Goal: Feedback & Contribution: Submit feedback/report problem

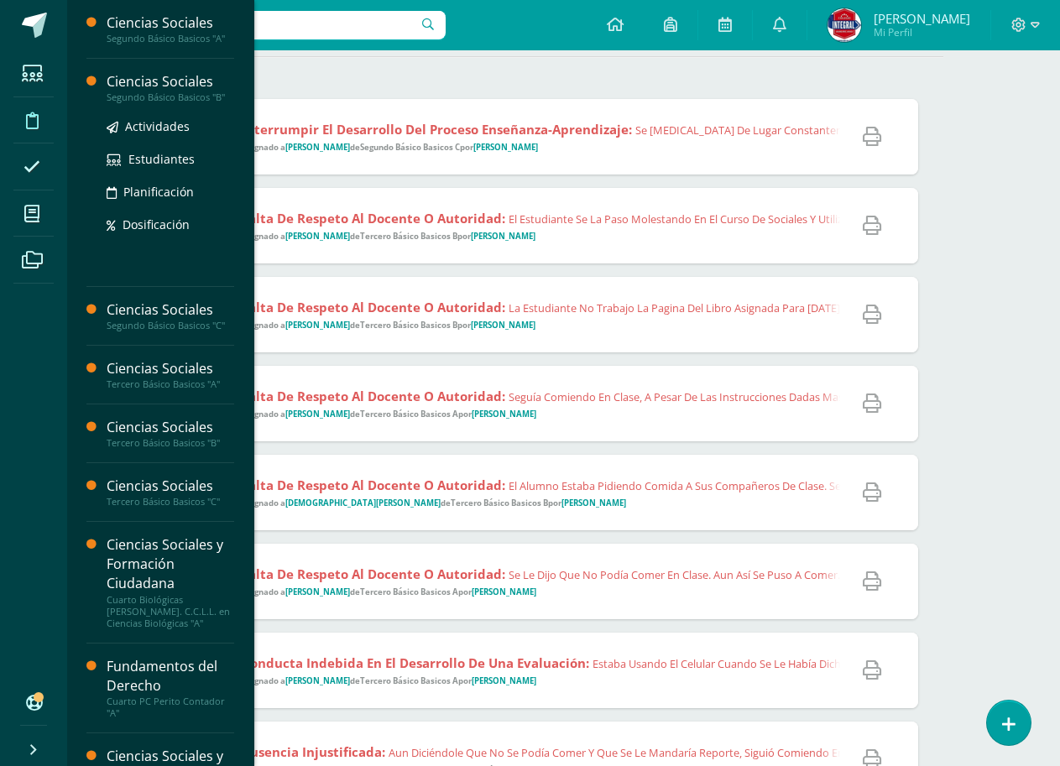
click at [209, 96] on div "Segundo Básico Basicos "B"" at bounding box center [171, 97] width 128 height 12
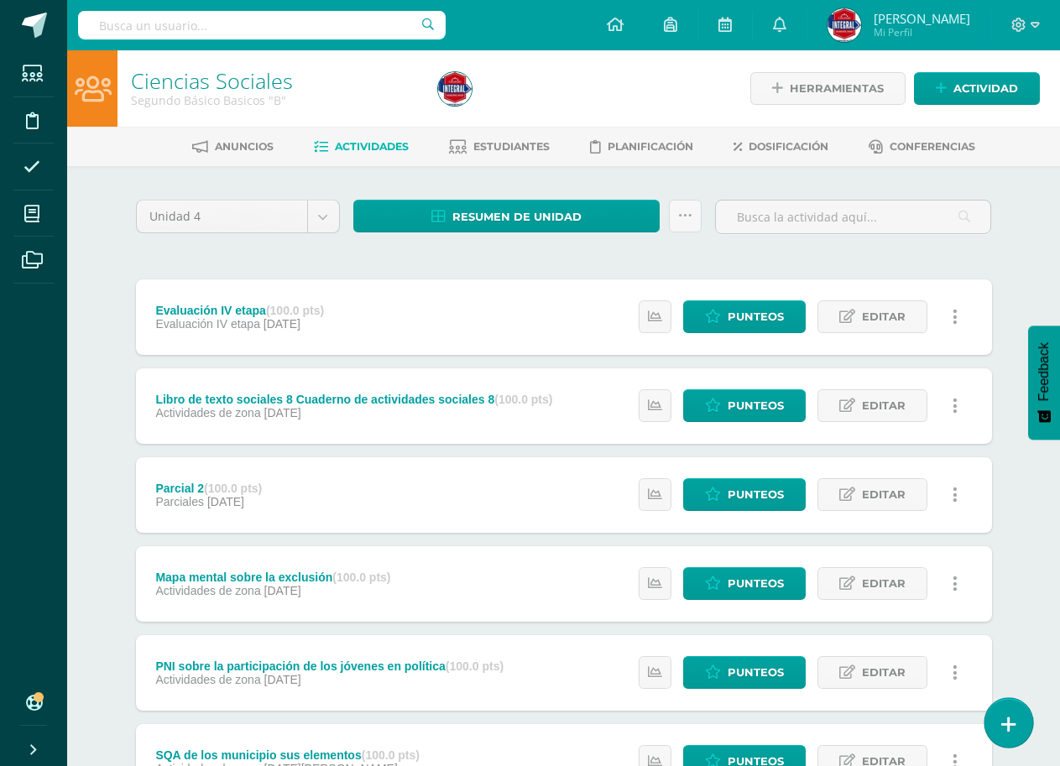
click at [999, 719] on link at bounding box center [1008, 722] width 48 height 49
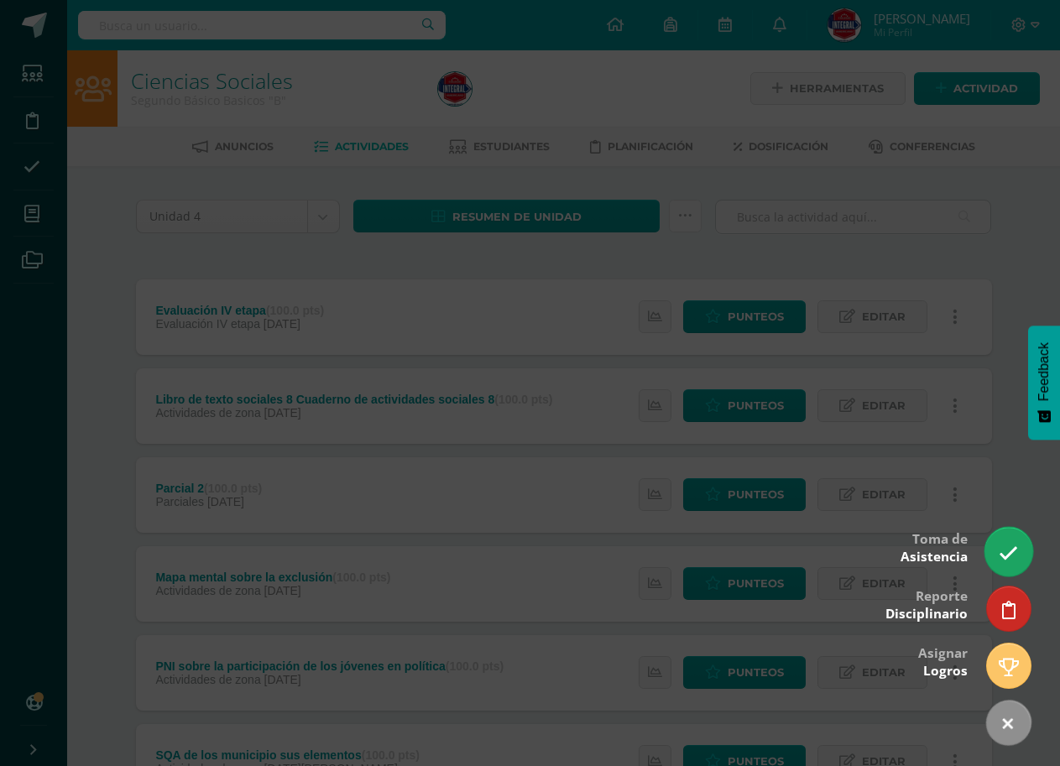
click at [1014, 555] on icon at bounding box center [1008, 553] width 19 height 19
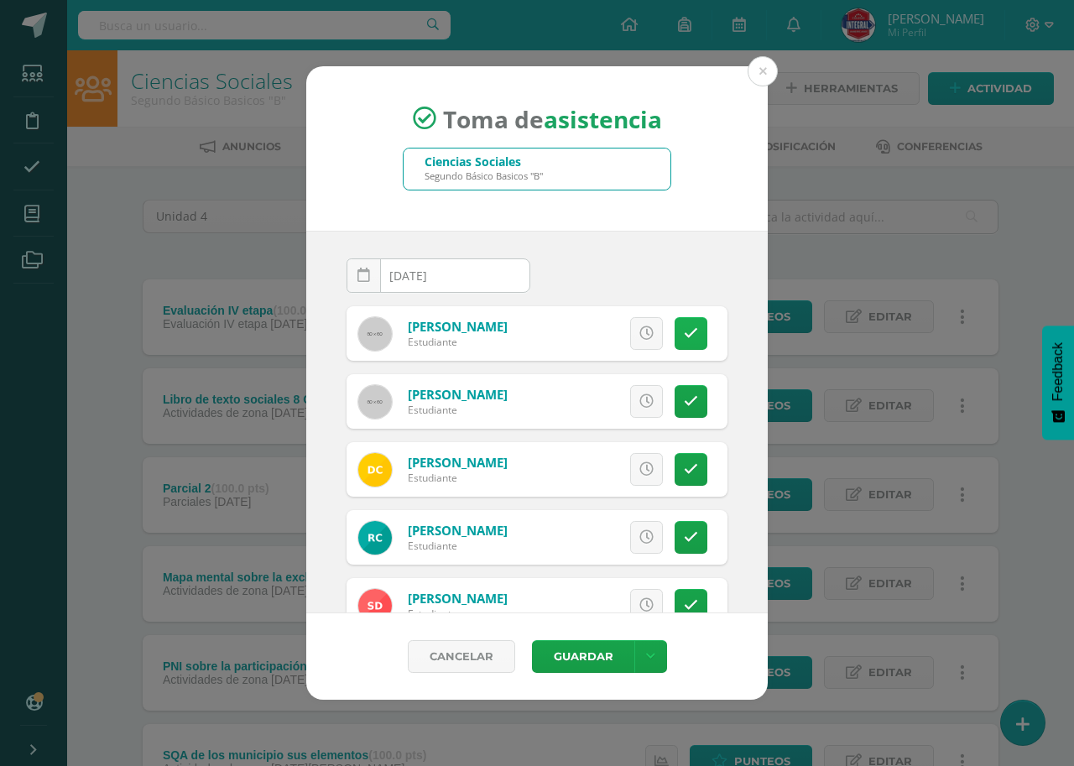
click at [677, 323] on link at bounding box center [691, 333] width 33 height 33
click at [684, 399] on icon at bounding box center [691, 401] width 14 height 14
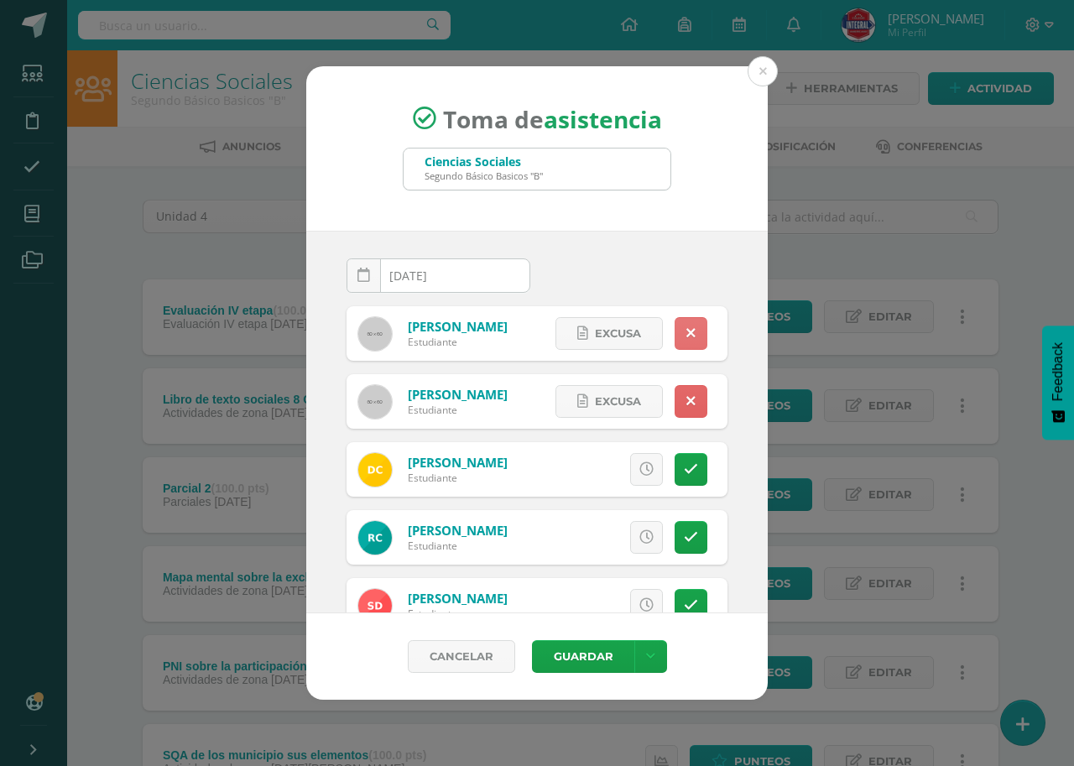
drag, startPoint x: 683, startPoint y: 319, endPoint x: 683, endPoint y: 350, distance: 31.0
click at [684, 321] on link at bounding box center [691, 333] width 33 height 33
click at [686, 404] on icon at bounding box center [690, 401] width 9 height 14
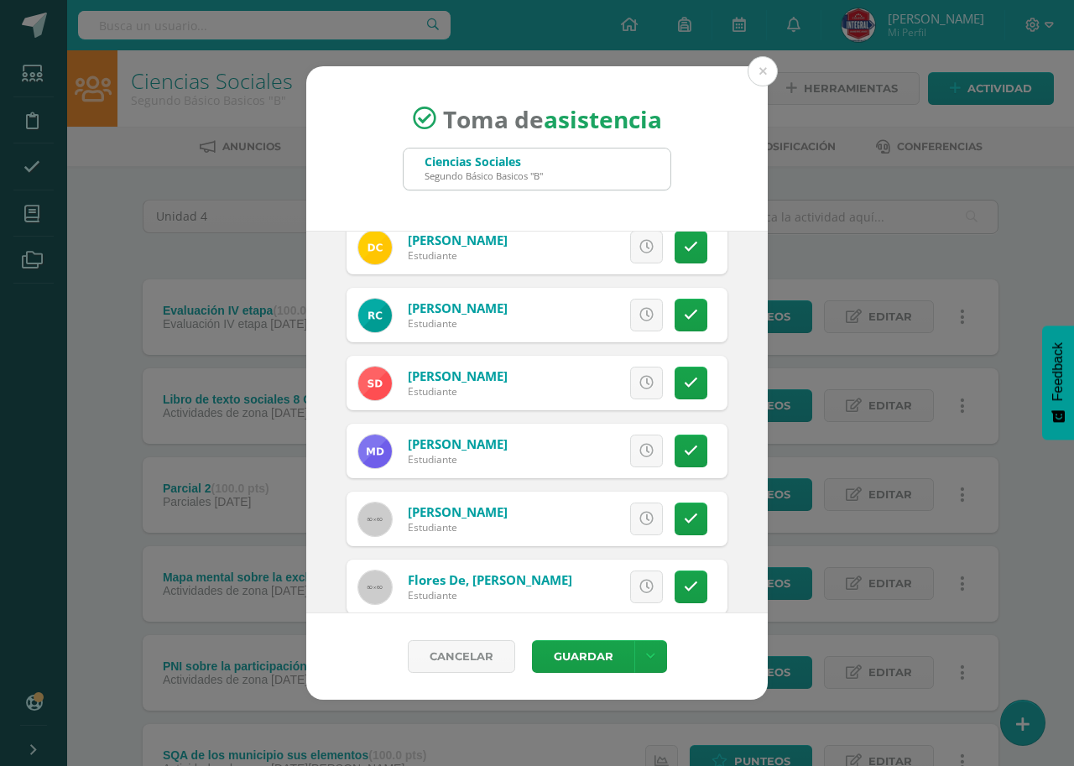
scroll to position [252, 0]
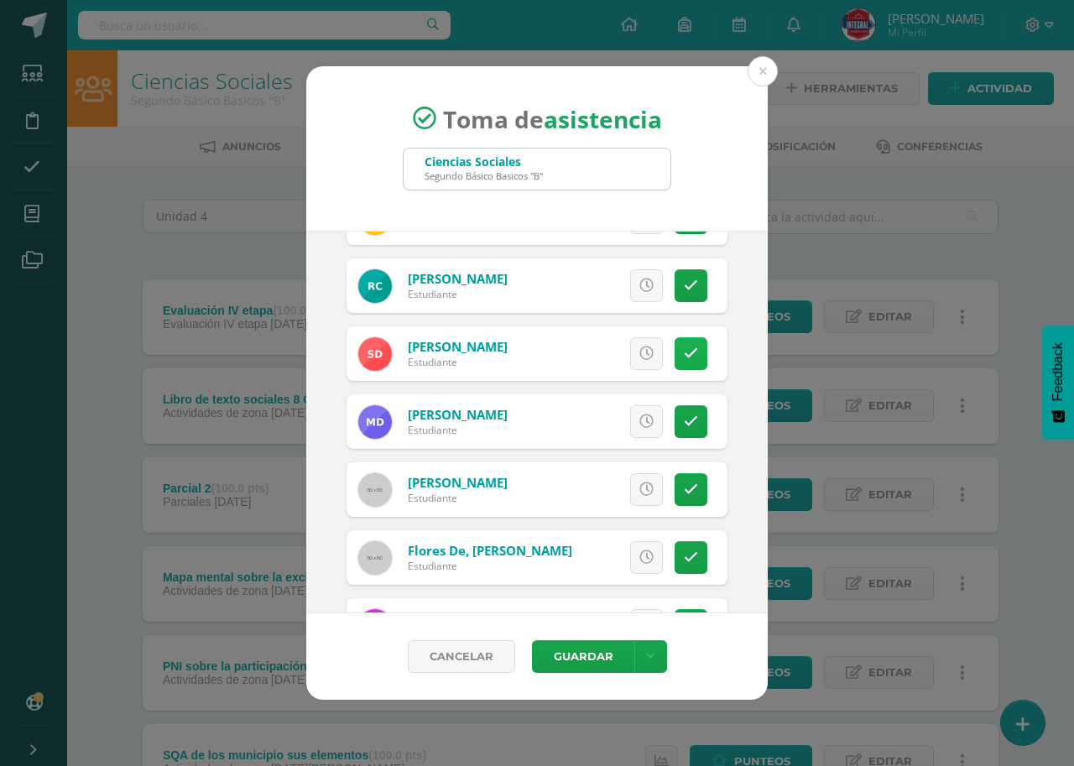
click at [686, 356] on link at bounding box center [691, 353] width 33 height 33
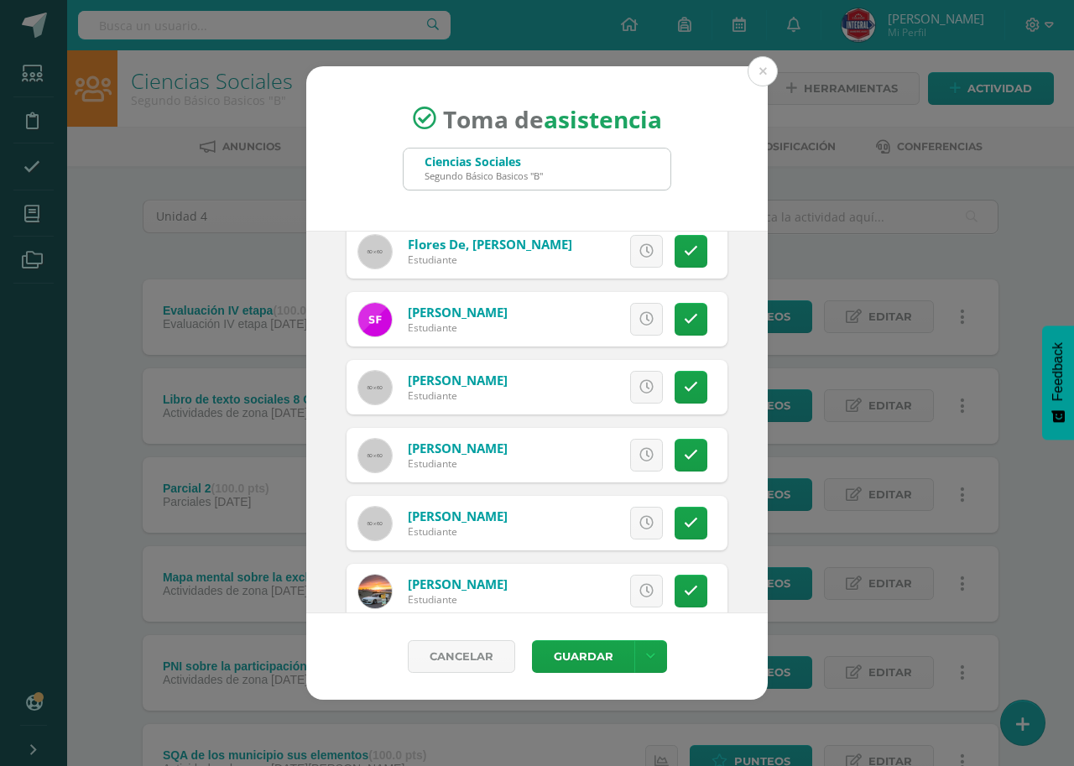
scroll to position [587, 0]
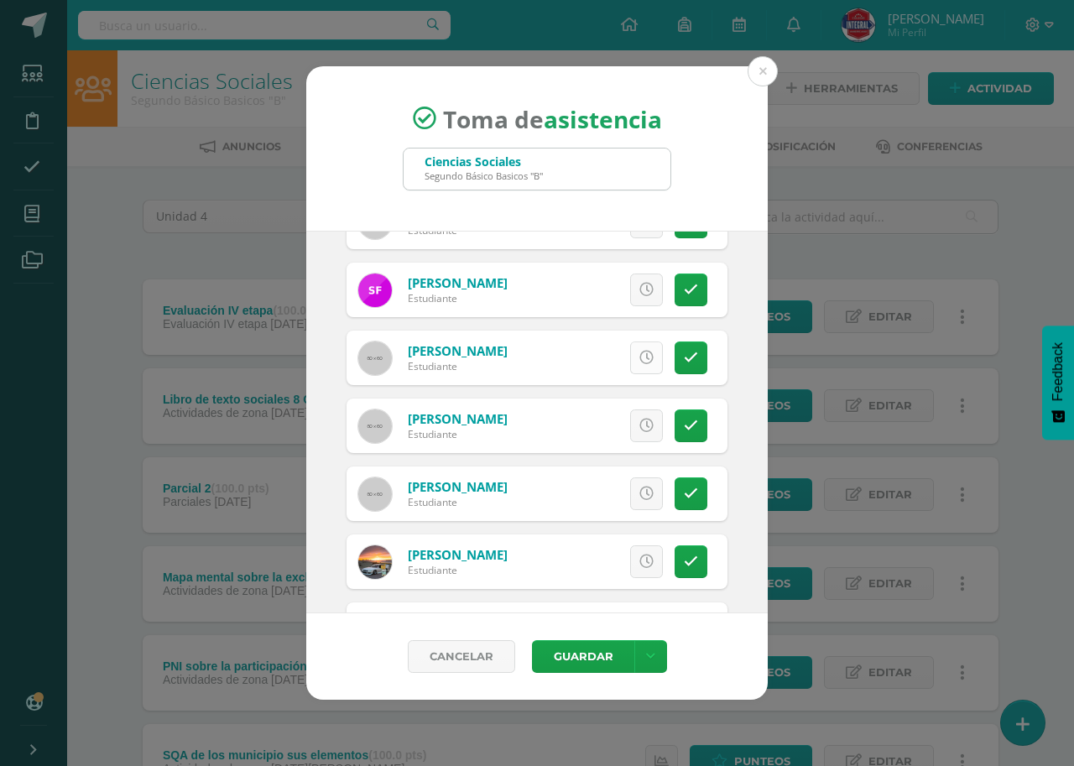
click at [639, 361] on link at bounding box center [646, 358] width 33 height 33
click at [639, 431] on icon at bounding box center [646, 426] width 14 height 14
drag, startPoint x: 685, startPoint y: 354, endPoint x: 681, endPoint y: 362, distance: 9.0
click at [685, 354] on link at bounding box center [691, 358] width 33 height 33
click at [684, 419] on icon at bounding box center [691, 426] width 14 height 14
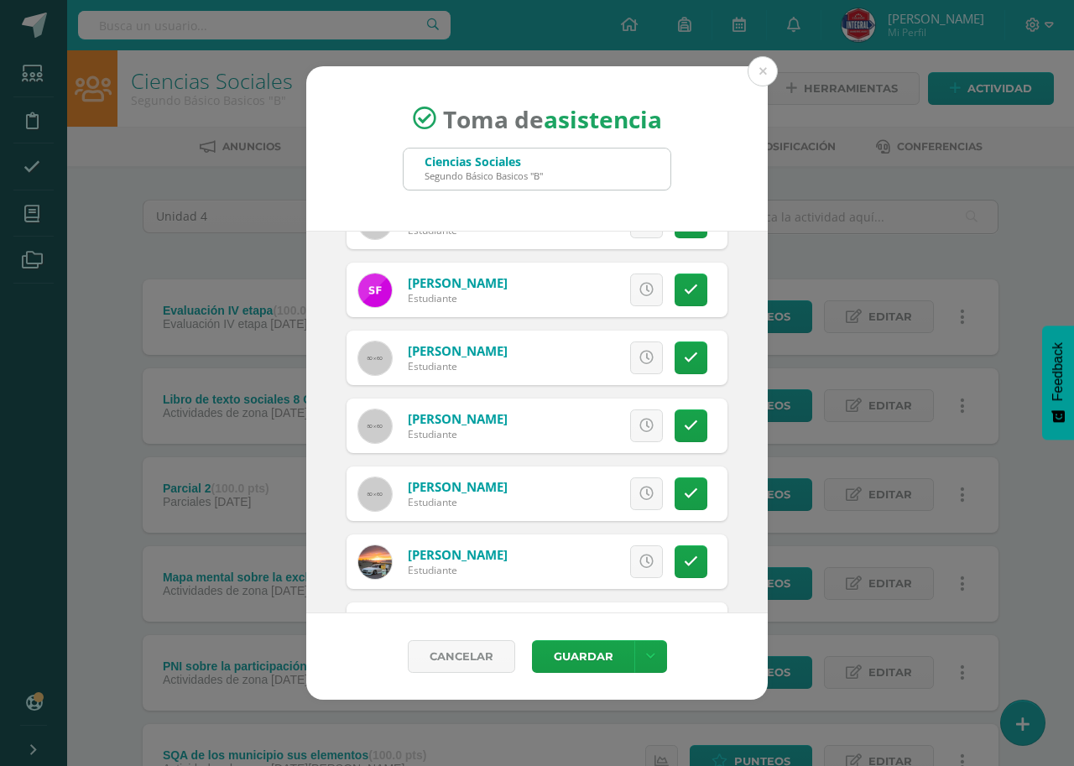
drag, startPoint x: 678, startPoint y: 360, endPoint x: 711, endPoint y: 467, distance: 112.3
click at [684, 361] on icon at bounding box center [691, 358] width 14 height 14
click at [688, 424] on link at bounding box center [691, 425] width 33 height 33
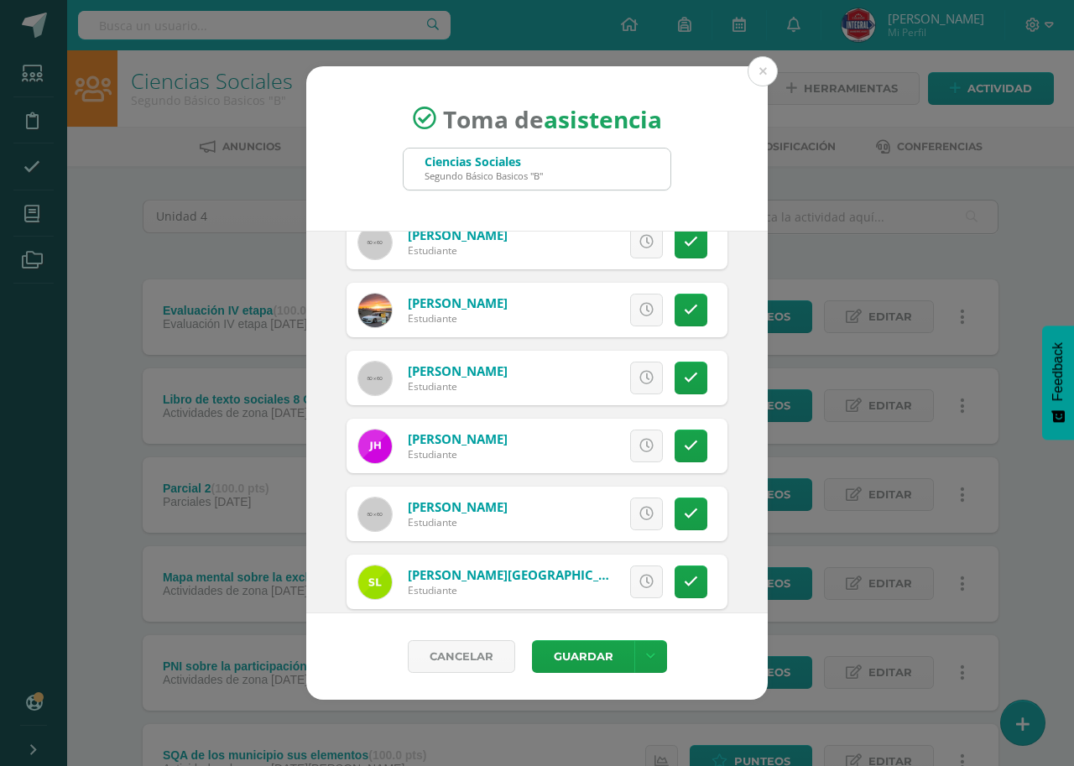
scroll to position [923, 0]
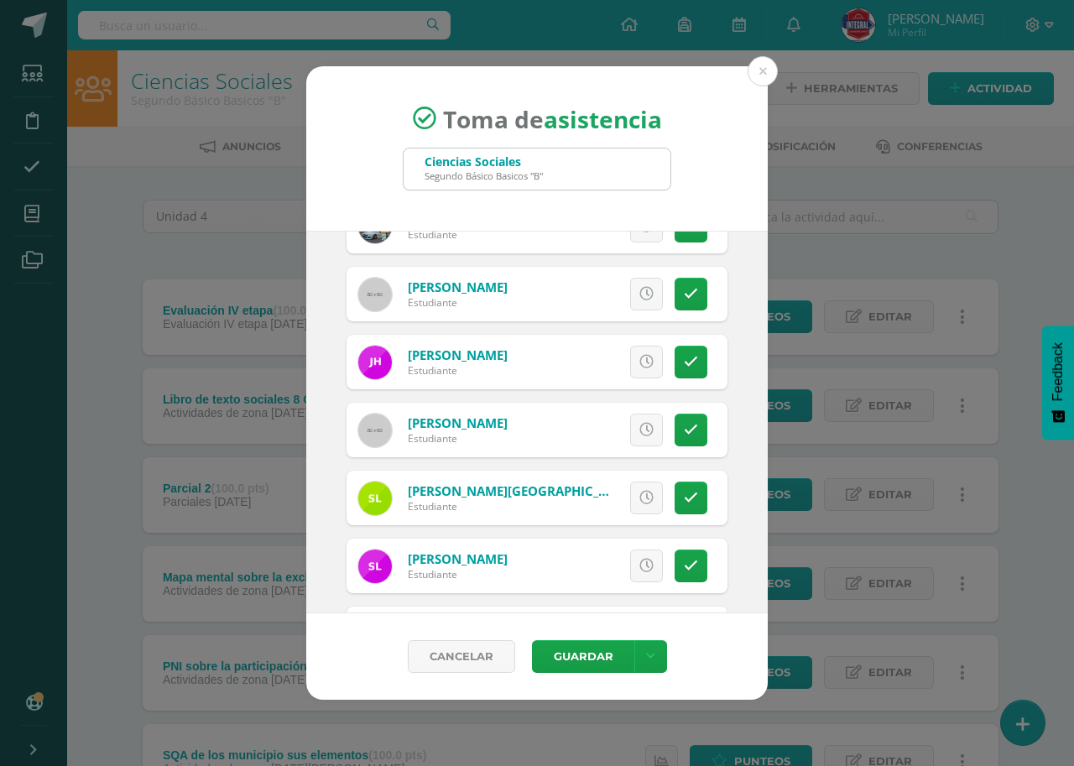
drag, startPoint x: 676, startPoint y: 358, endPoint x: 665, endPoint y: 402, distance: 45.0
click at [684, 357] on icon at bounding box center [691, 362] width 14 height 14
click at [684, 428] on icon at bounding box center [691, 430] width 14 height 14
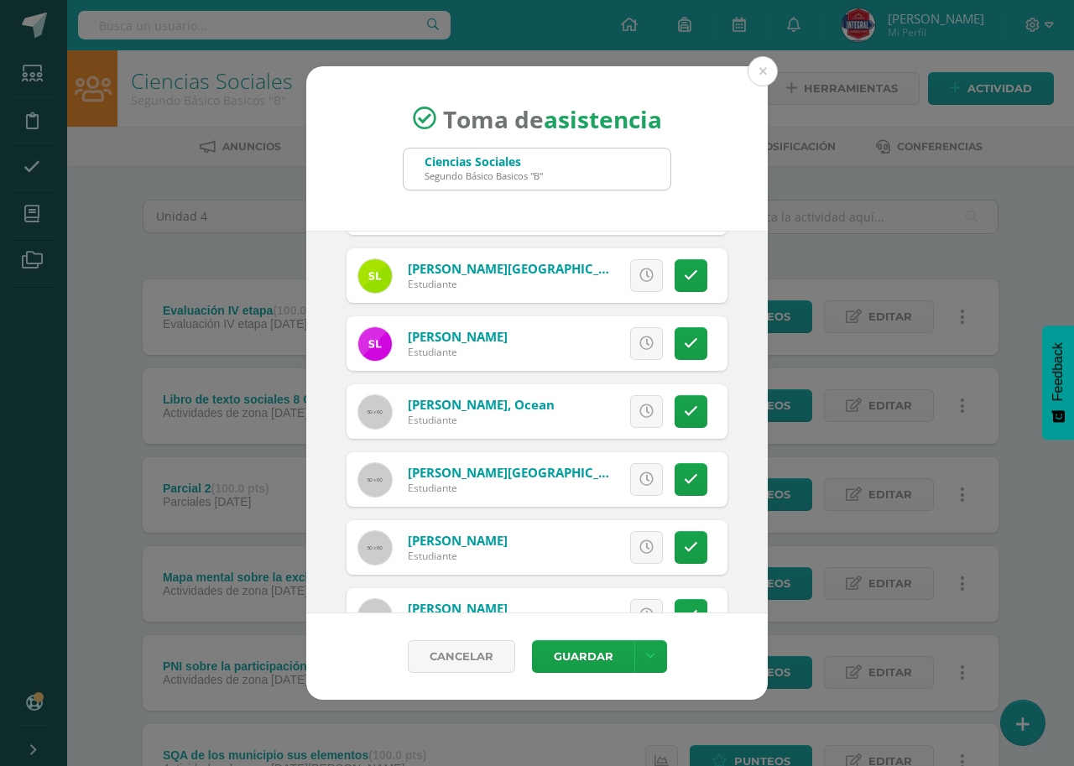
scroll to position [1175, 0]
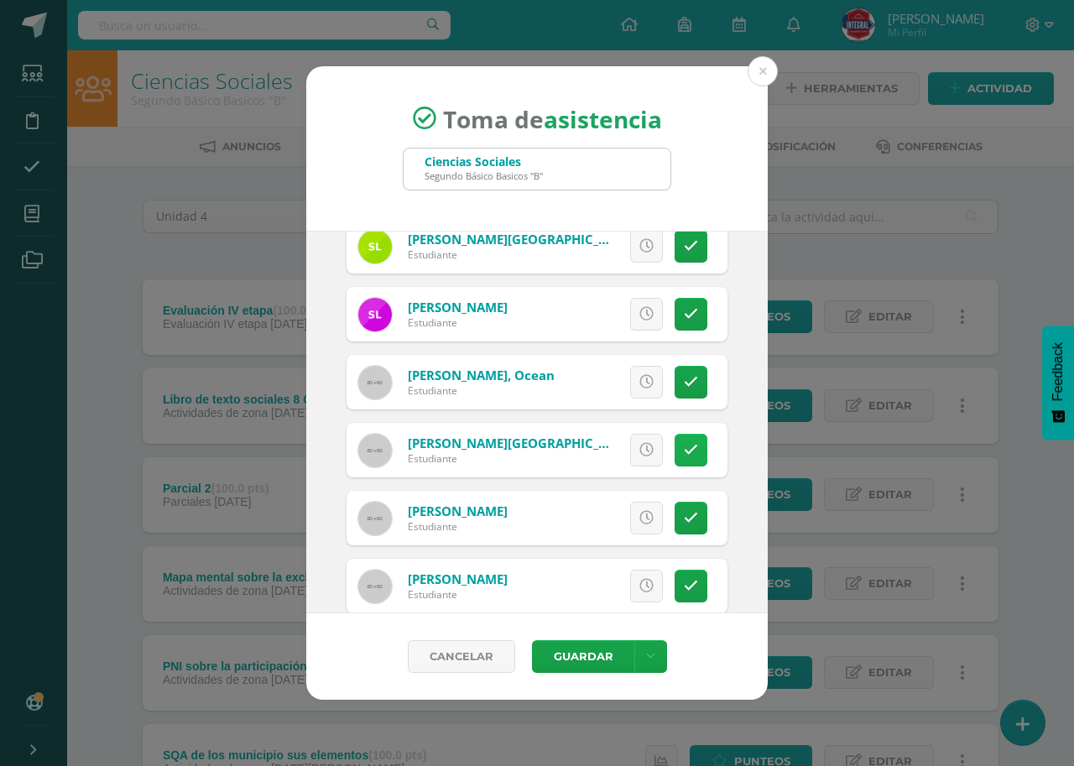
click at [677, 439] on link at bounding box center [691, 450] width 33 height 33
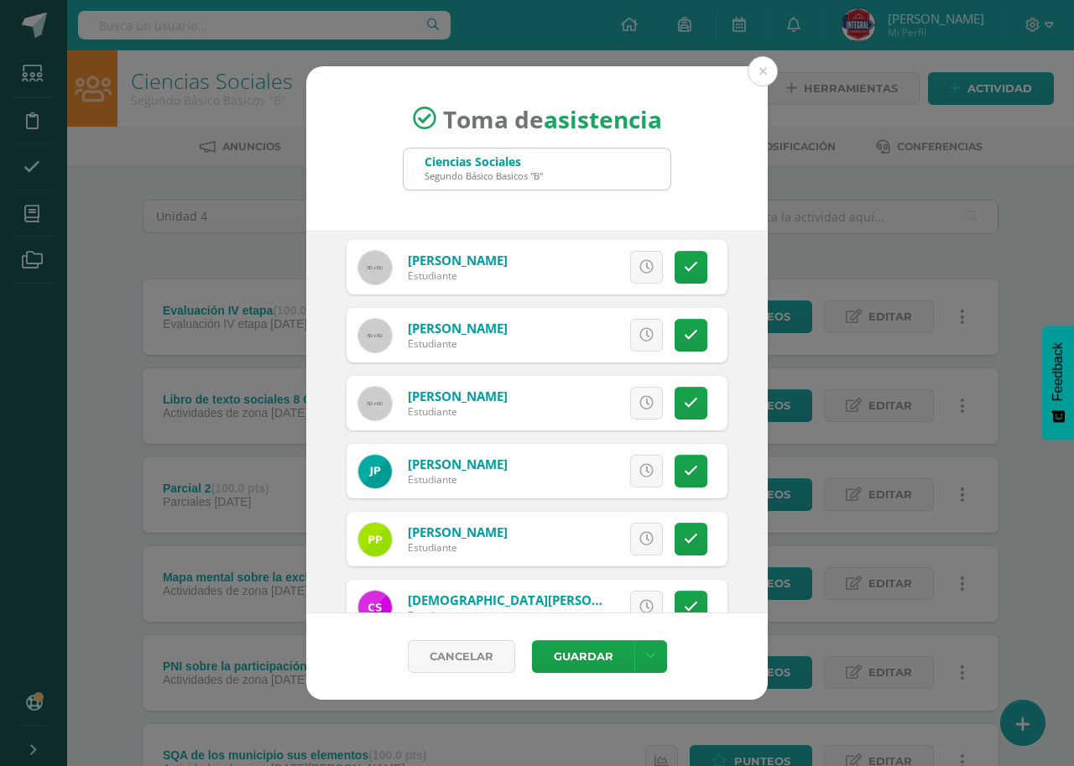
scroll to position [1426, 0]
click at [678, 412] on link at bounding box center [691, 402] width 33 height 33
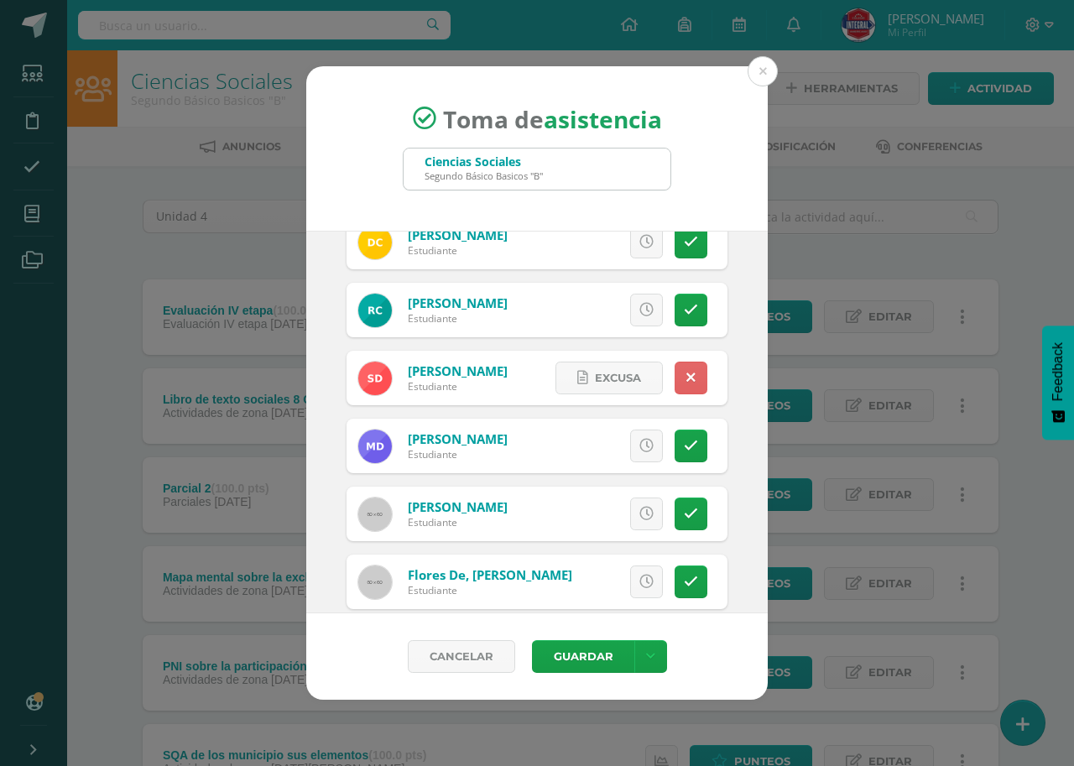
scroll to position [252, 0]
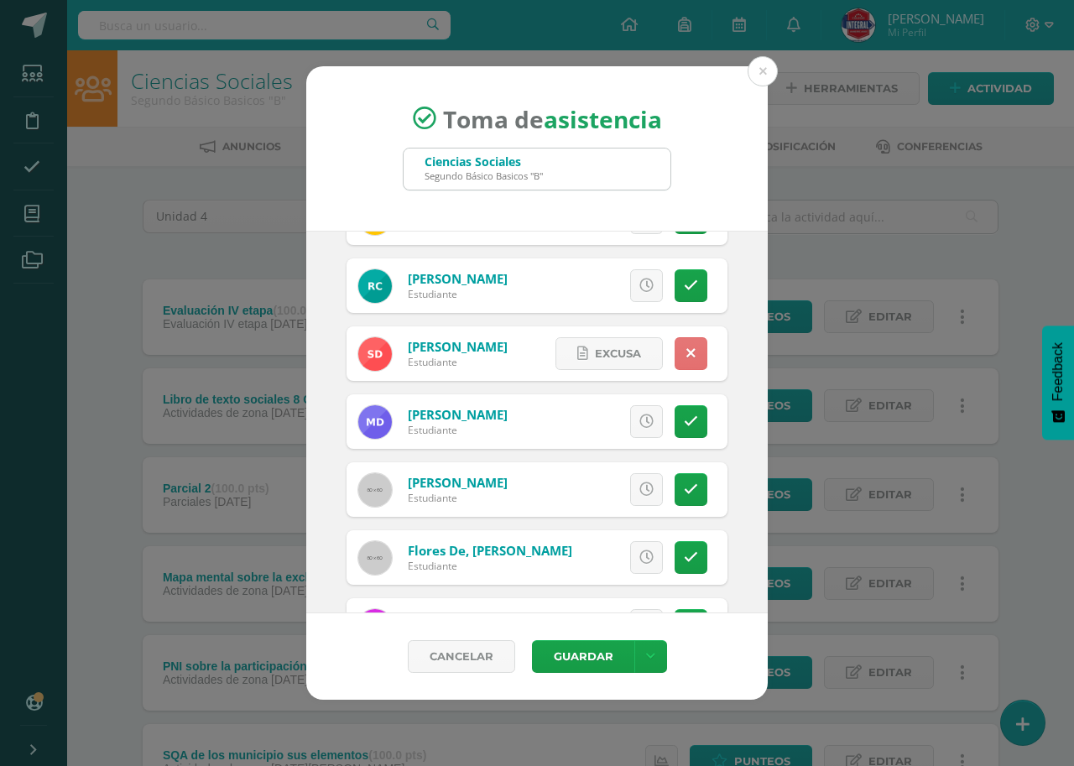
click at [675, 359] on link at bounding box center [691, 353] width 33 height 33
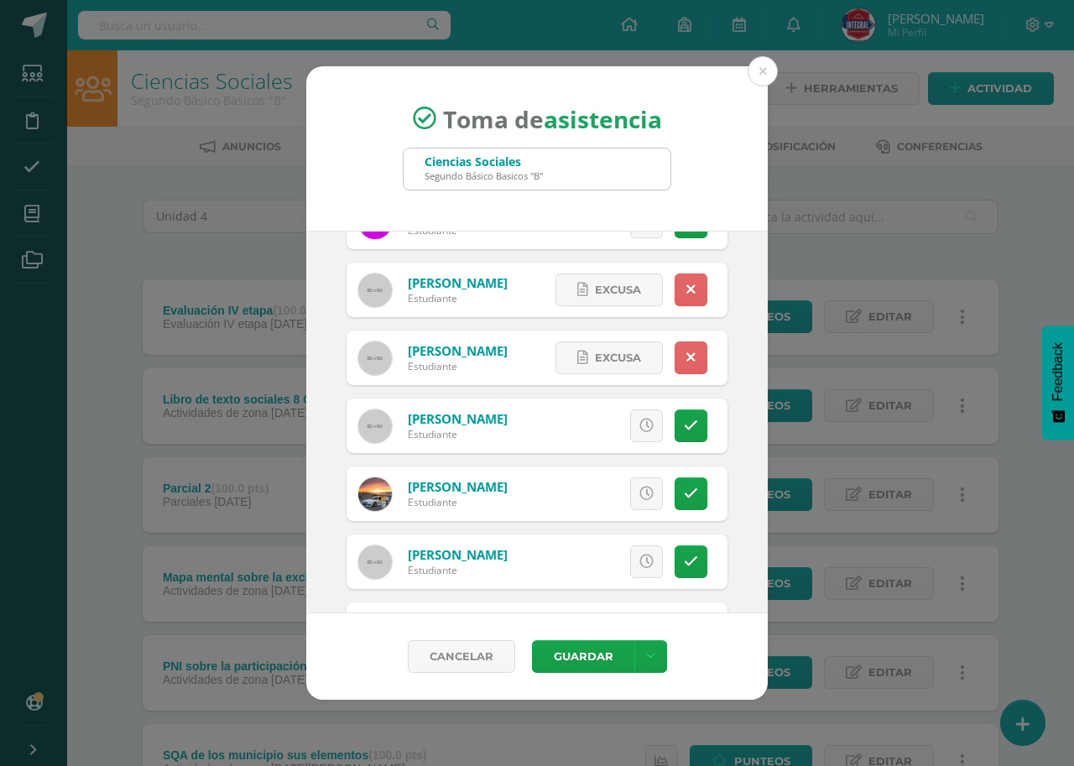
scroll to position [671, 0]
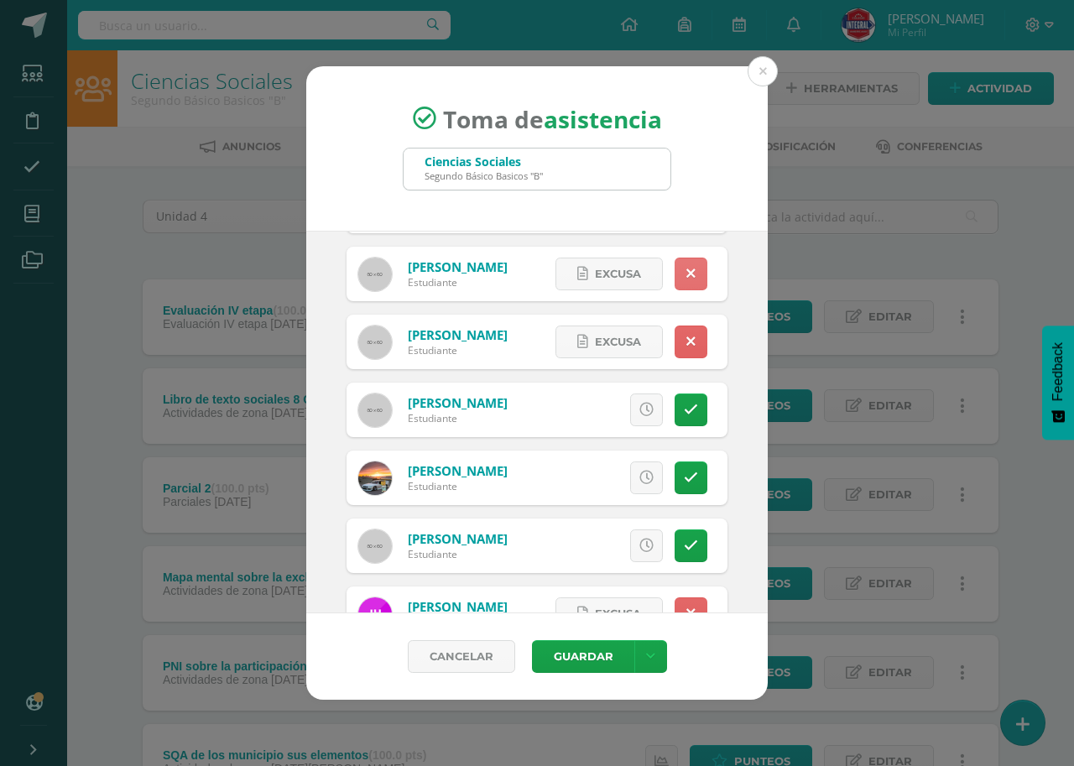
click at [678, 282] on link at bounding box center [691, 274] width 33 height 33
click at [675, 351] on link at bounding box center [691, 342] width 33 height 33
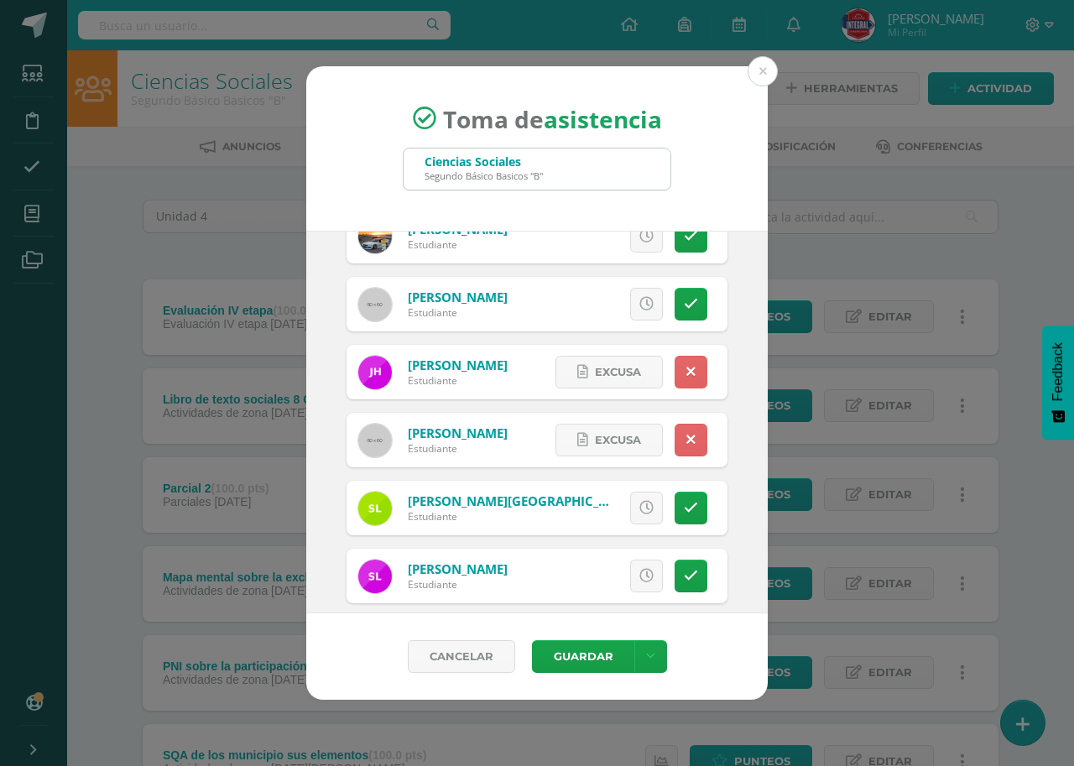
scroll to position [923, 0]
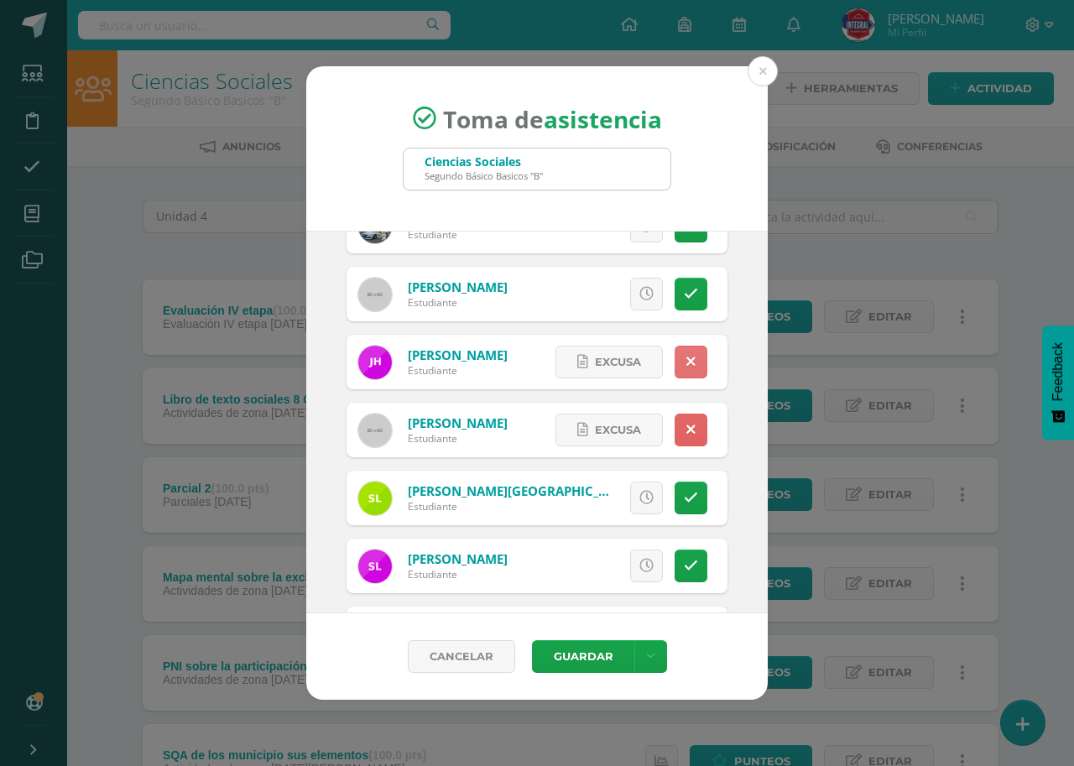
click at [681, 362] on link at bounding box center [691, 362] width 33 height 33
click at [686, 437] on link at bounding box center [691, 430] width 33 height 33
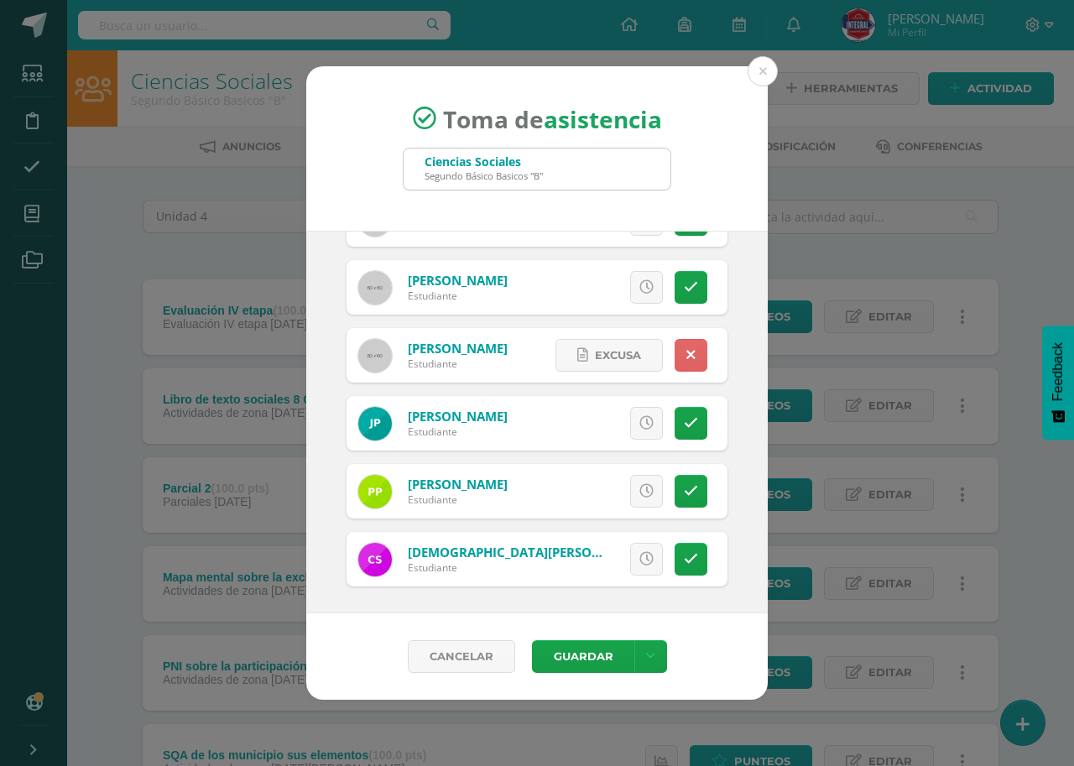
scroll to position [1474, 0]
click at [675, 354] on link at bounding box center [691, 354] width 33 height 33
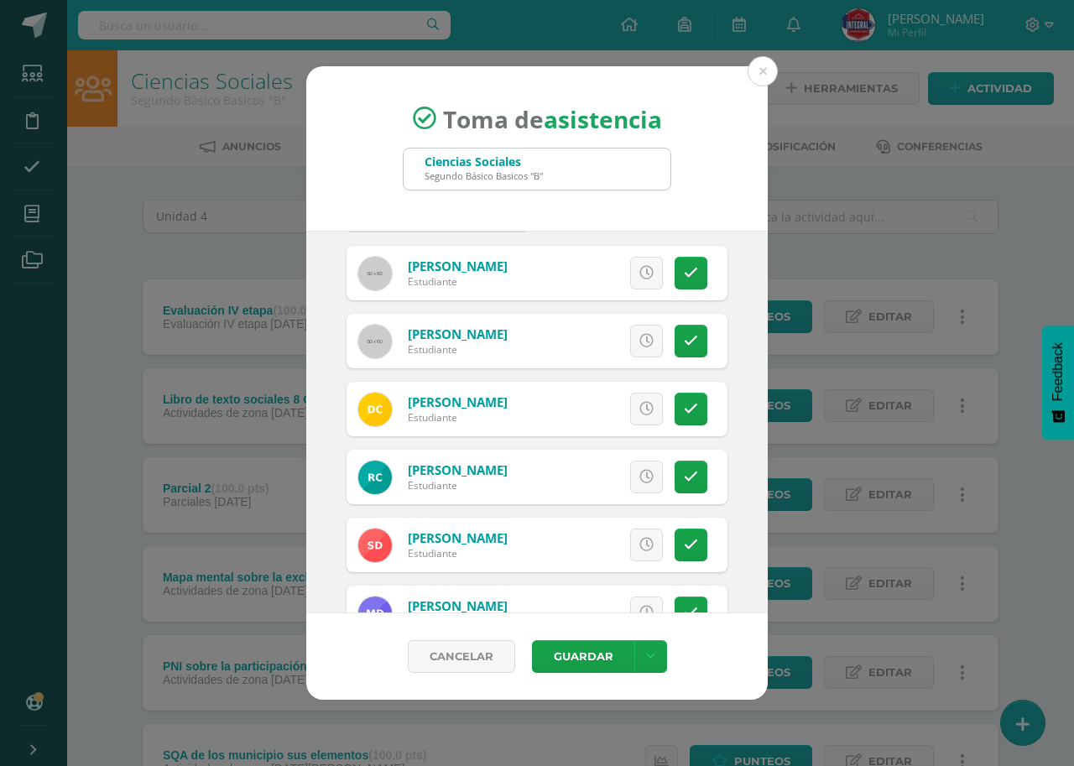
scroll to position [0, 0]
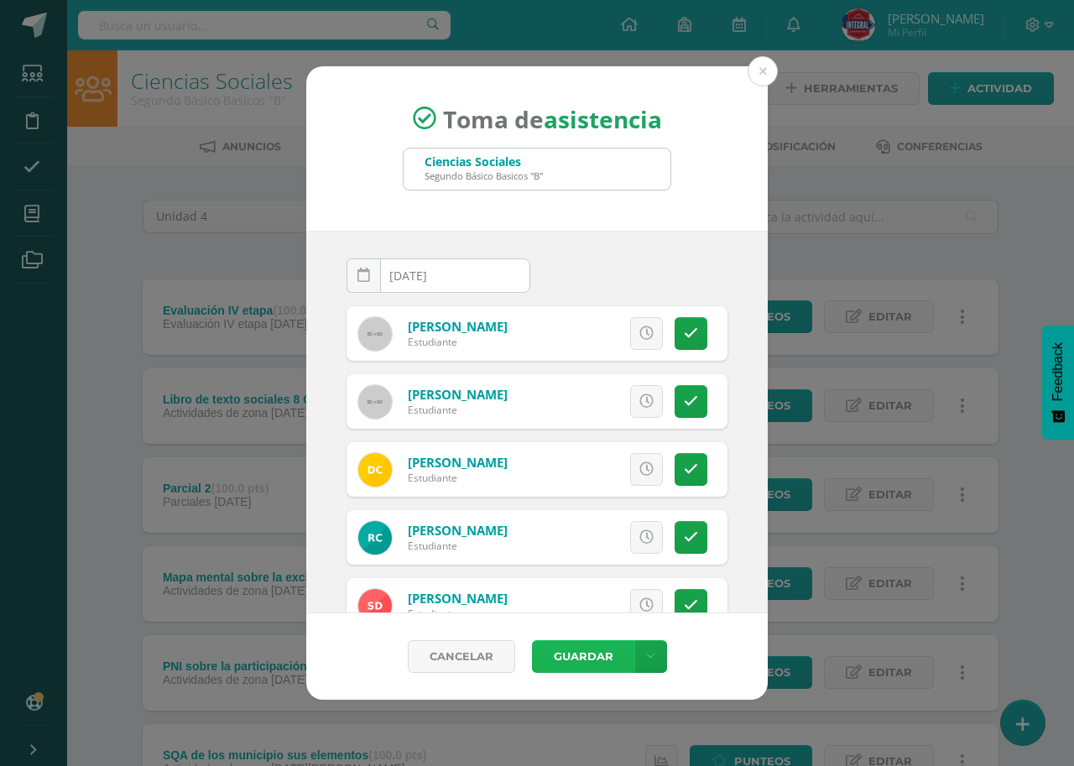
click at [569, 652] on button "Guardar" at bounding box center [583, 656] width 102 height 33
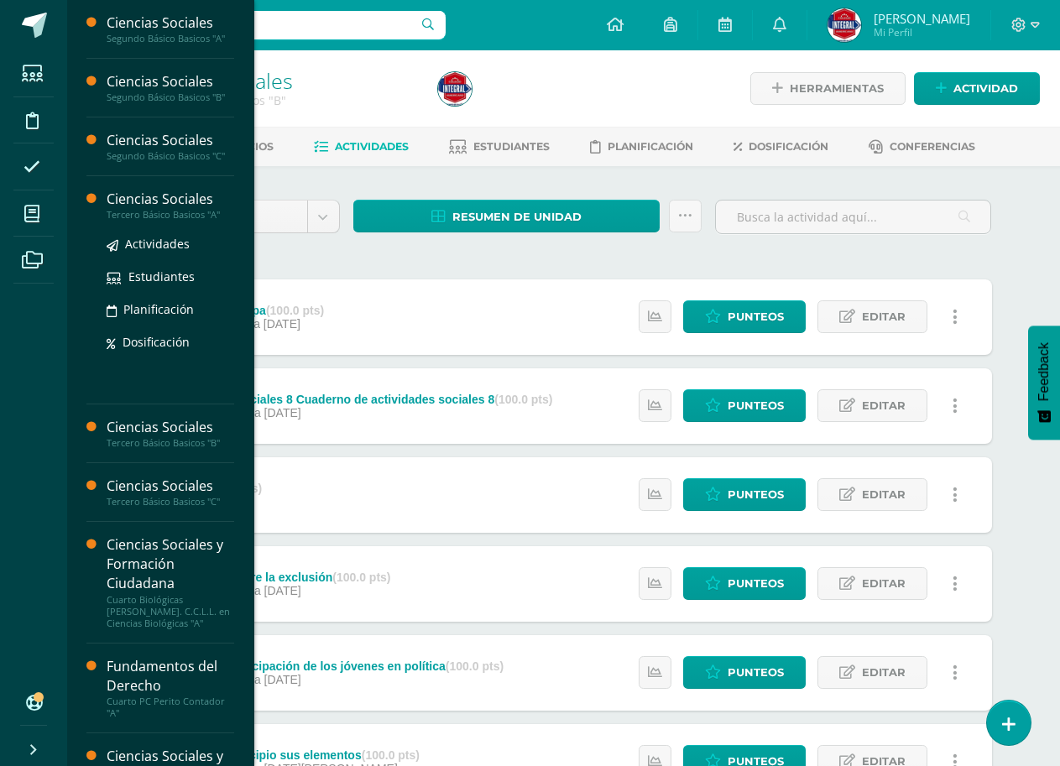
click at [136, 204] on div "Ciencias Sociales" at bounding box center [171, 199] width 128 height 19
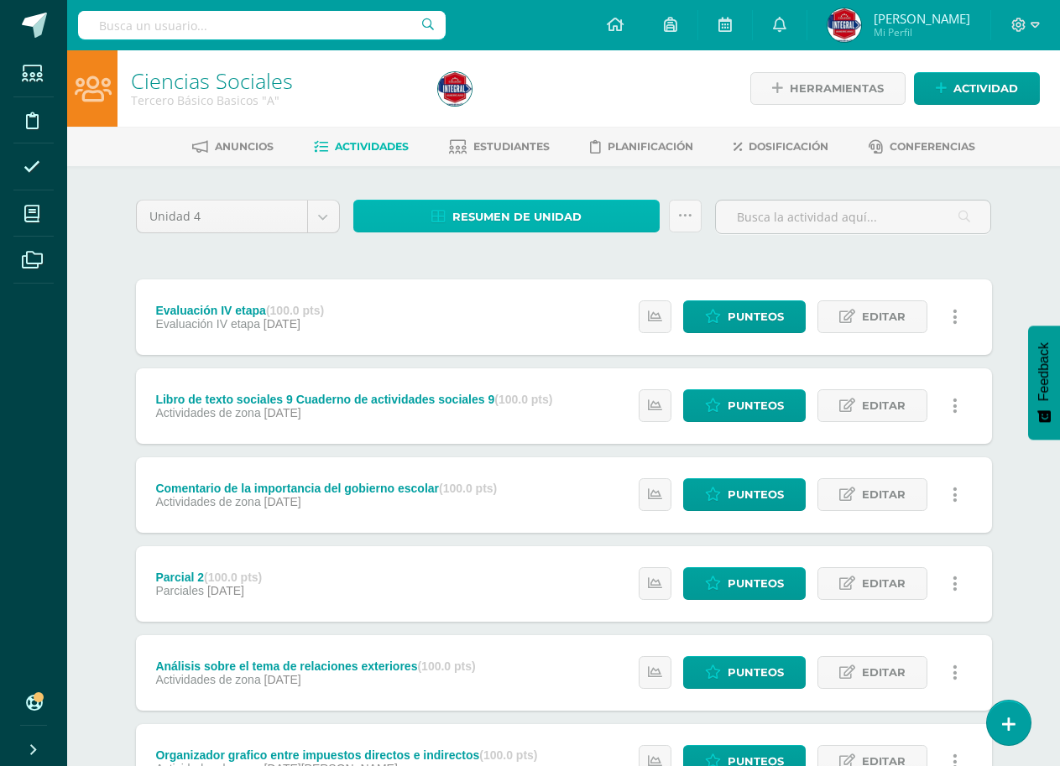
click at [482, 222] on span "Resumen de unidad" at bounding box center [516, 216] width 129 height 31
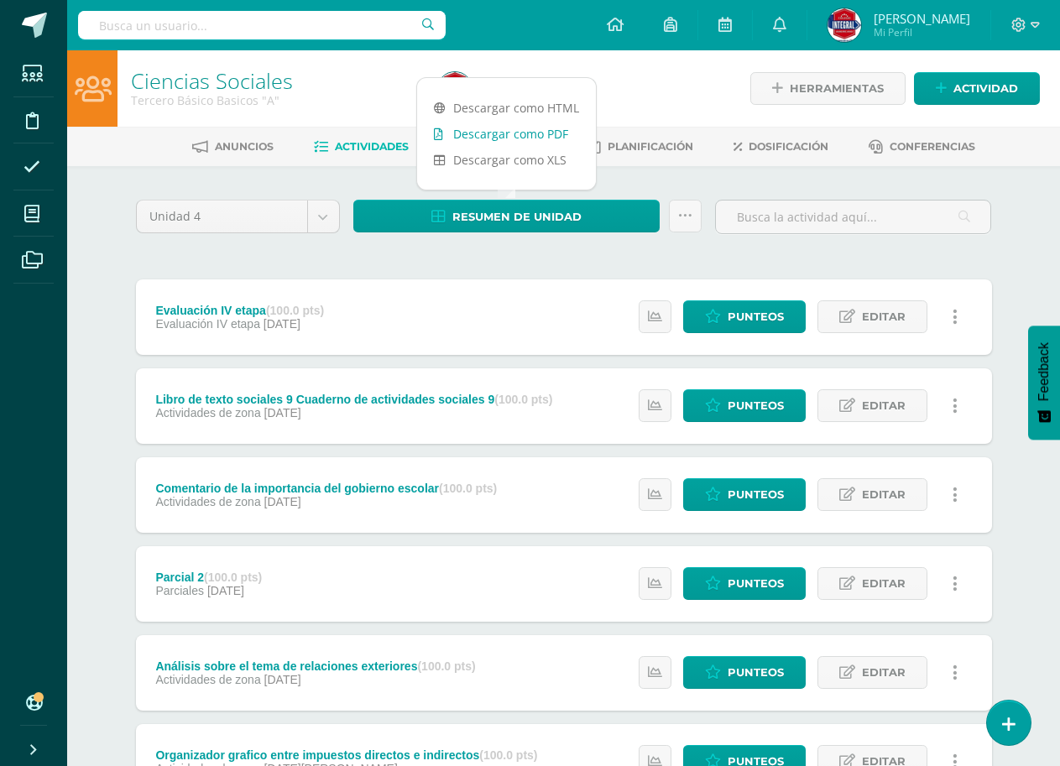
click at [521, 137] on link "Descargar como PDF" at bounding box center [506, 134] width 179 height 26
click at [993, 731] on link at bounding box center [1008, 722] width 48 height 49
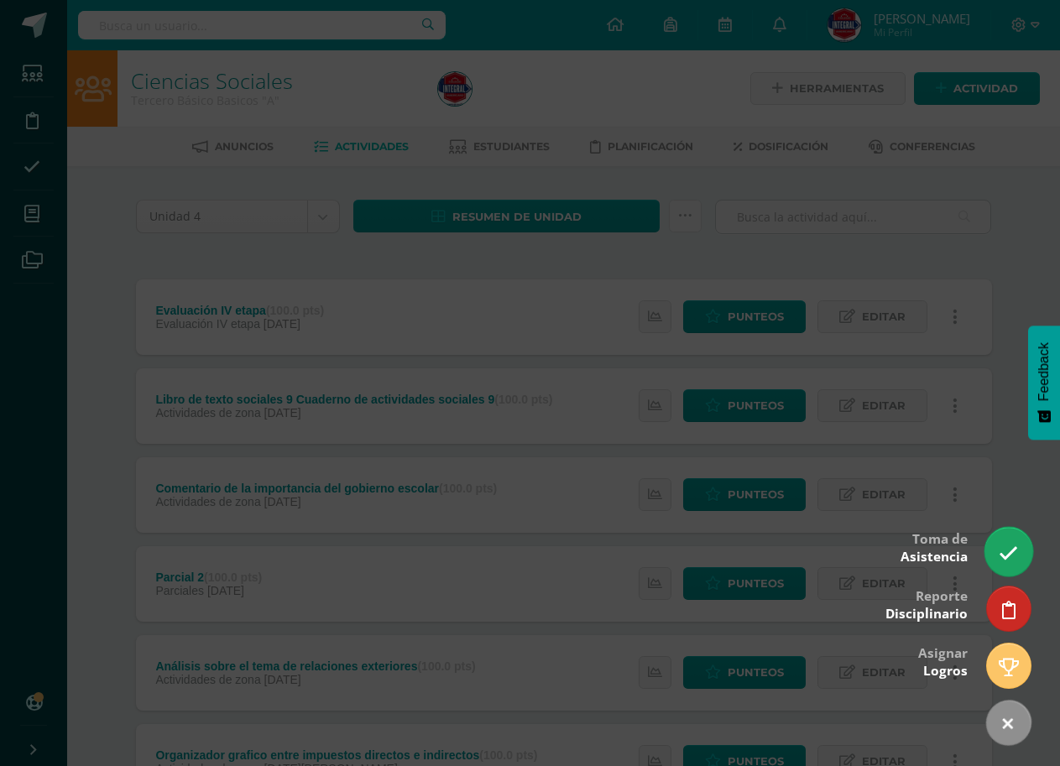
click at [1015, 564] on link at bounding box center [1008, 551] width 48 height 49
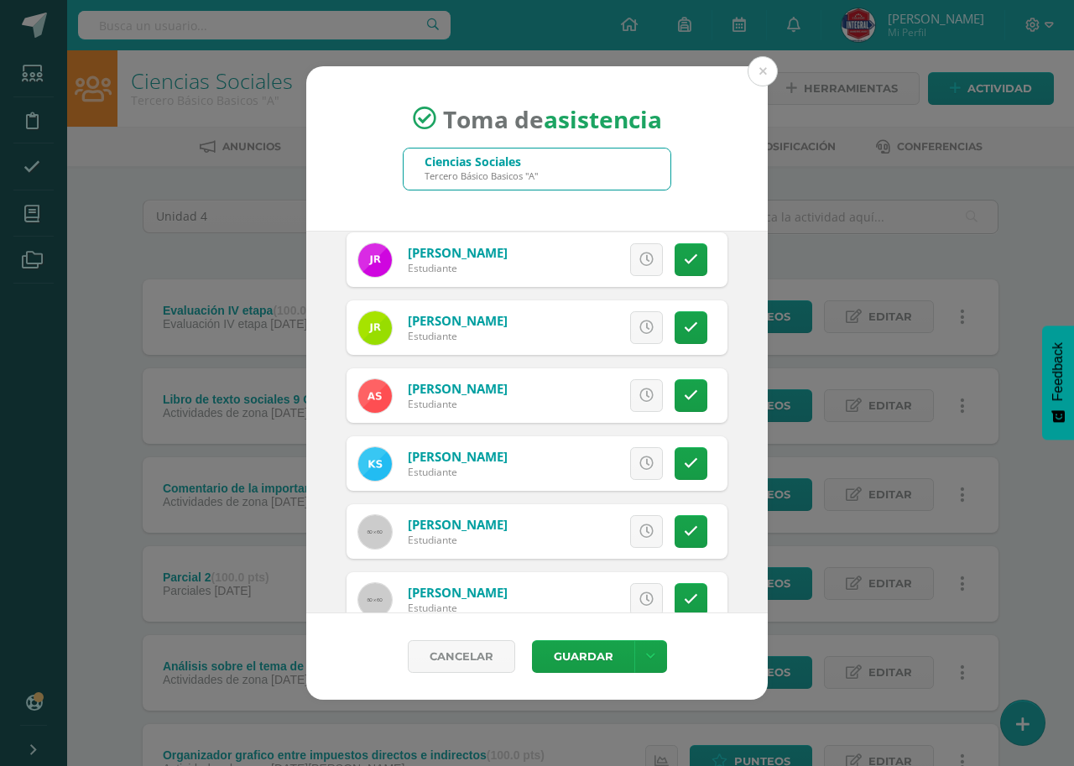
scroll to position [1594, 0]
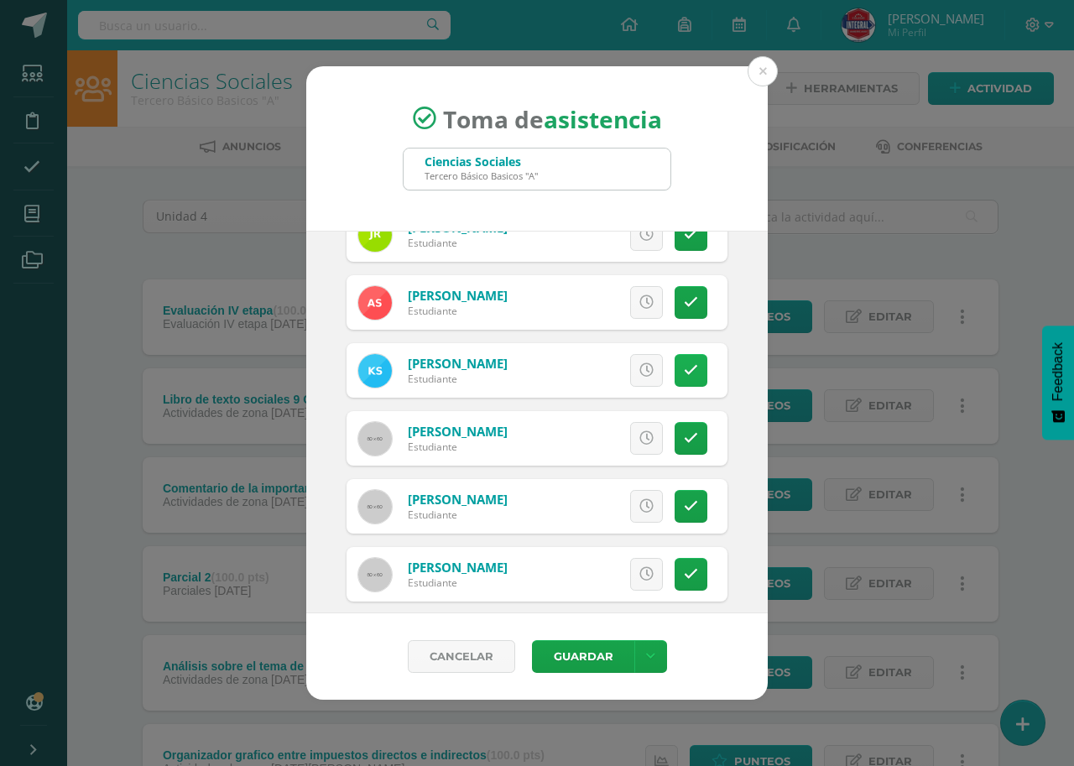
click at [684, 373] on icon at bounding box center [691, 370] width 14 height 14
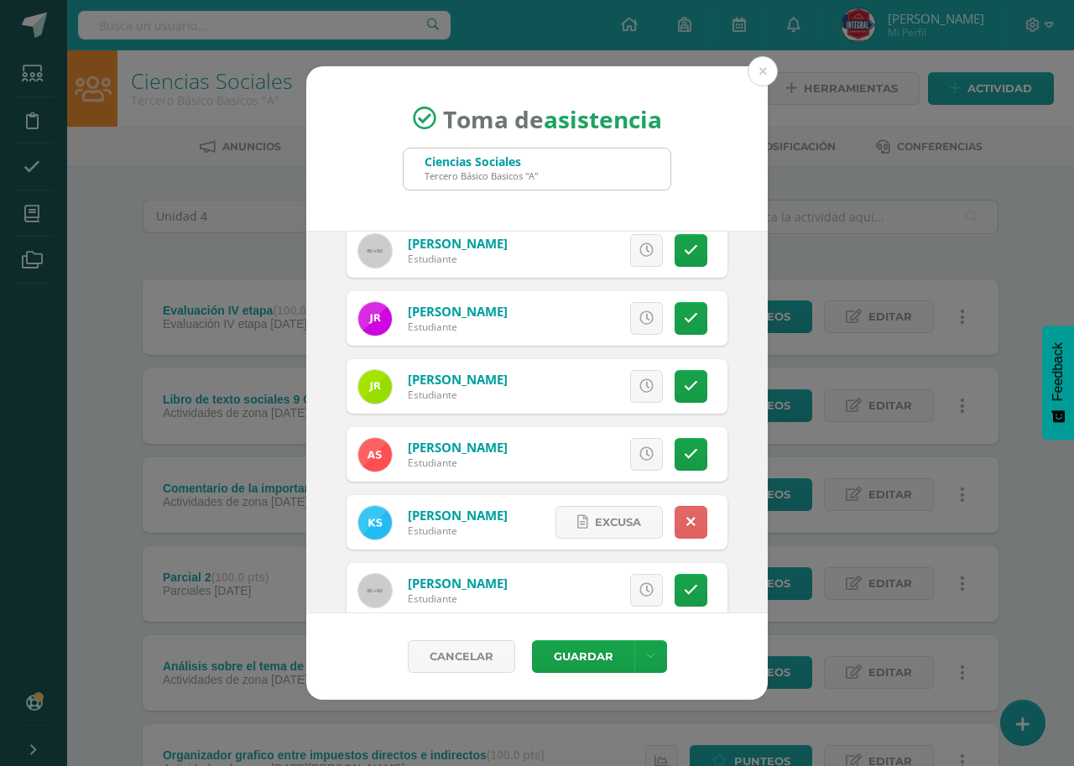
scroll to position [1359, 0]
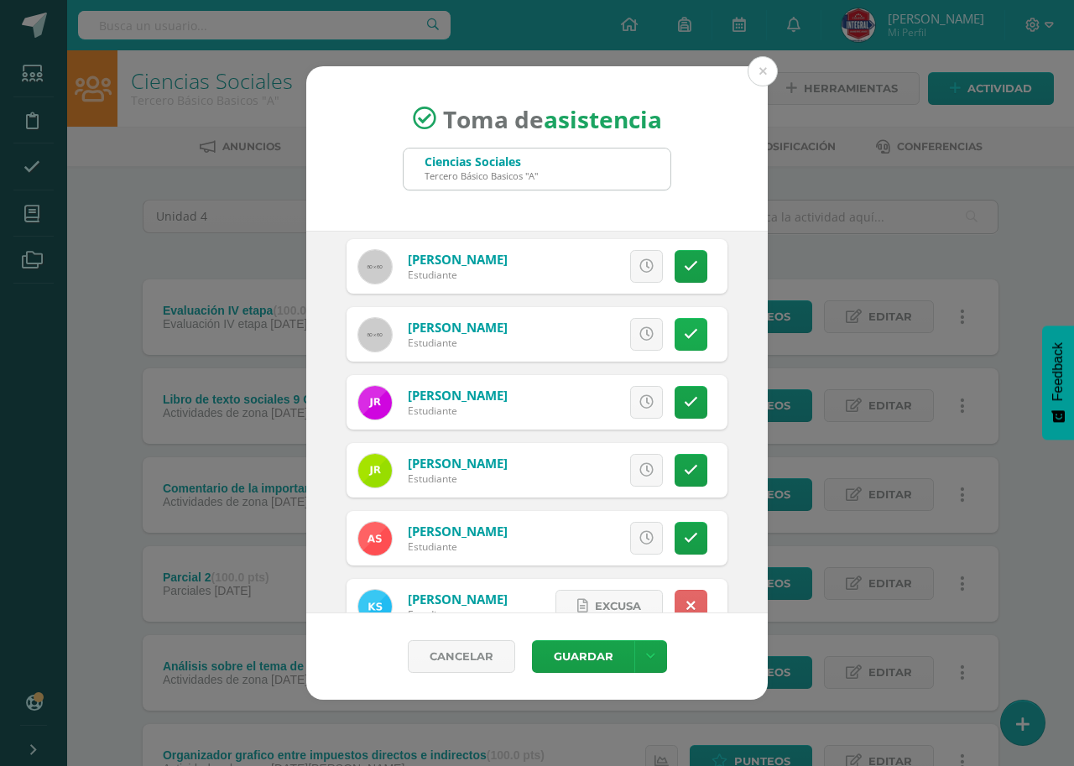
click at [684, 327] on link at bounding box center [691, 334] width 33 height 33
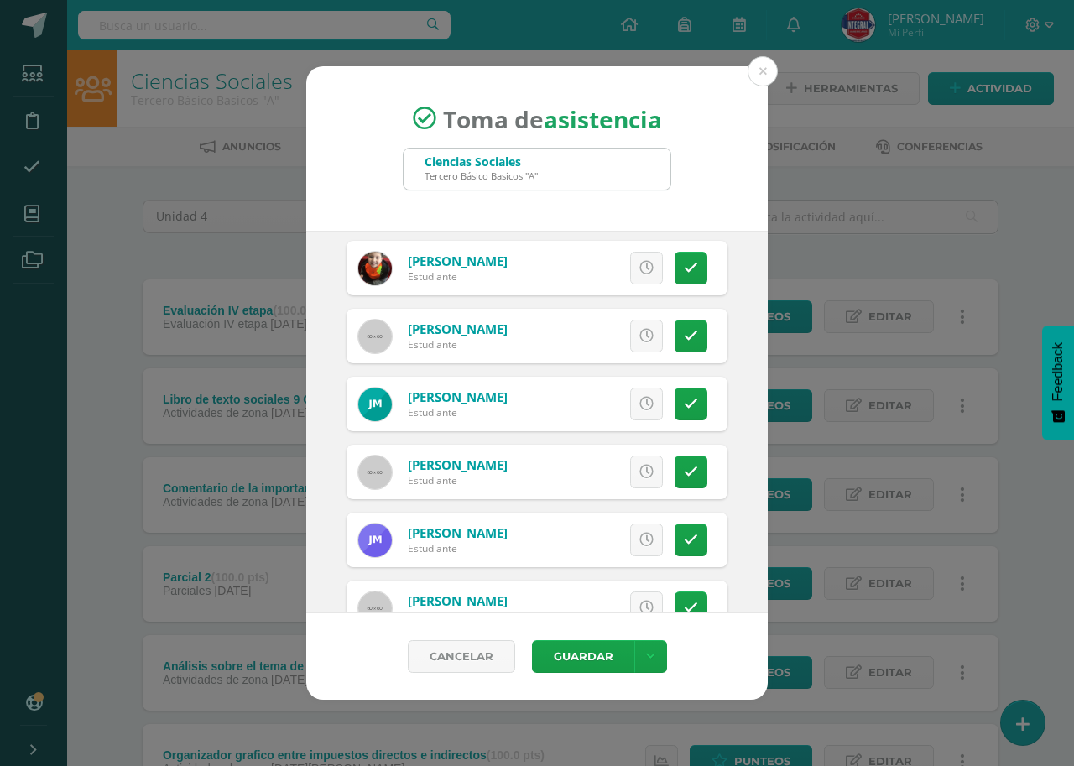
scroll to position [352, 0]
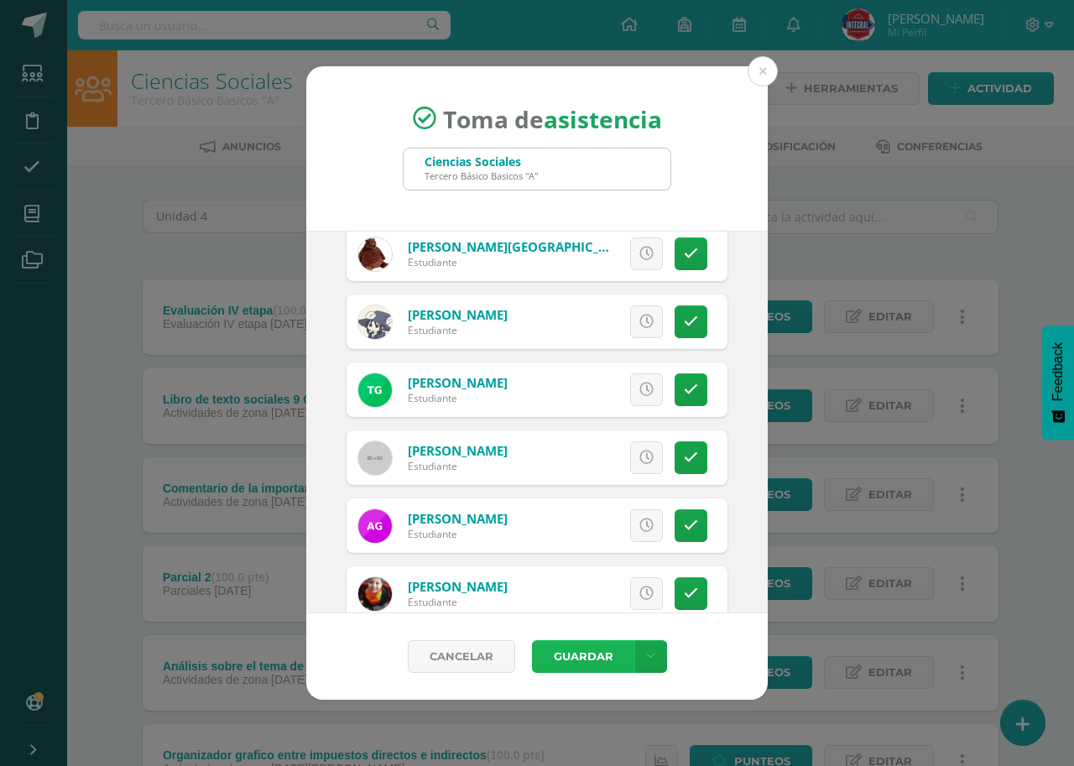
click at [567, 660] on button "Guardar" at bounding box center [583, 656] width 102 height 33
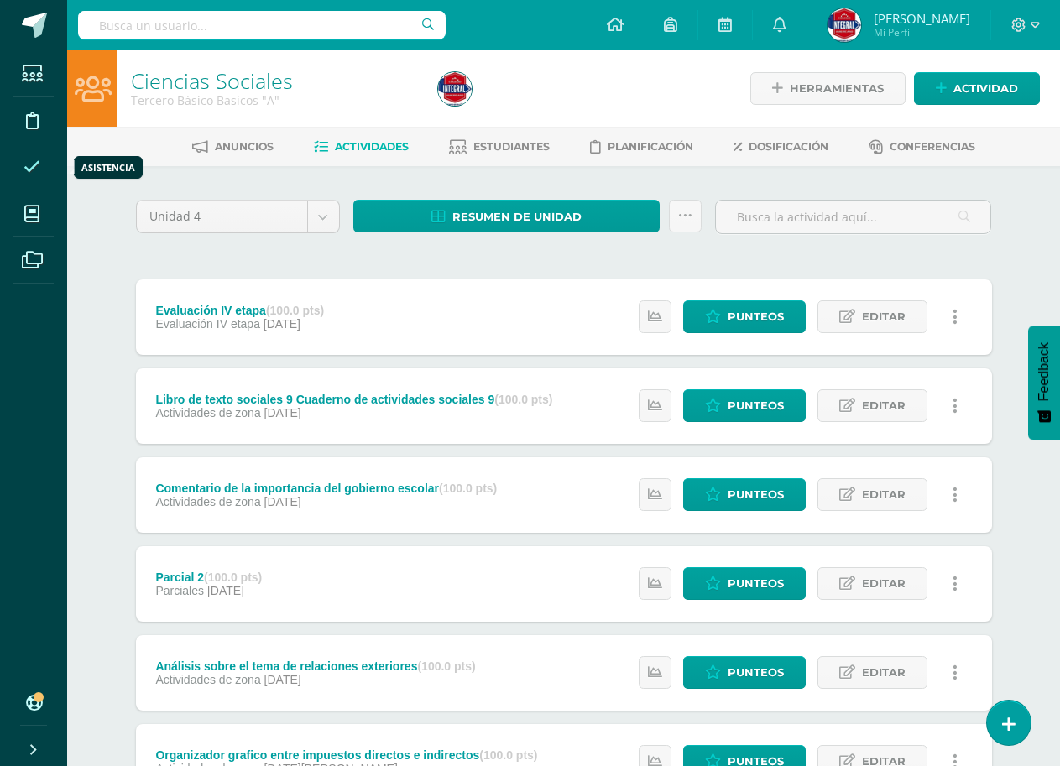
click at [23, 161] on icon at bounding box center [31, 167] width 17 height 17
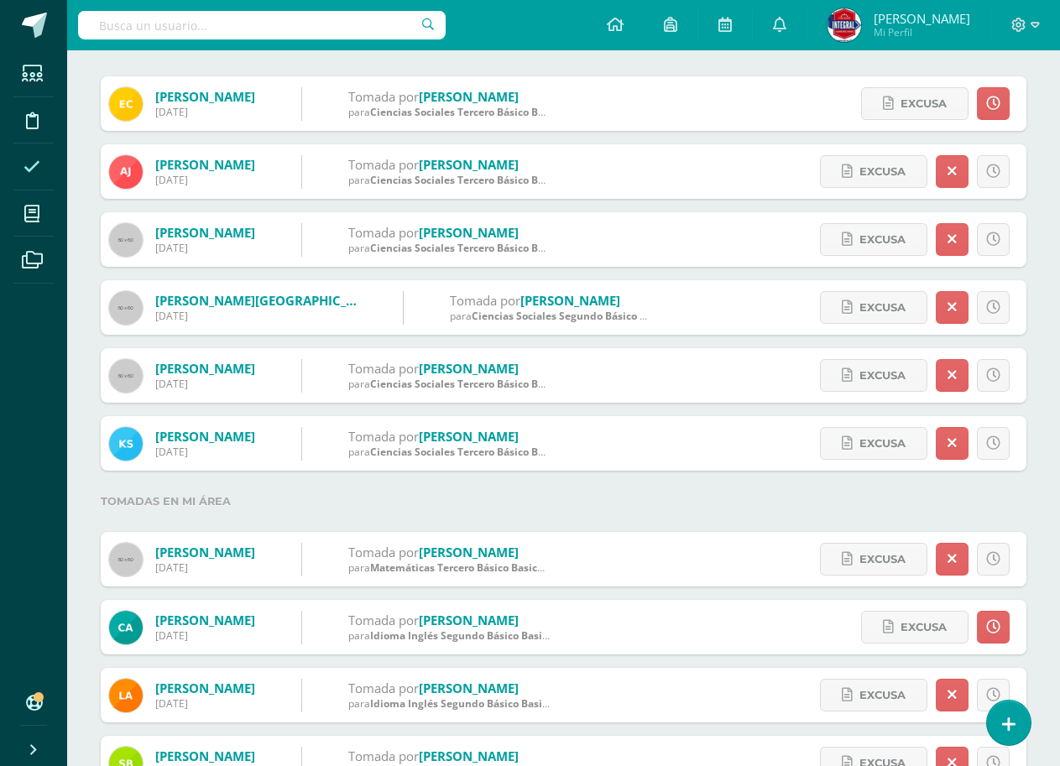
scroll to position [168, 0]
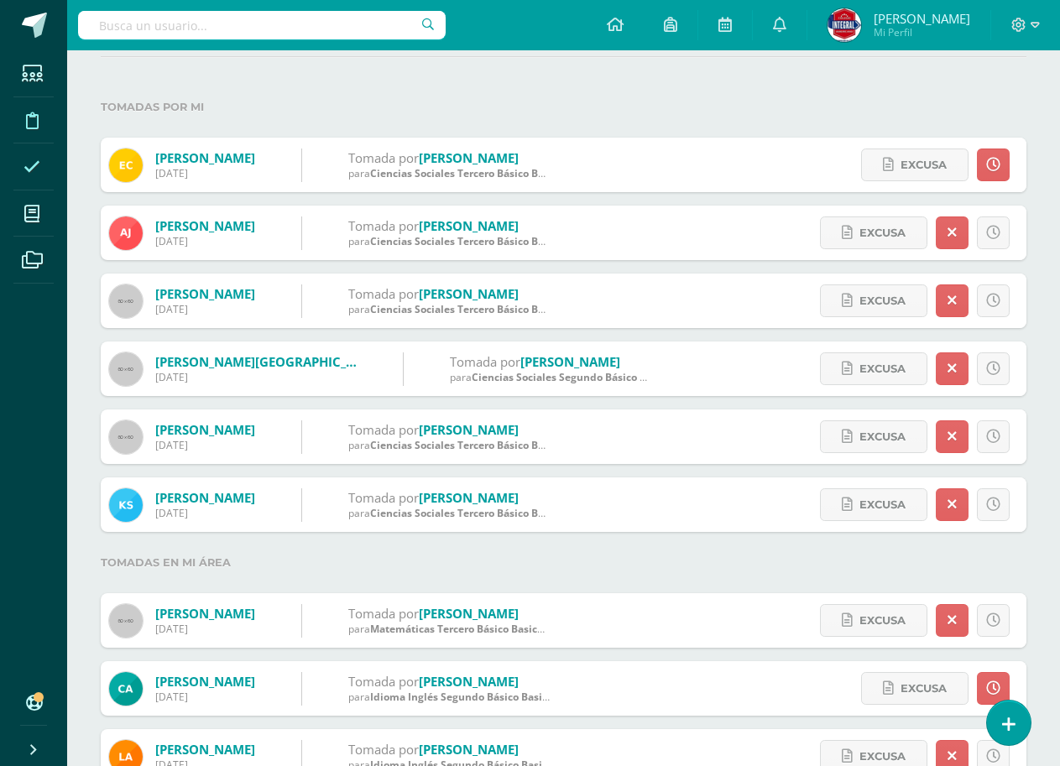
click at [26, 118] on icon at bounding box center [32, 120] width 13 height 17
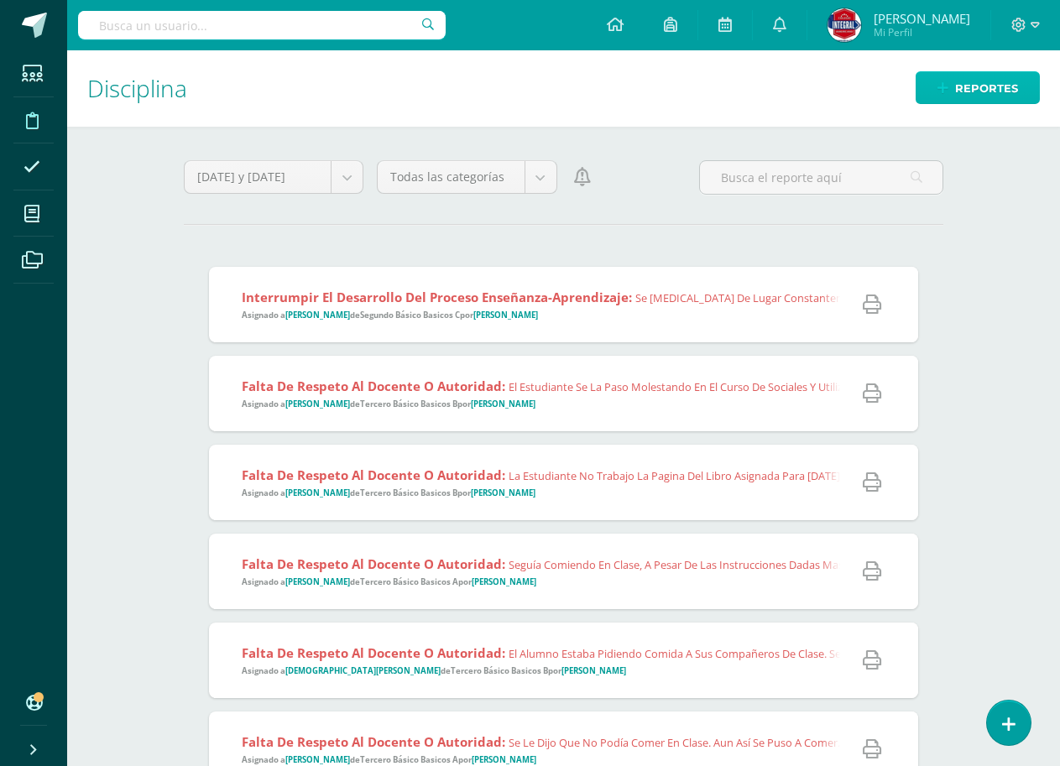
click at [1014, 79] on span "Reportes" at bounding box center [986, 88] width 63 height 31
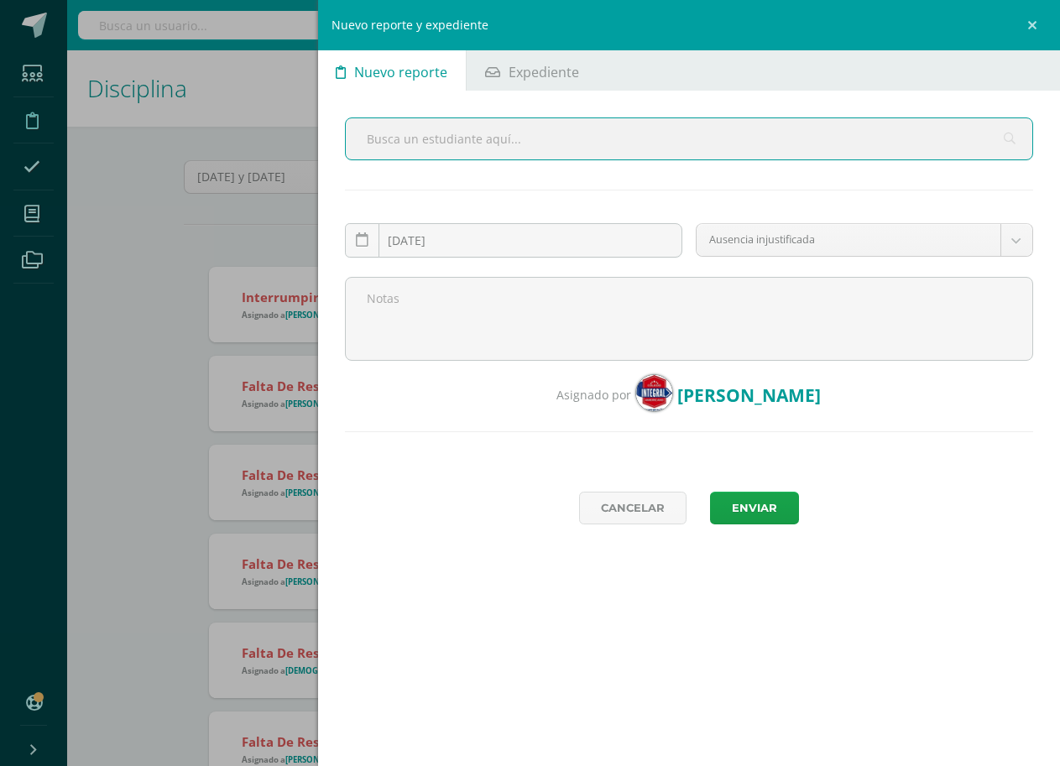
click at [515, 123] on input "text" at bounding box center [689, 138] width 686 height 41
type input "BERNAL"
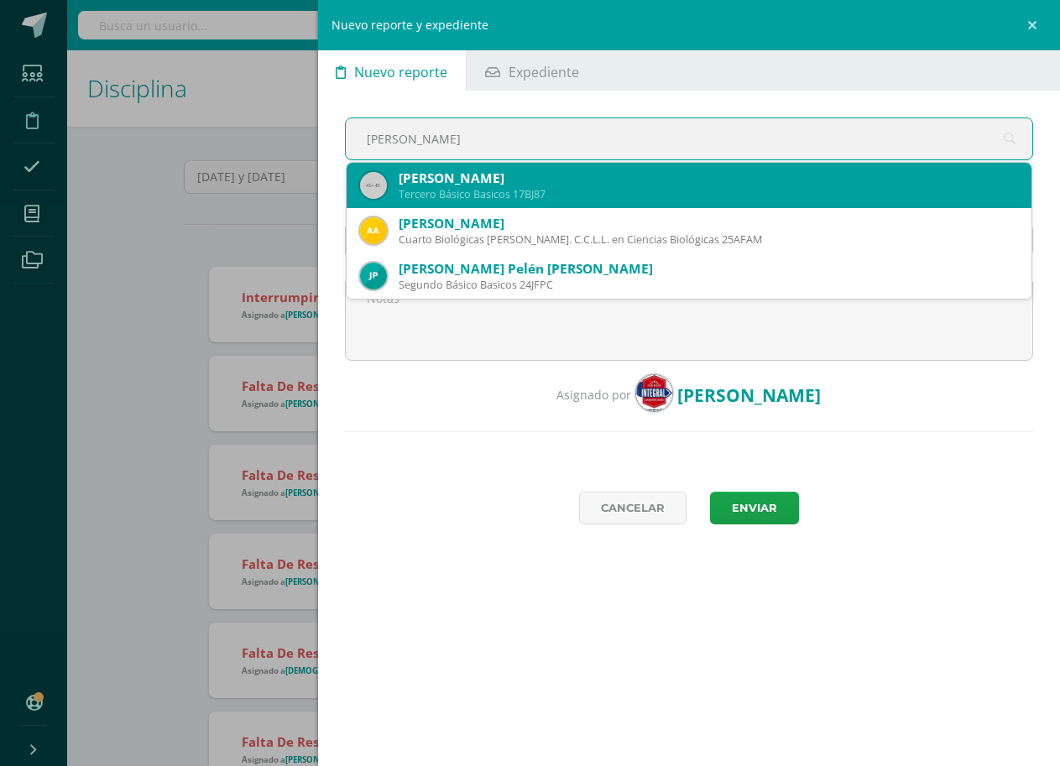
click at [627, 192] on div "Tercero Básico Basicos 17BJ87" at bounding box center [708, 194] width 619 height 14
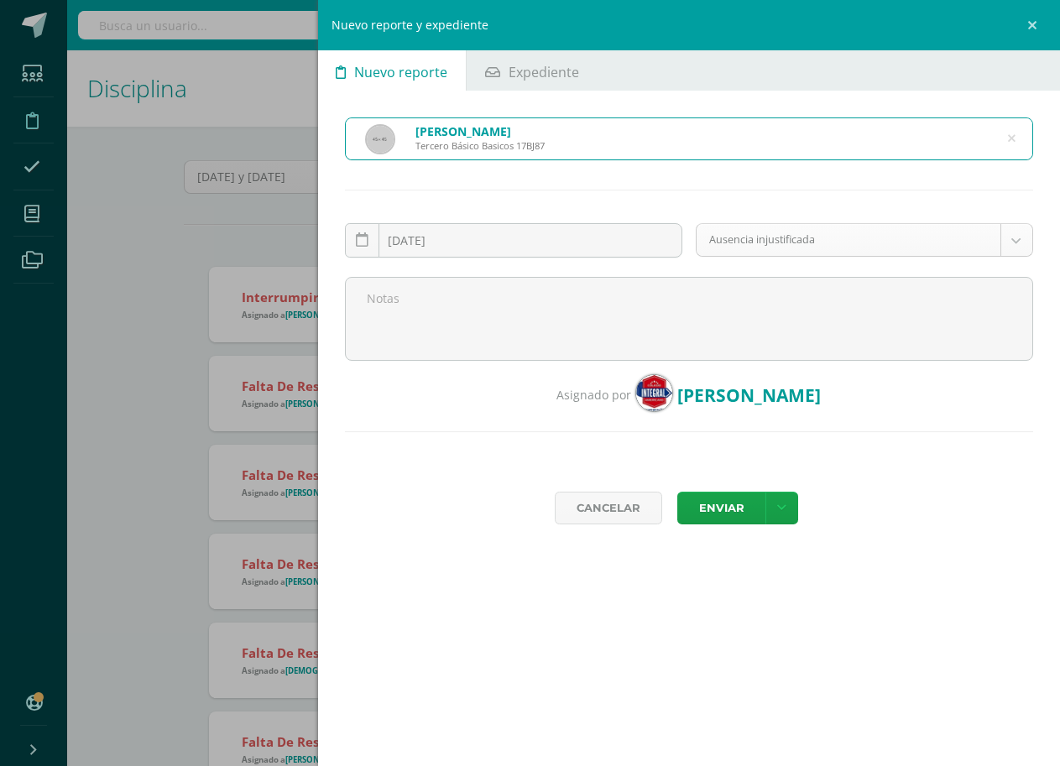
click at [1027, 248] on body "Estudiantes Disciplina Asistencia Mis cursos Archivos Soporte Centro de ayuda Ú…" at bounding box center [530, 383] width 1060 height 766
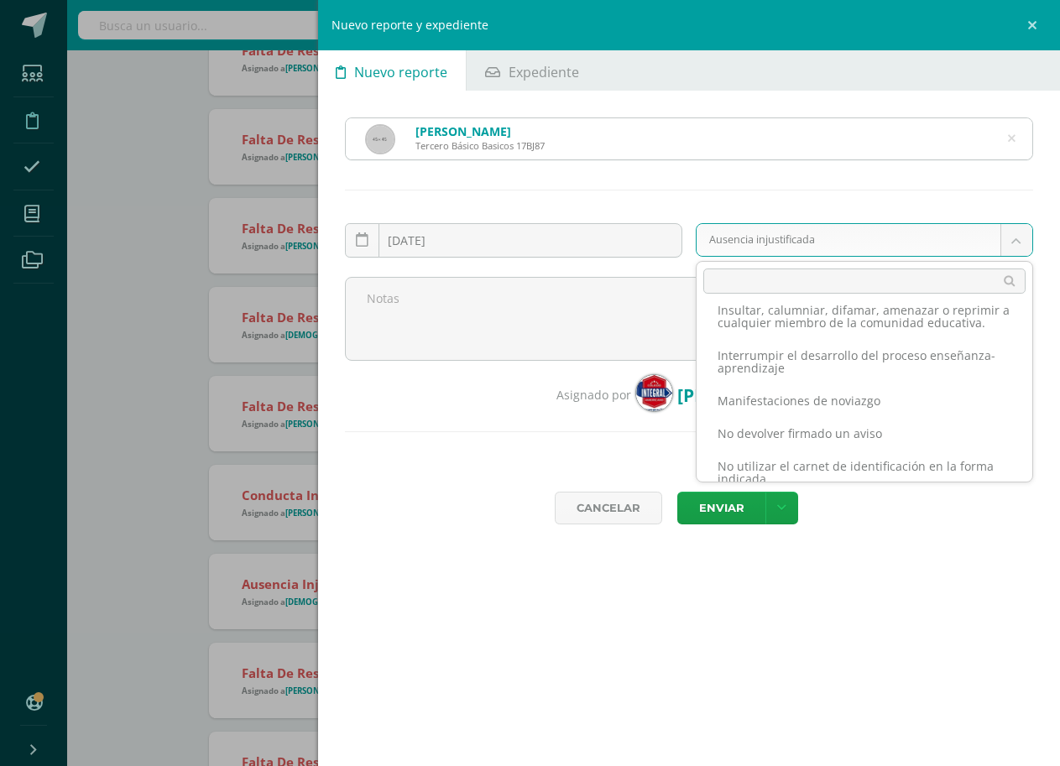
scroll to position [362, 0]
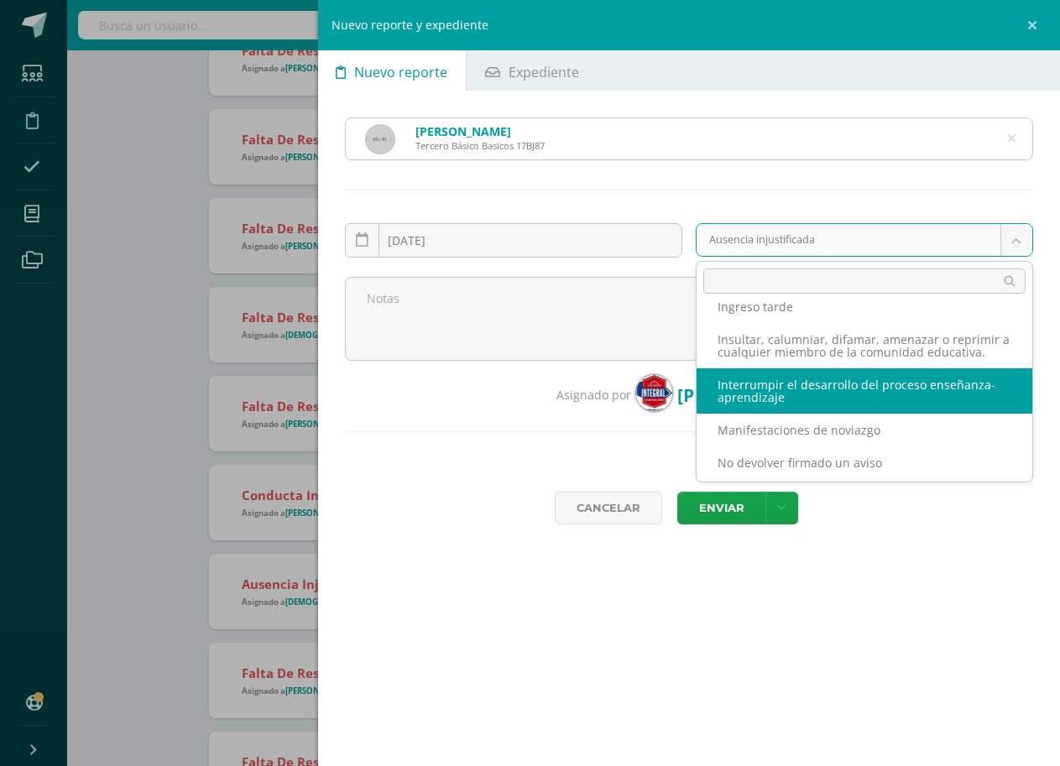
select select "62"
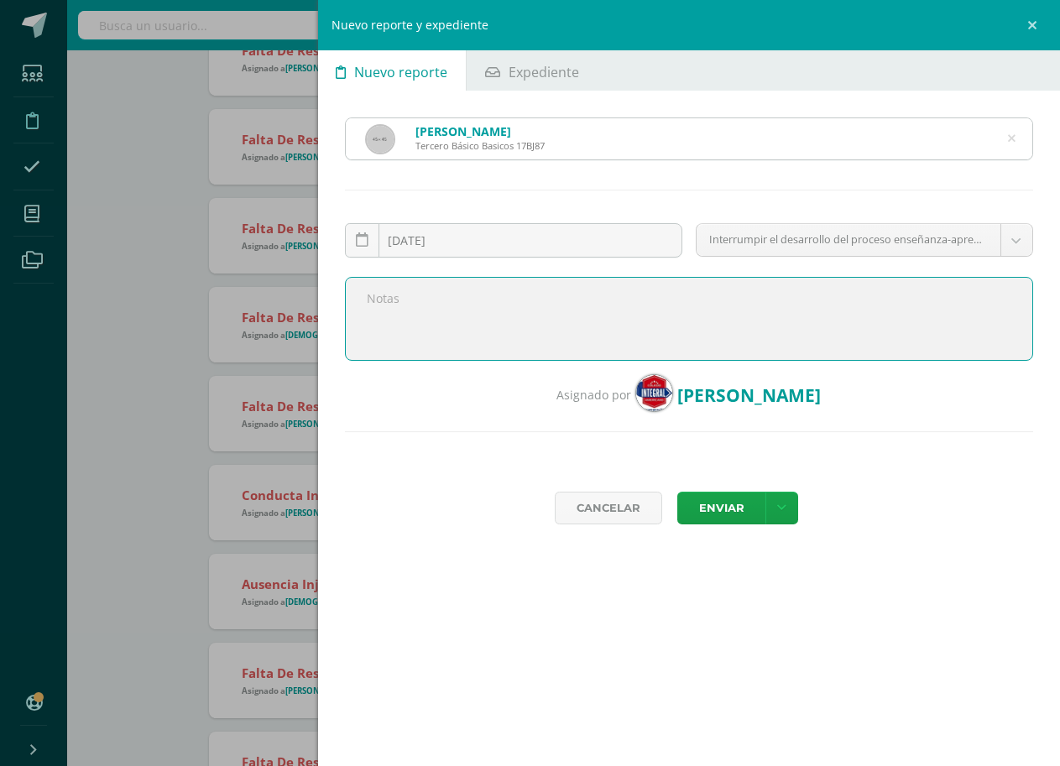
click at [728, 336] on textarea at bounding box center [689, 319] width 688 height 84
type textarea "e"
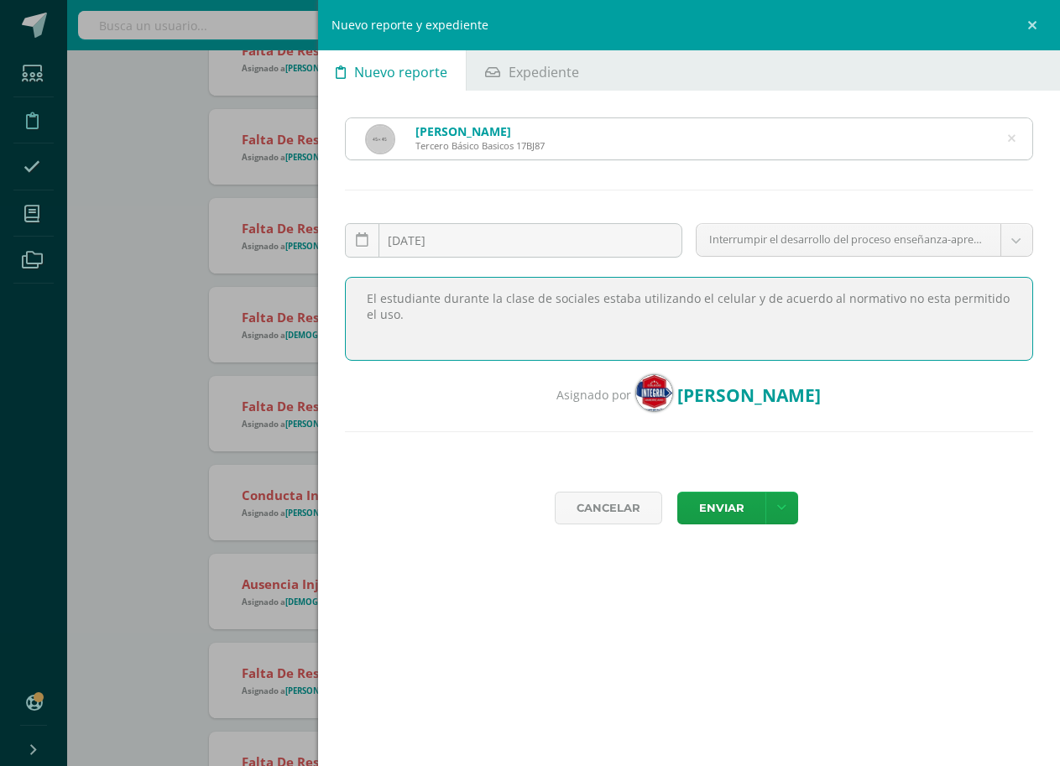
drag, startPoint x: 460, startPoint y: 320, endPoint x: 362, endPoint y: 291, distance: 101.4
click at [362, 291] on textarea "El estudiante durante la clase de sociales estaba utilizando el celular y de ac…" at bounding box center [689, 319] width 688 height 84
type textarea "El estudiante durante la clase de sociales estaba utilizando el celular y de ac…"
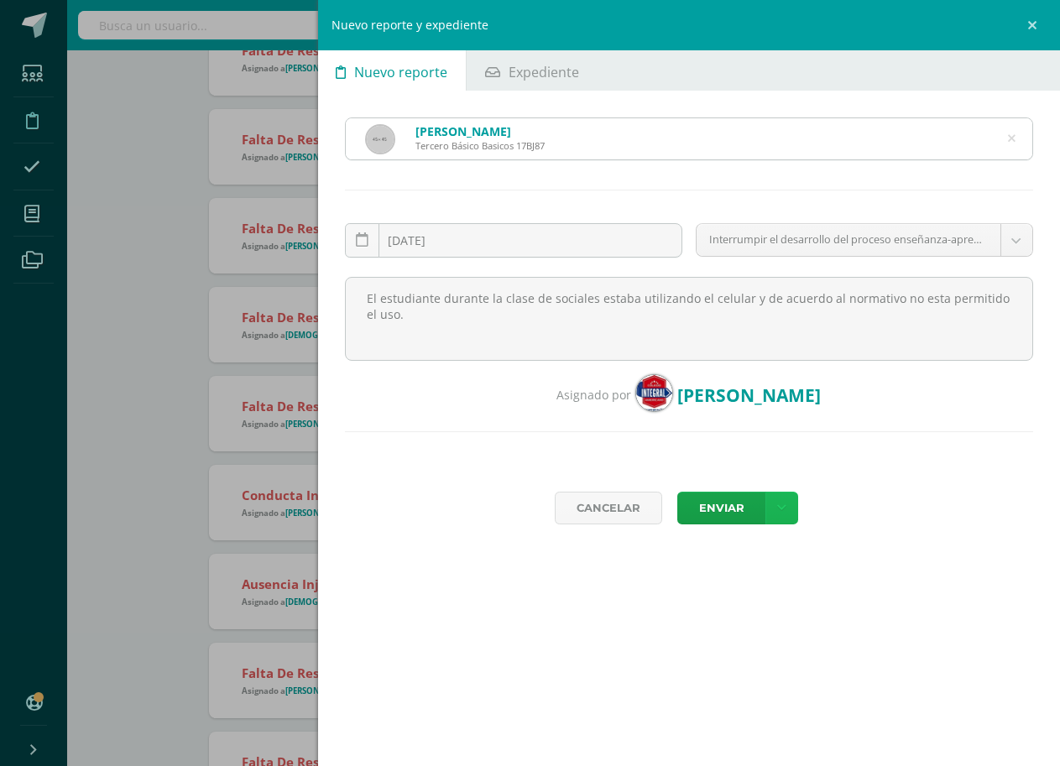
click at [777, 514] on icon at bounding box center [781, 508] width 9 height 14
click at [776, 562] on link "Enviar y notificar" at bounding box center [747, 563] width 151 height 26
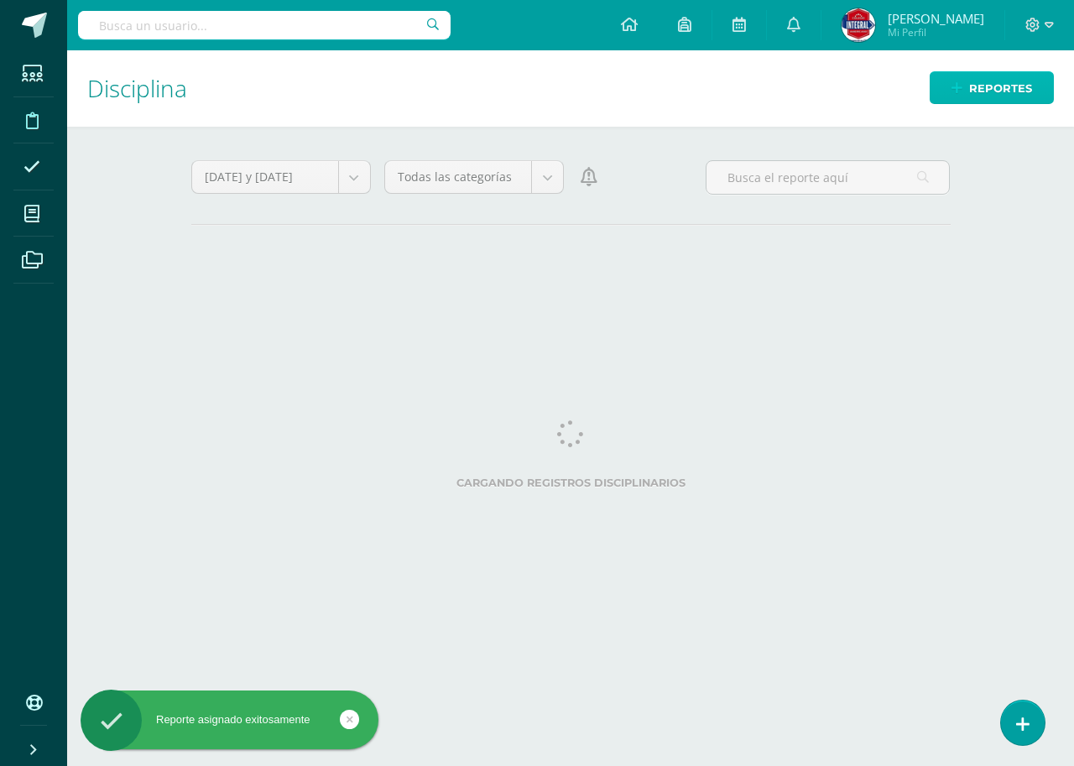
drag, startPoint x: 0, startPoint y: 0, endPoint x: 989, endPoint y: 81, distance: 992.6
click at [989, 81] on span "Reportes" at bounding box center [1000, 88] width 63 height 31
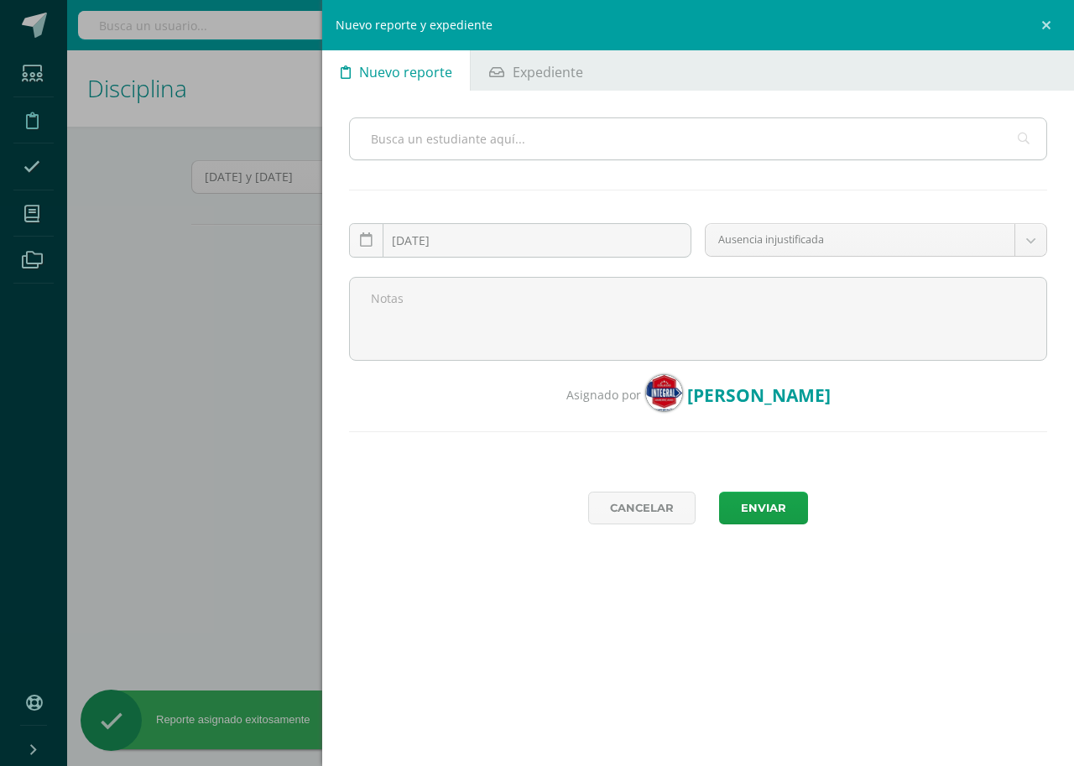
click at [535, 134] on input "text" at bounding box center [698, 138] width 696 height 41
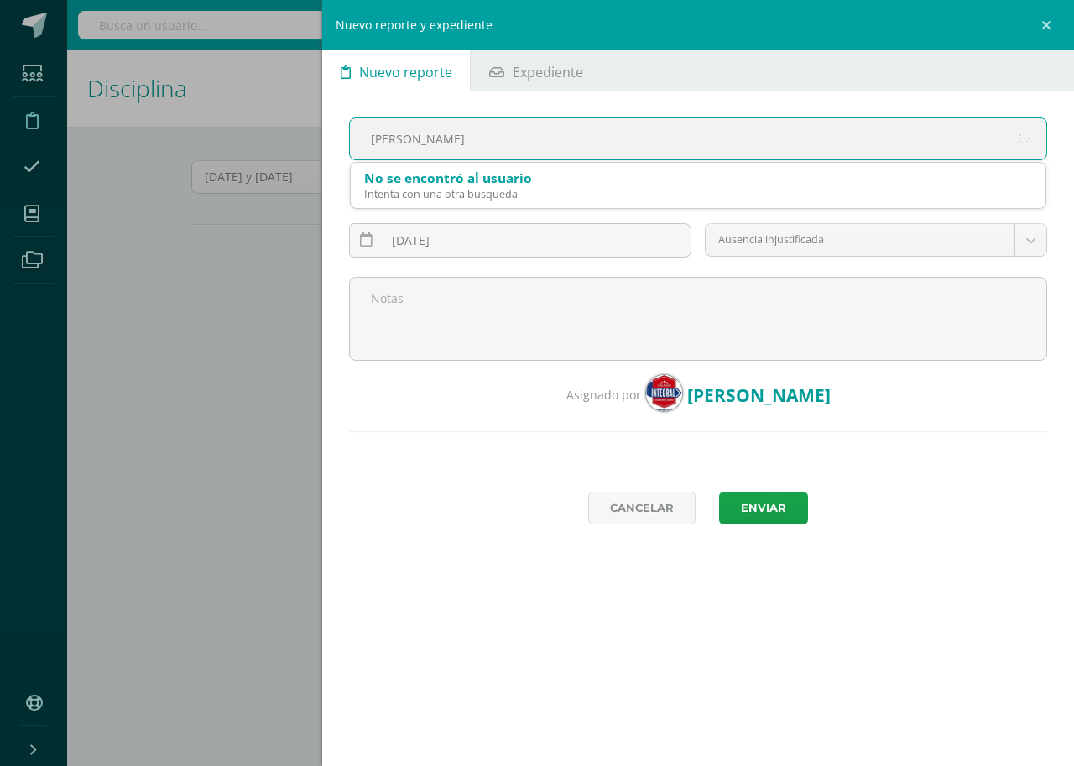
type input "oscar"
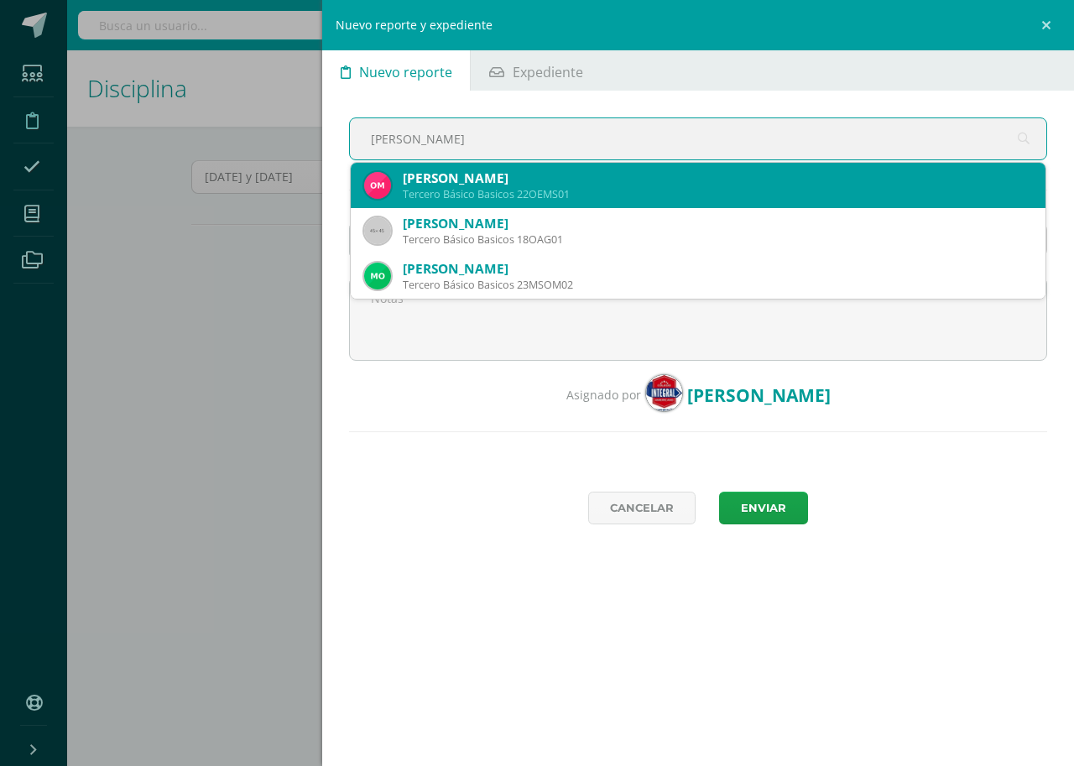
click at [543, 206] on div "Oscar Enrique Muñoz Solórzano Tercero Básico Basicos 22OEMS01" at bounding box center [698, 185] width 668 height 45
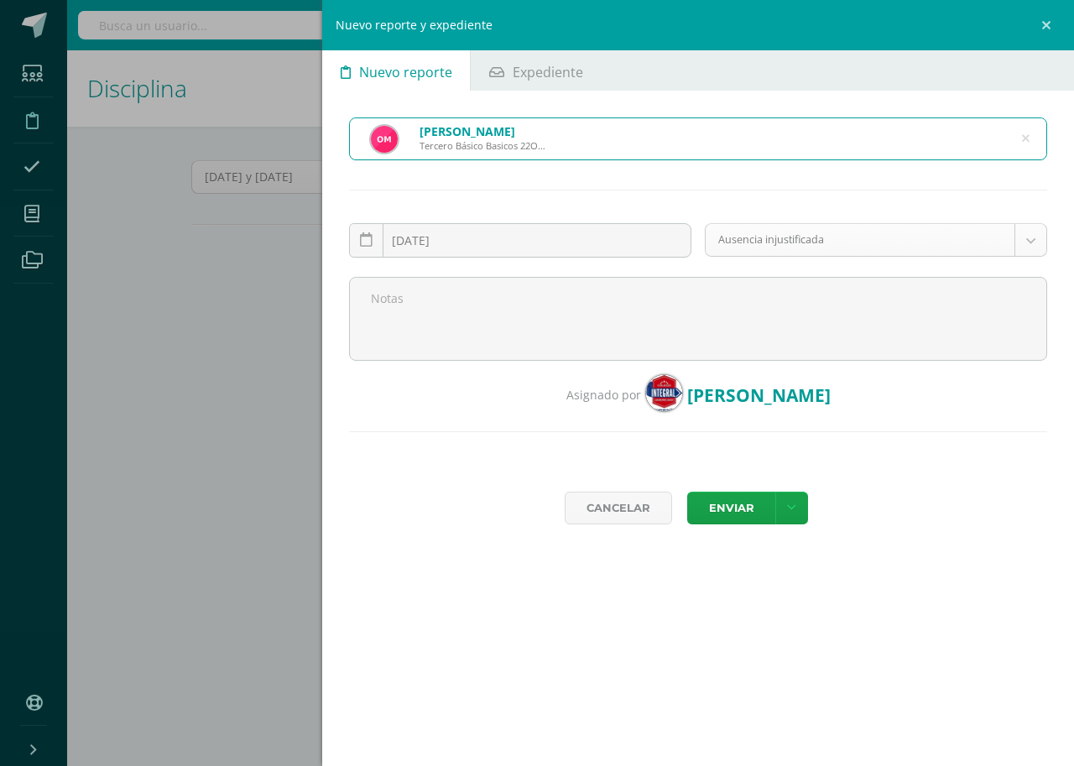
click at [1037, 246] on body "Reporte asignado exitosamente Estudiantes Disciplina Asistencia Mis cursos Arch…" at bounding box center [537, 383] width 1074 height 766
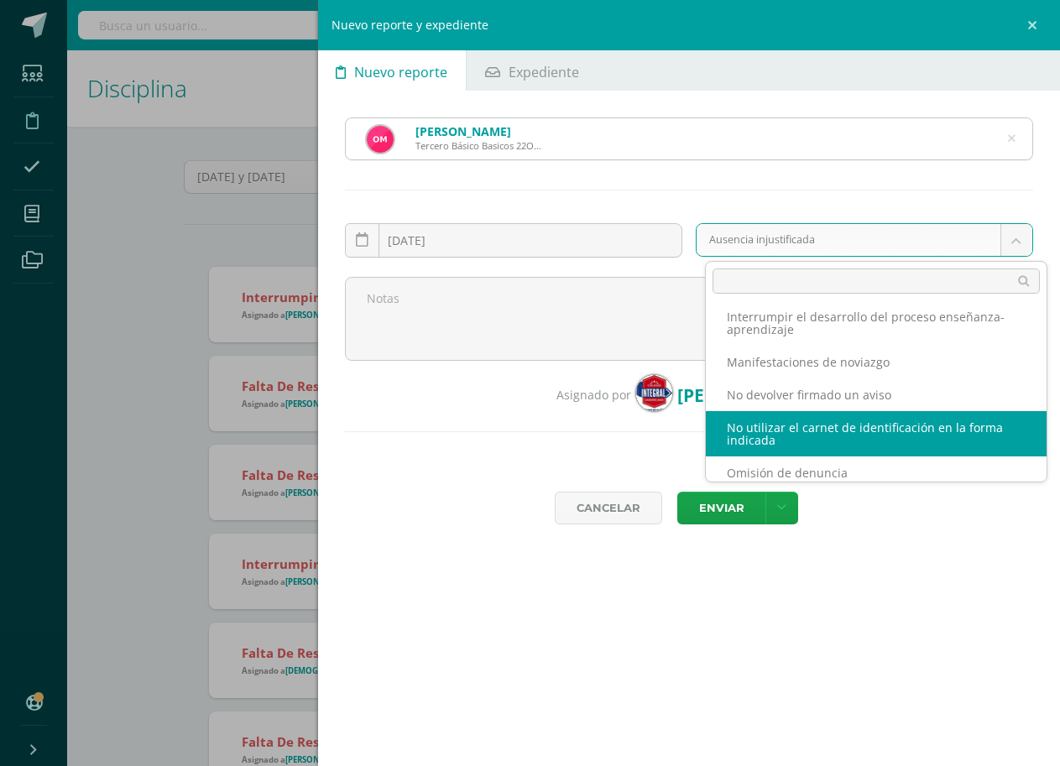
scroll to position [420, 0]
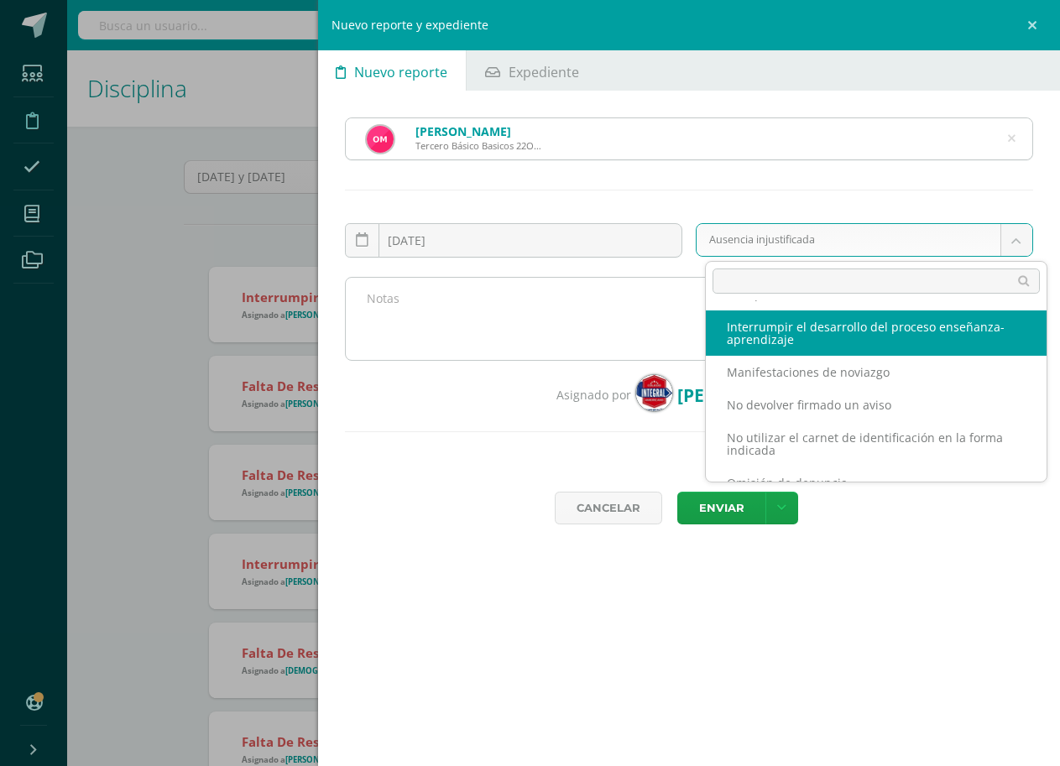
select select "62"
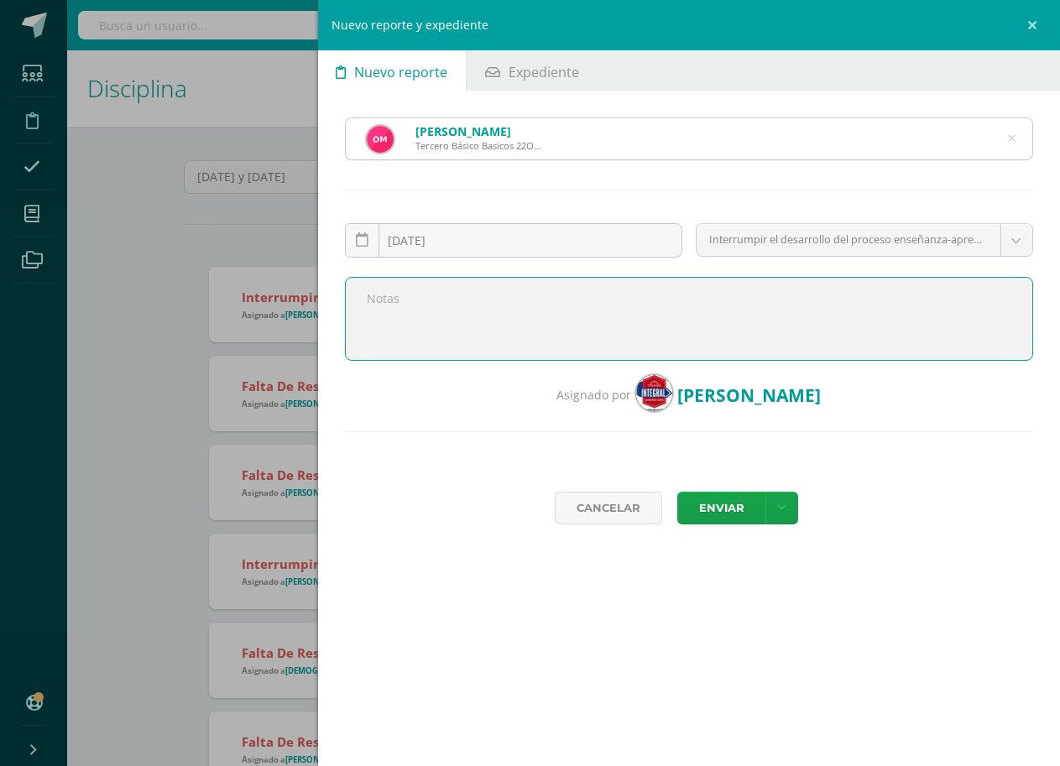
click at [545, 323] on textarea at bounding box center [689, 319] width 688 height 84
paste textarea "El estudiante durante la clase de sociales estaba utilizando el celular y de ac…"
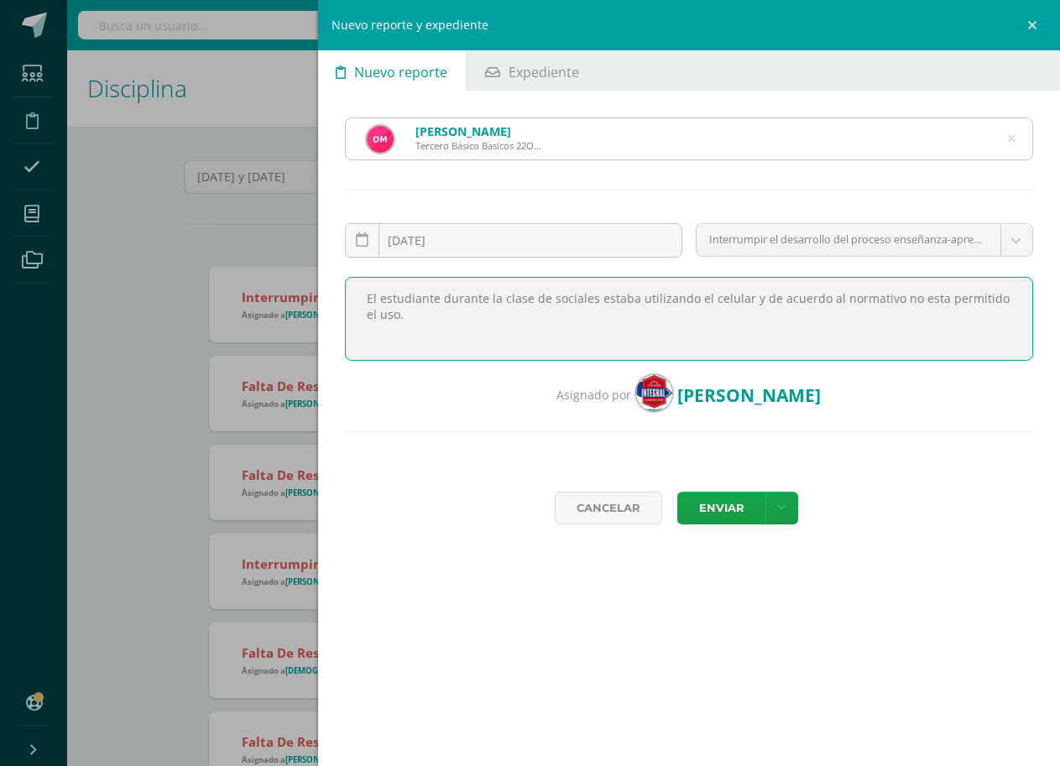
type textarea "El estudiante durante la clase de sociales estaba utilizando el celular y de ac…"
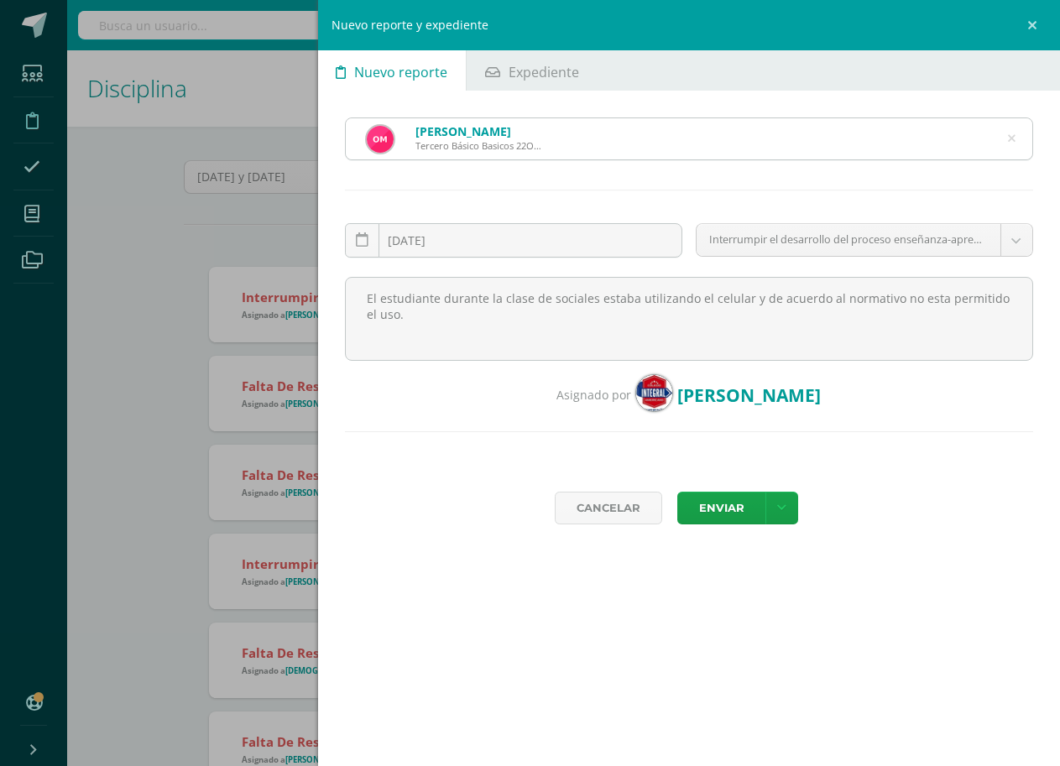
click at [785, 490] on div "Cancelar Enviar Enviar Enviar y notificar Enviar e imprimir" at bounding box center [689, 508] width 688 height 86
click at [781, 512] on icon at bounding box center [781, 508] width 9 height 14
click at [741, 561] on link "Enviar y notificar" at bounding box center [747, 563] width 151 height 26
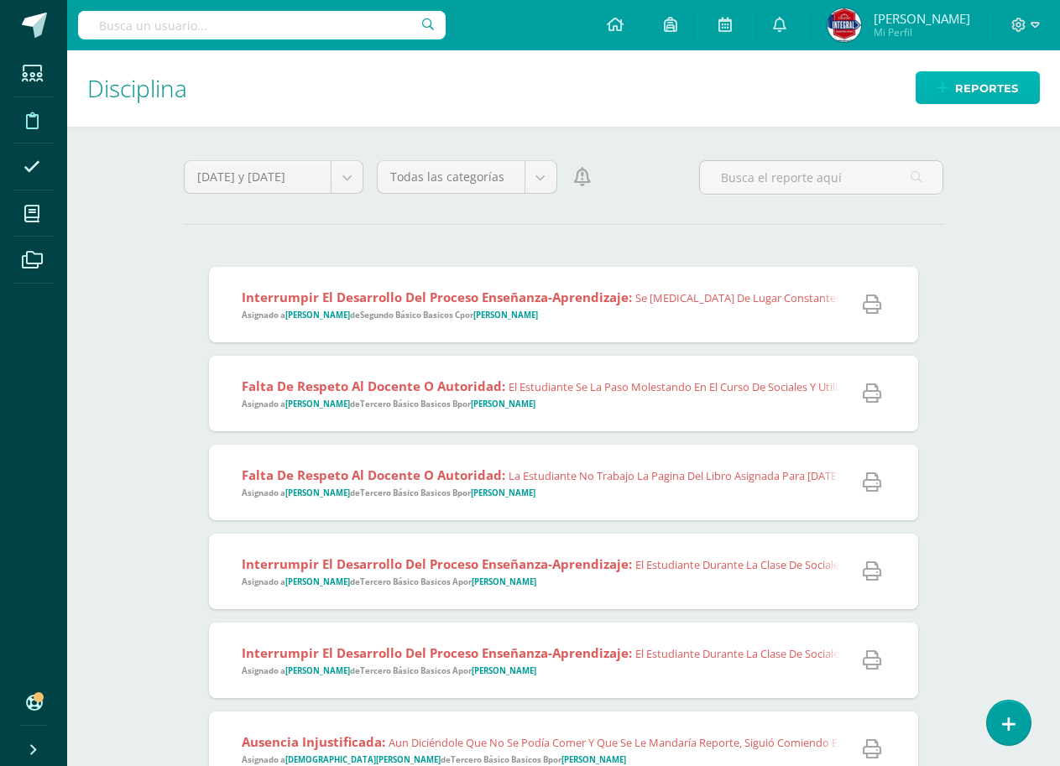
click at [987, 84] on span "Reportes" at bounding box center [986, 88] width 63 height 31
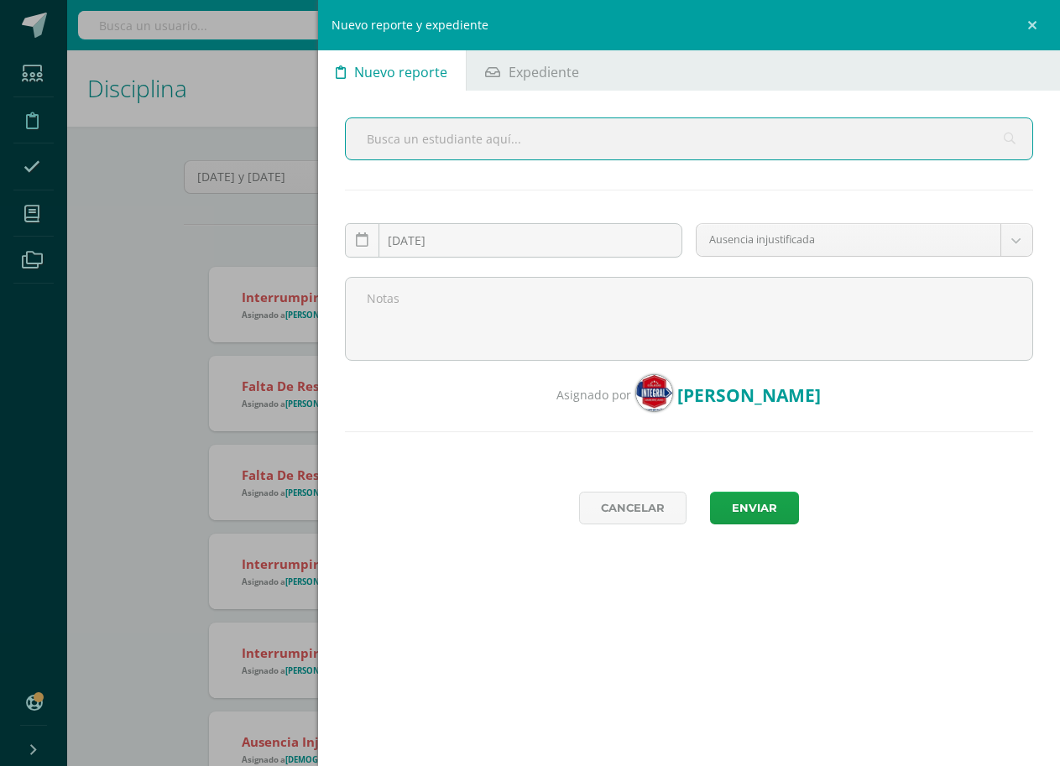
click at [503, 136] on input "text" at bounding box center [689, 138] width 686 height 41
type input "oscar ag"
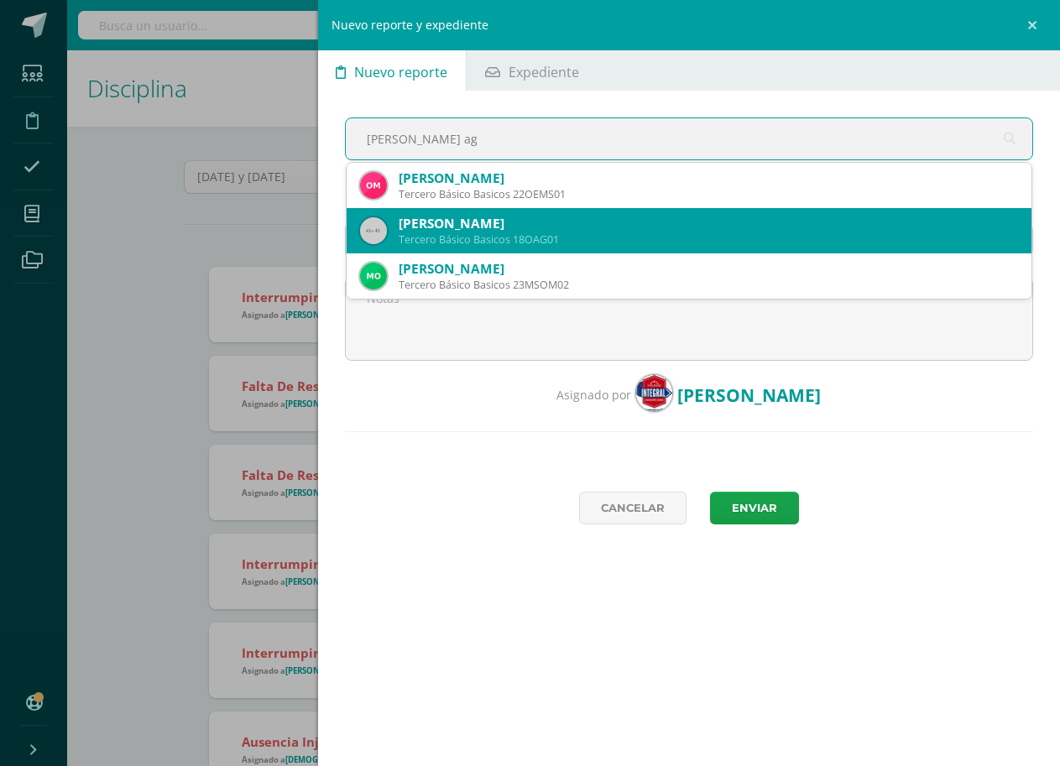
click at [524, 237] on div "Tercero Básico Basicos 18OAG01" at bounding box center [708, 239] width 619 height 14
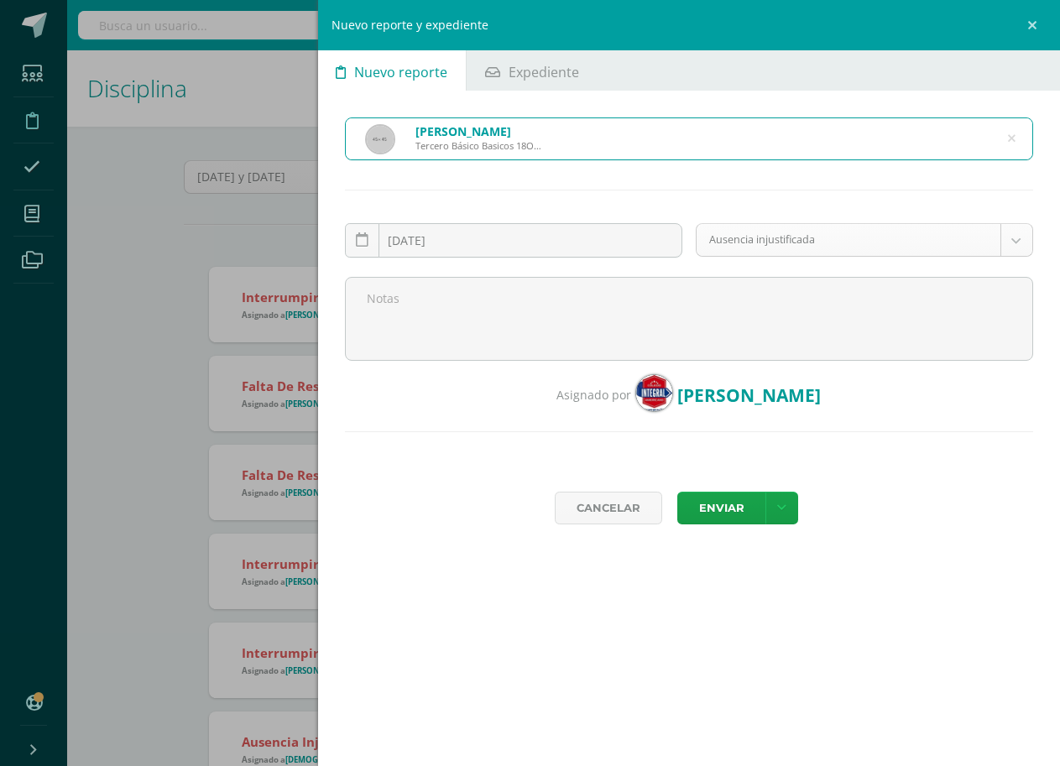
click at [1012, 233] on body "Reporte asignado exitosamente Estudiantes Disciplina Asistencia Mis cursos Arch…" at bounding box center [530, 383] width 1060 height 766
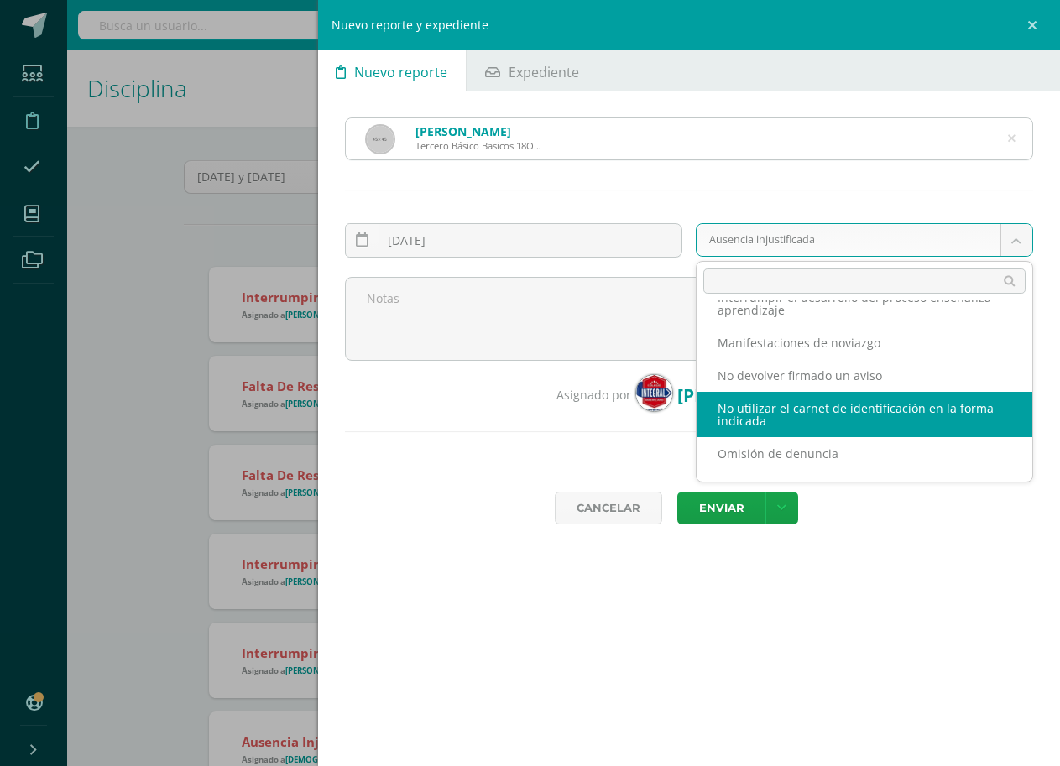
scroll to position [420, 0]
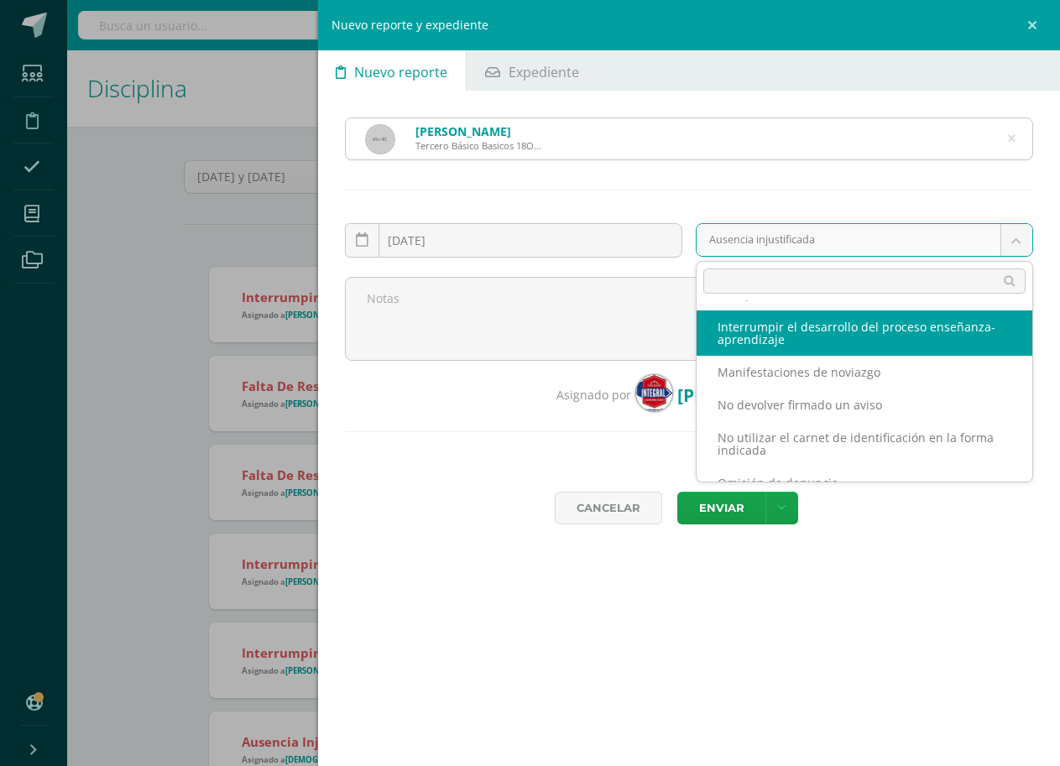
select select "62"
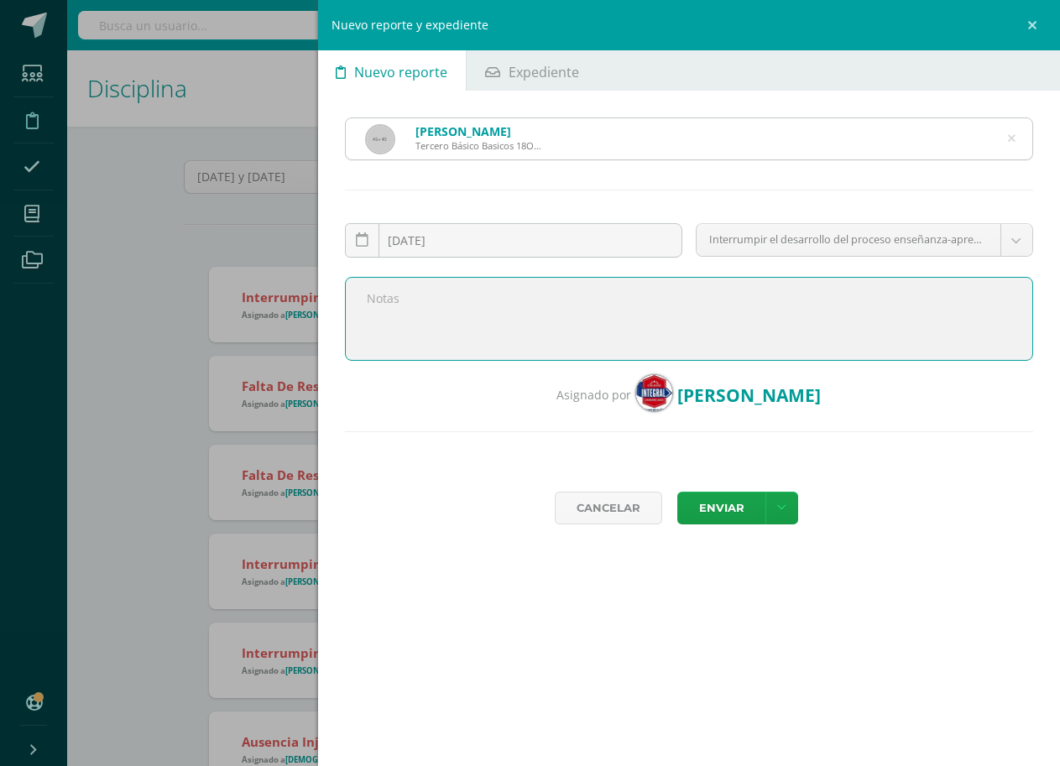
click at [590, 340] on textarea at bounding box center [689, 319] width 688 height 84
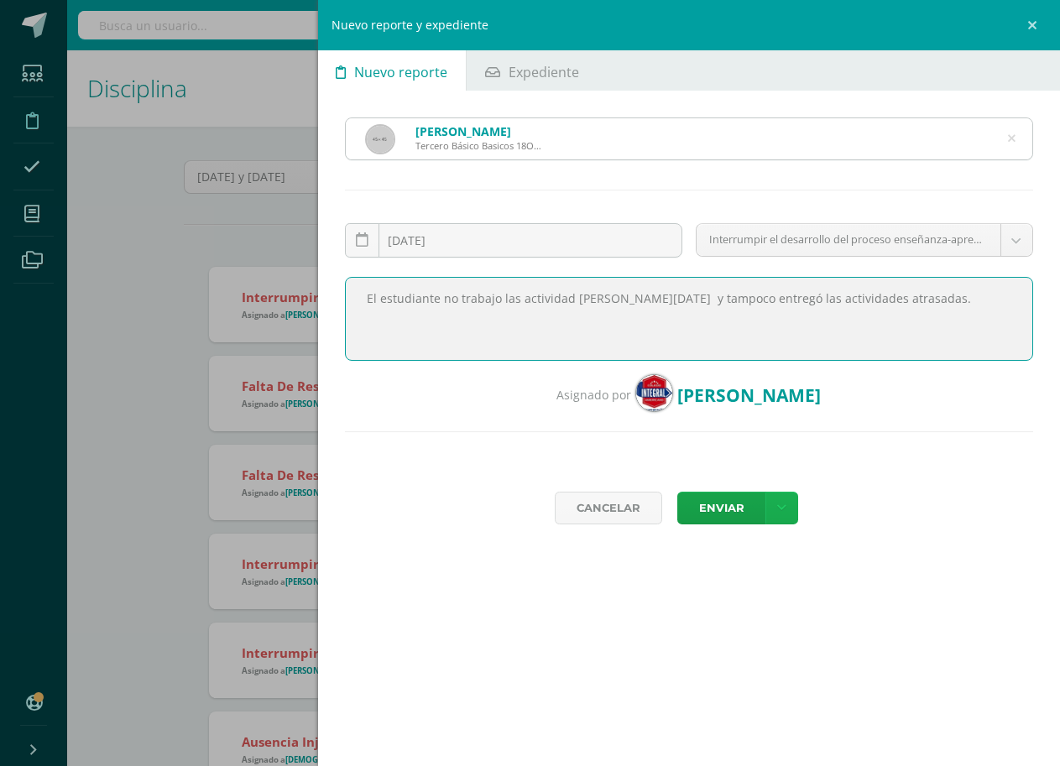
type textarea "El estudiante no trabajo las actividad [PERSON_NAME][DATE] y tampoco entregó la…"
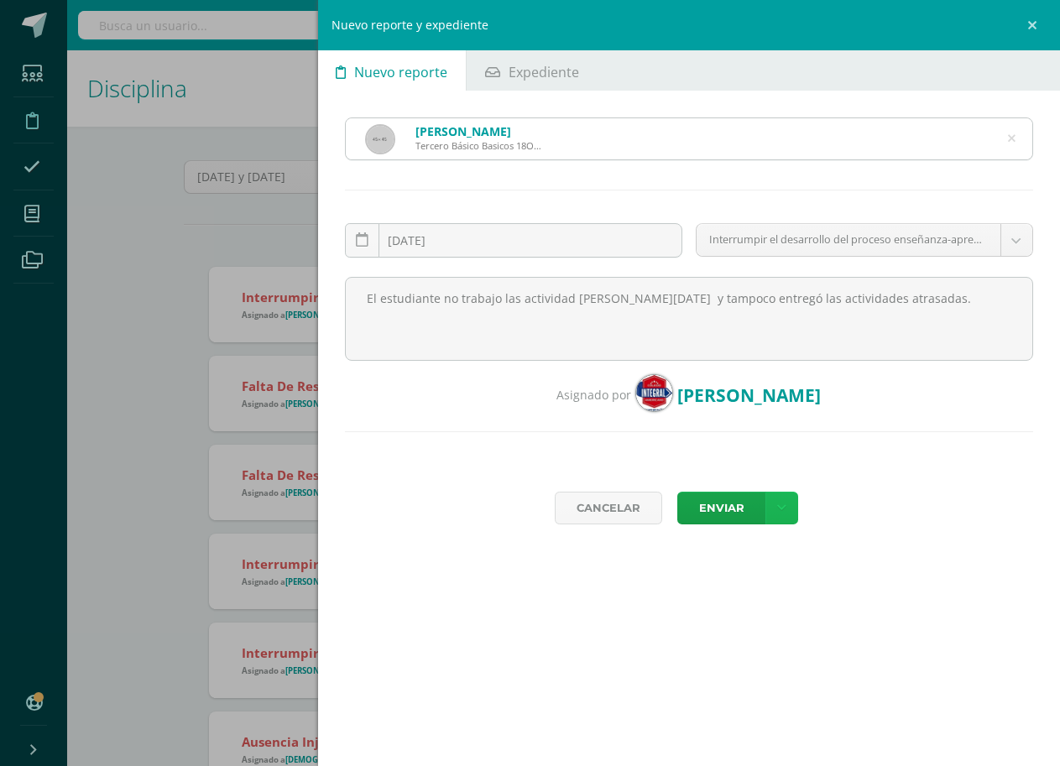
click at [790, 504] on link at bounding box center [781, 508] width 33 height 33
click at [790, 565] on link "Enviar y notificar" at bounding box center [747, 563] width 151 height 26
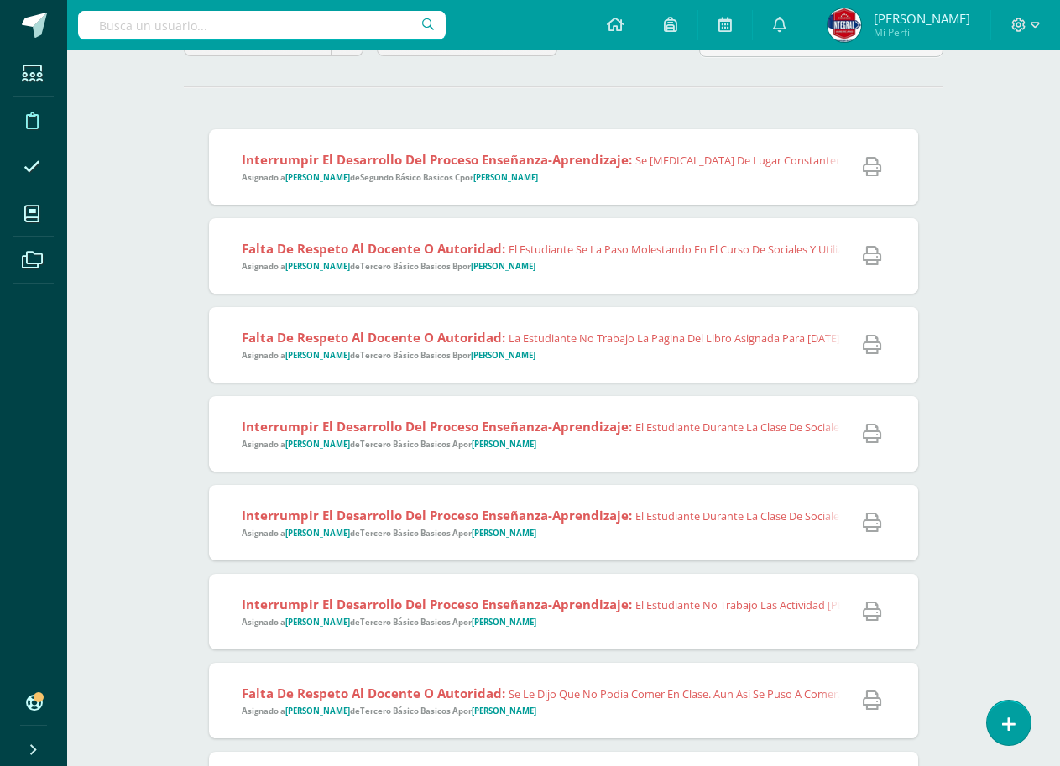
scroll to position [168, 0]
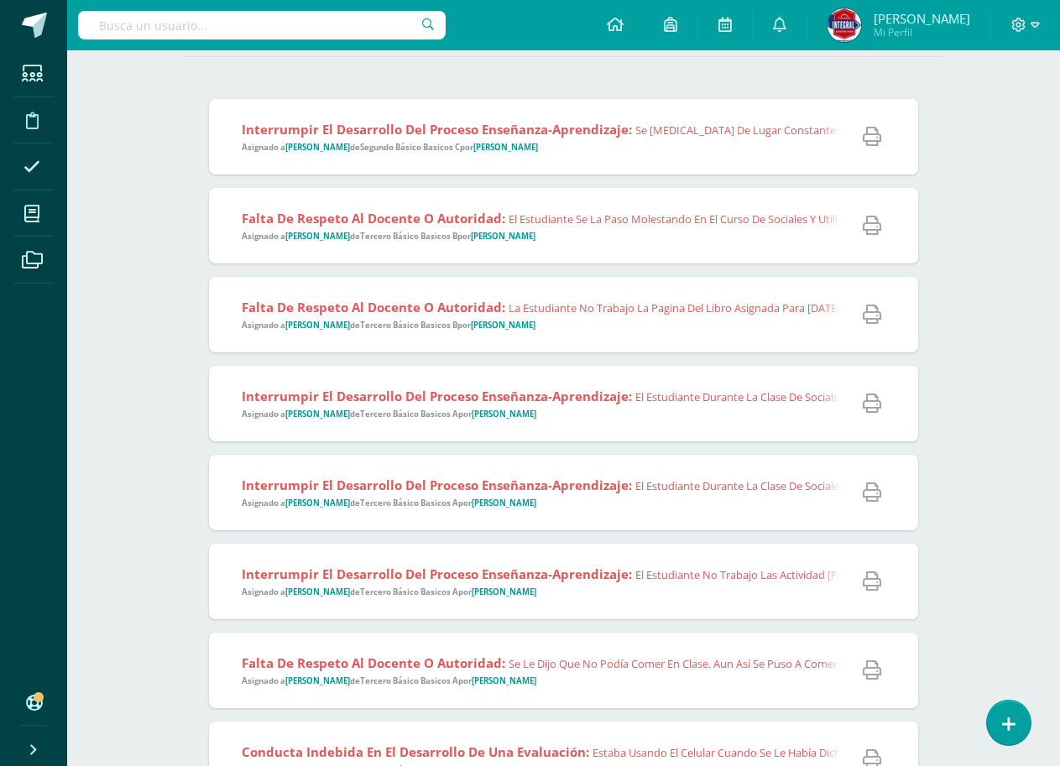
click at [695, 325] on span "Falta de respeto al docente o autoridad: La estudiante no trabajo la pagina del…" at bounding box center [784, 315] width 1084 height 33
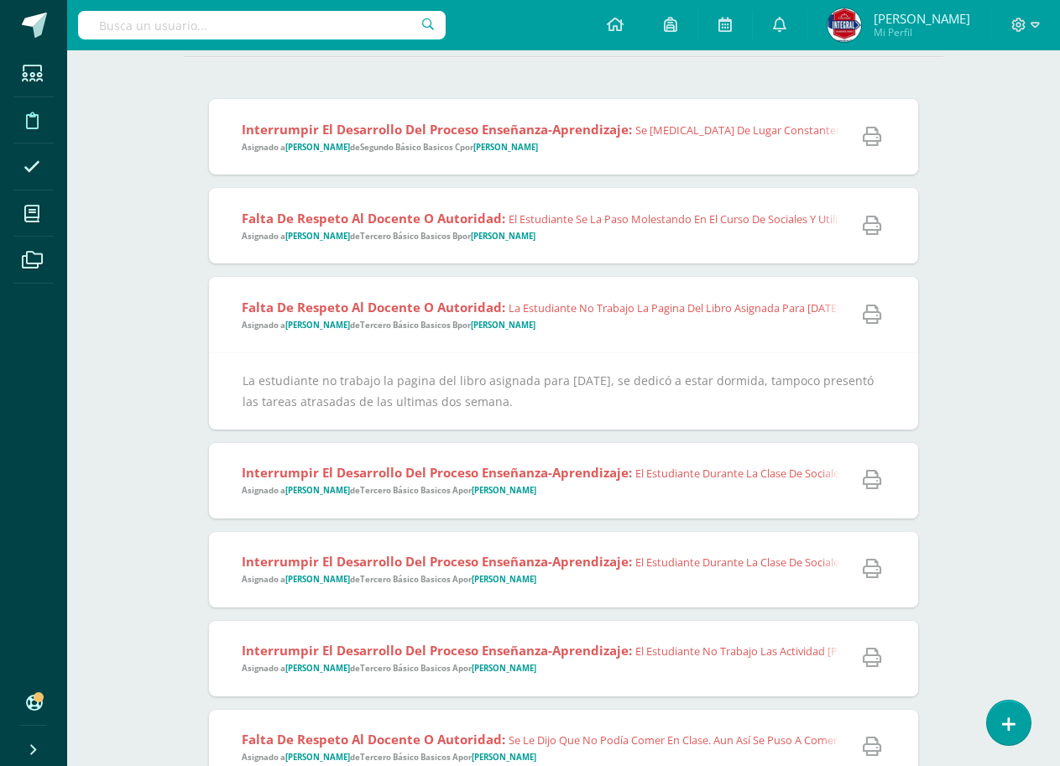
click at [694, 337] on div "Falta de respeto al docente o autoridad: La estudiante no trabajo la pagina del…" at bounding box center [777, 315] width 1137 height 76
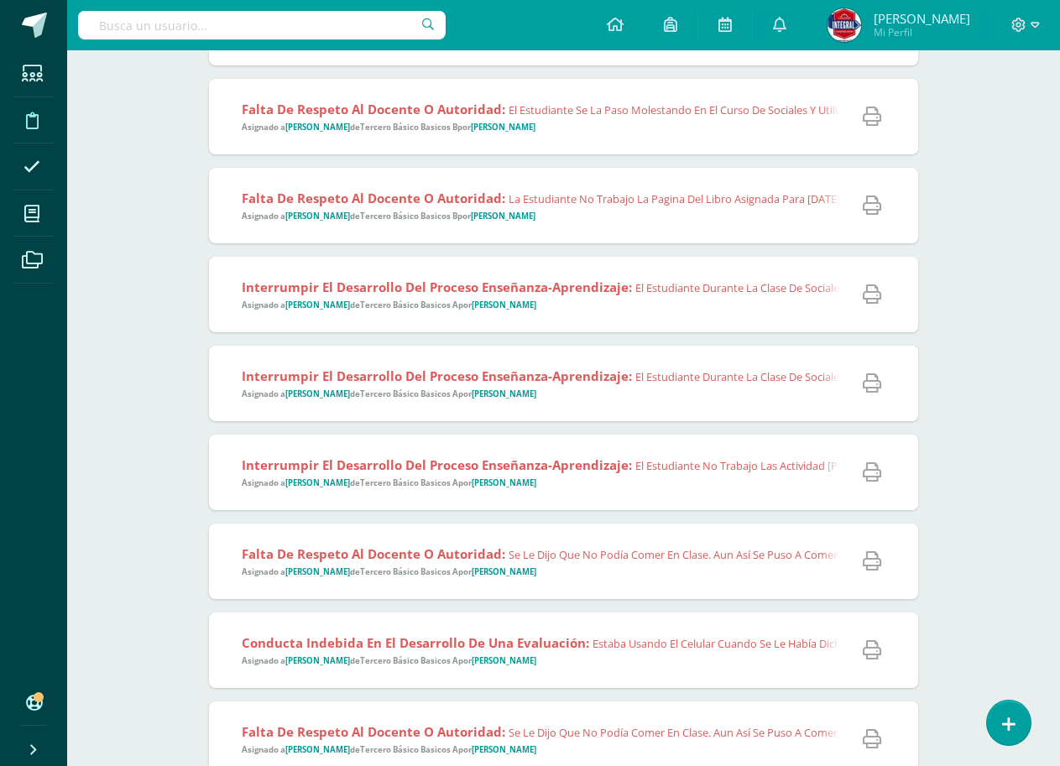
scroll to position [336, 0]
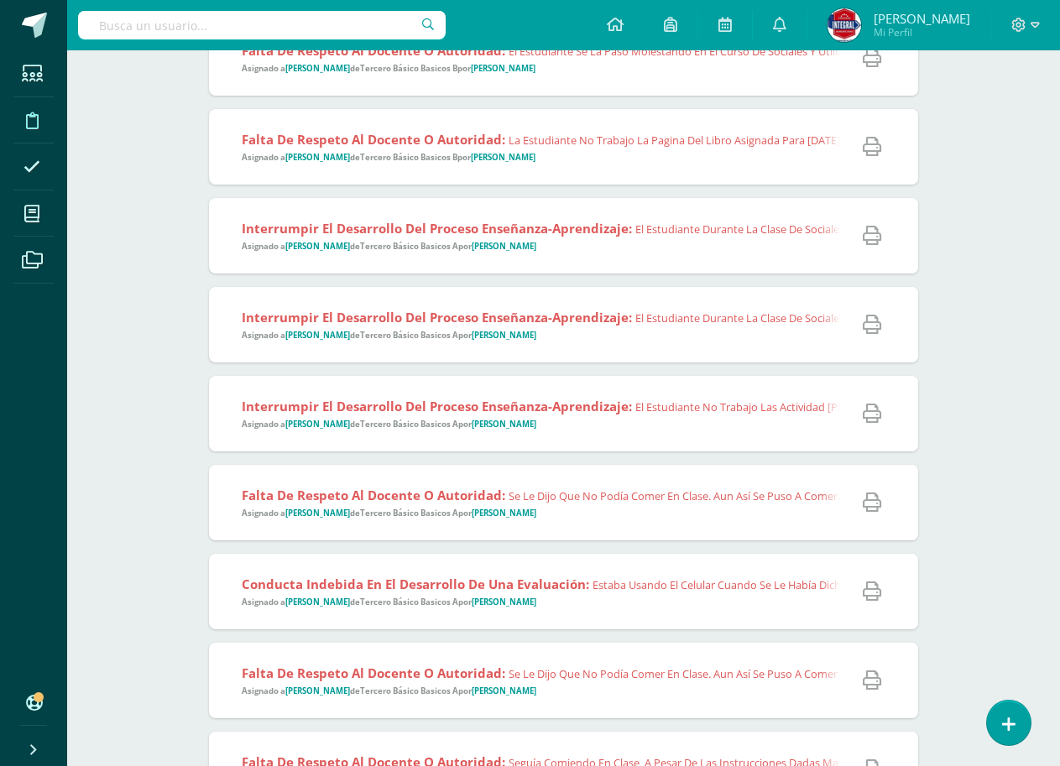
click at [678, 351] on div "Interrumpir el desarrollo del proceso enseñanza-aprendizaje: El estudiante dura…" at bounding box center [737, 325] width 1057 height 76
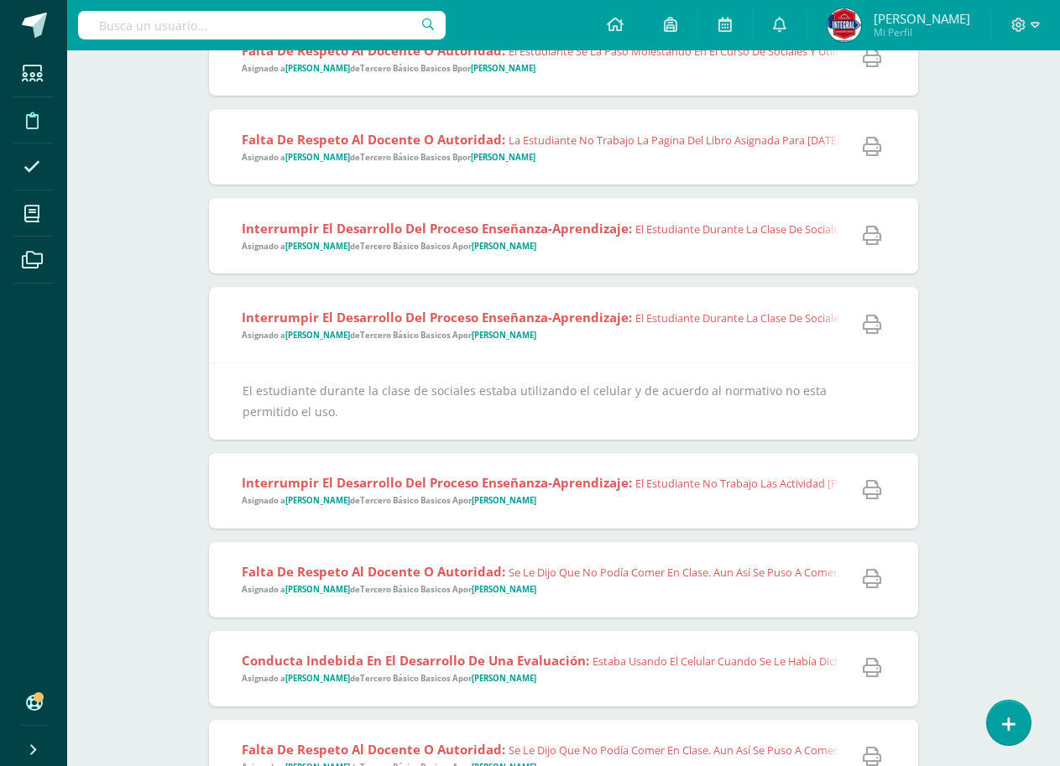
click at [678, 351] on div "Interrumpir el desarrollo del proceso enseñanza-aprendizaje: El estudiante dura…" at bounding box center [737, 325] width 1057 height 76
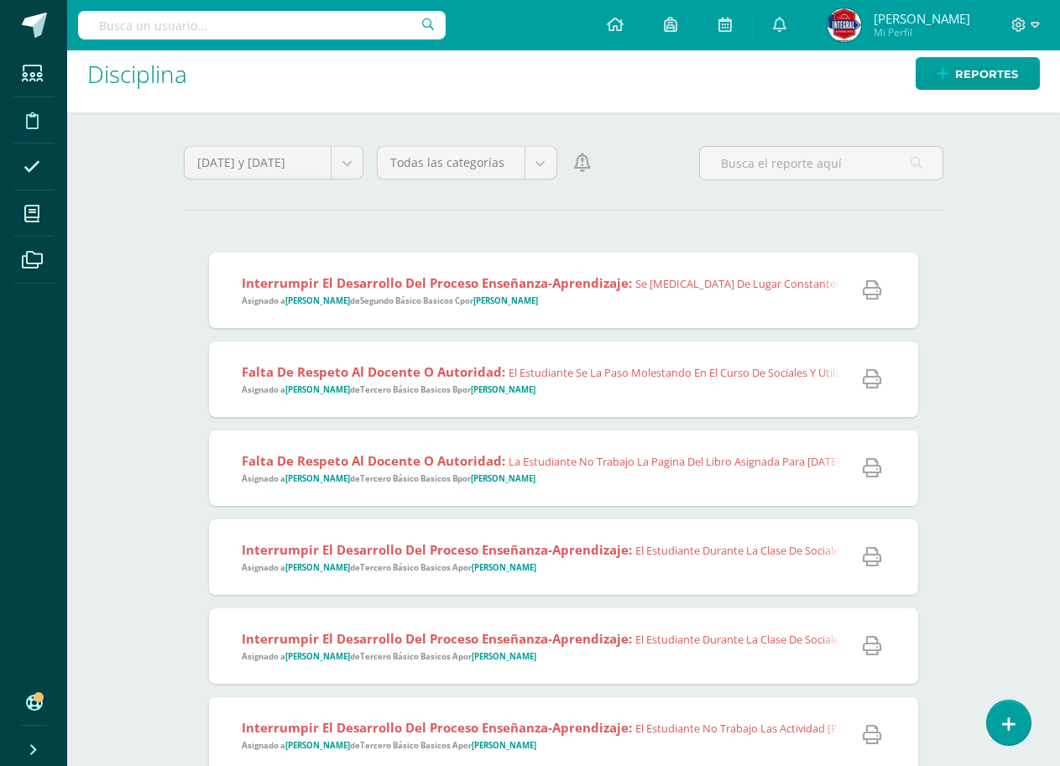
scroll to position [0, 0]
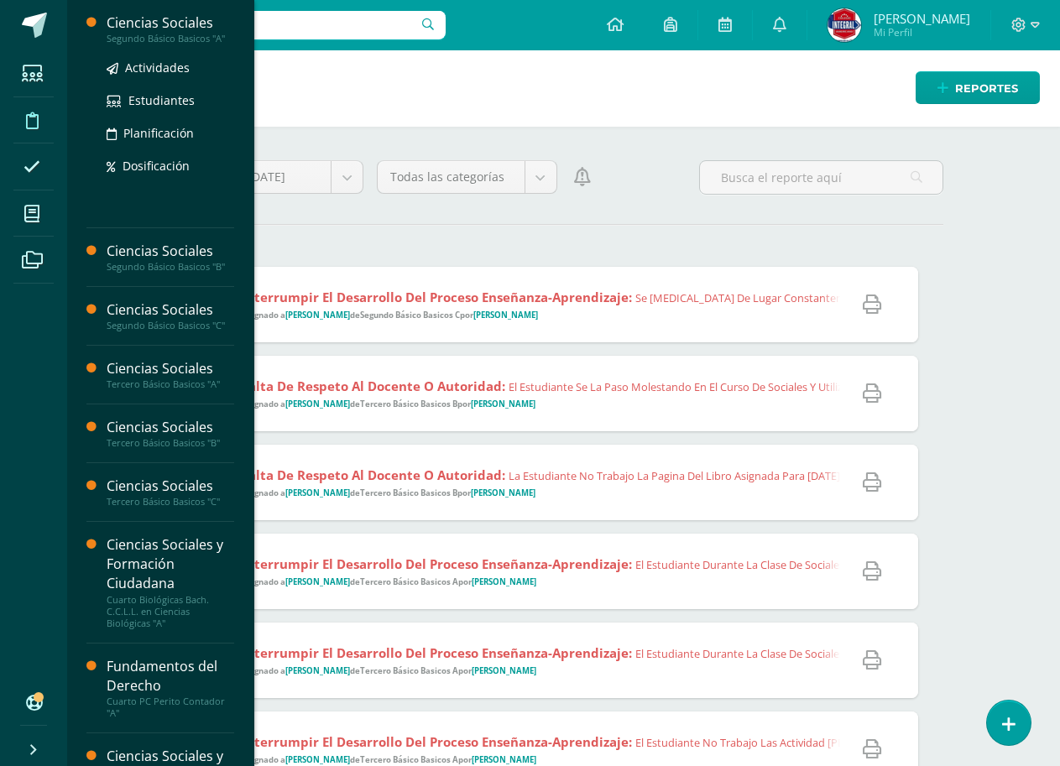
click at [154, 27] on div "Ciencias Sociales" at bounding box center [171, 22] width 128 height 19
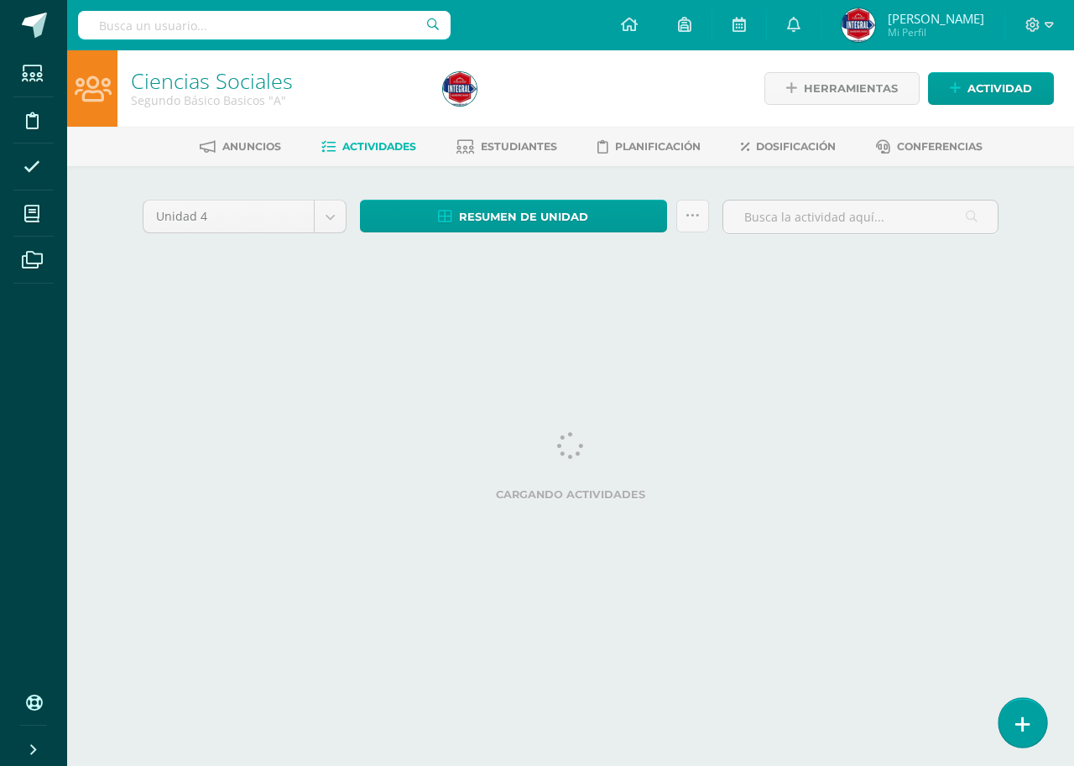
click at [1025, 723] on icon at bounding box center [1022, 724] width 15 height 19
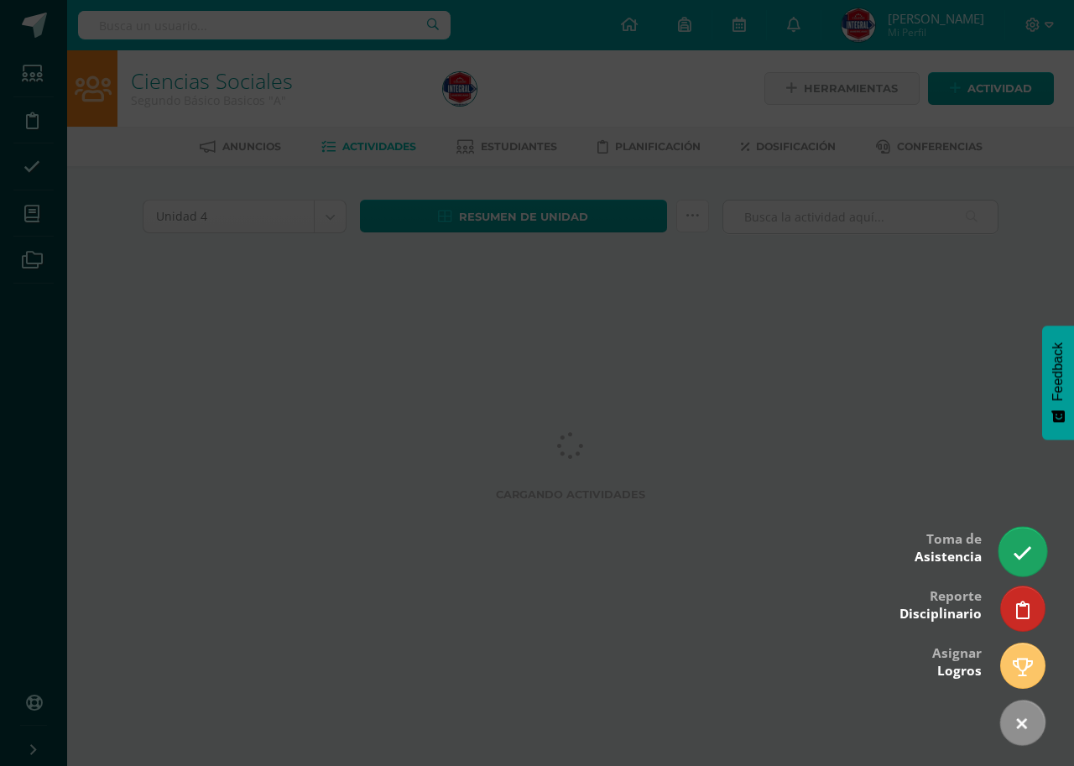
click at [1027, 553] on icon at bounding box center [1022, 553] width 19 height 19
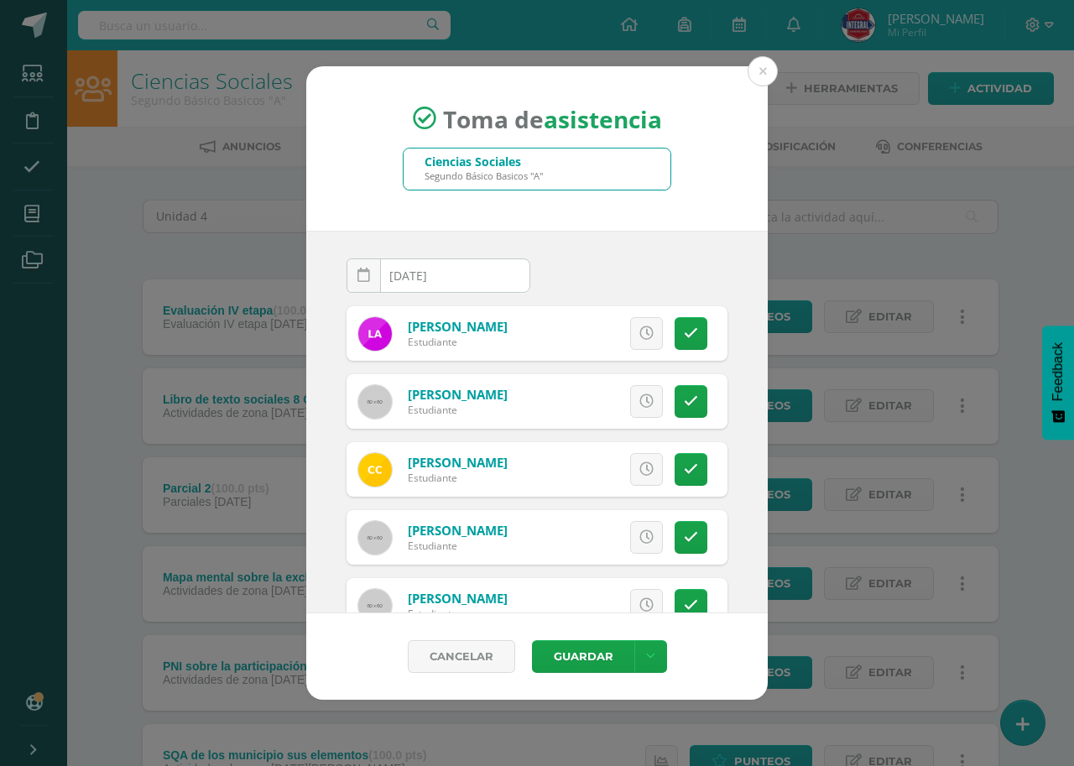
scroll to position [84, 0]
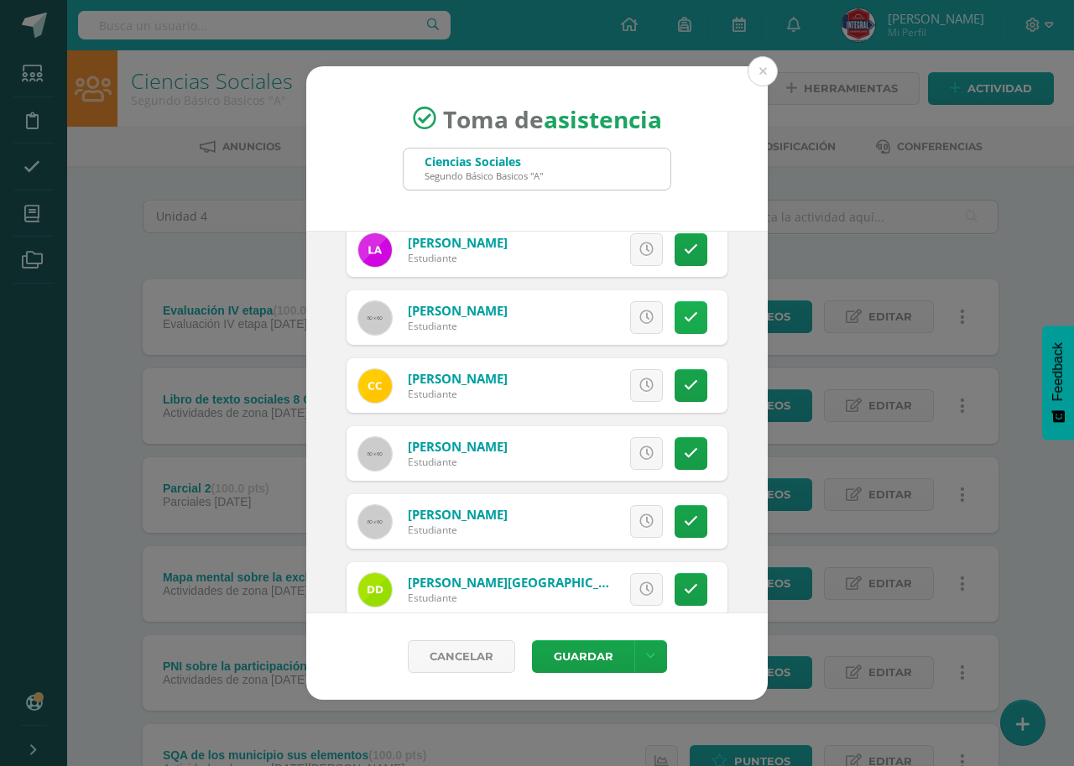
click at [684, 317] on icon at bounding box center [691, 317] width 14 height 14
drag, startPoint x: 681, startPoint y: 390, endPoint x: 681, endPoint y: 399, distance: 9.2
click at [684, 390] on icon at bounding box center [691, 385] width 14 height 14
click at [684, 452] on link at bounding box center [691, 453] width 33 height 33
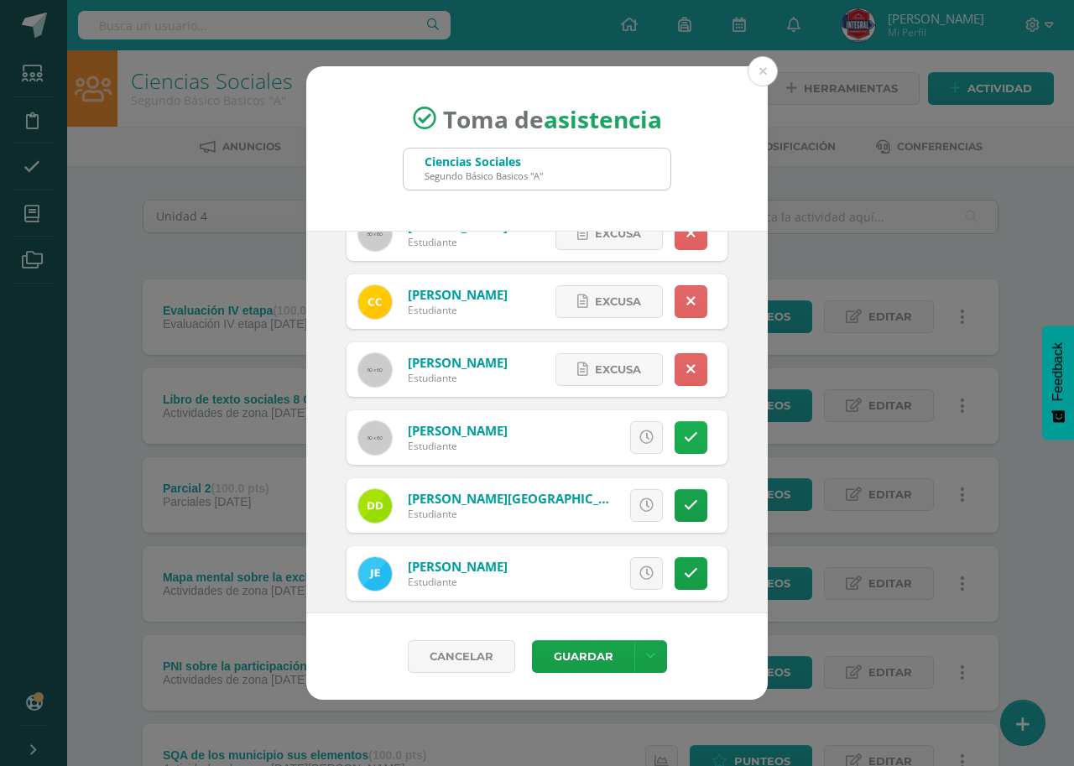
click at [684, 444] on icon at bounding box center [691, 437] width 14 height 14
click at [681, 494] on link at bounding box center [691, 505] width 33 height 33
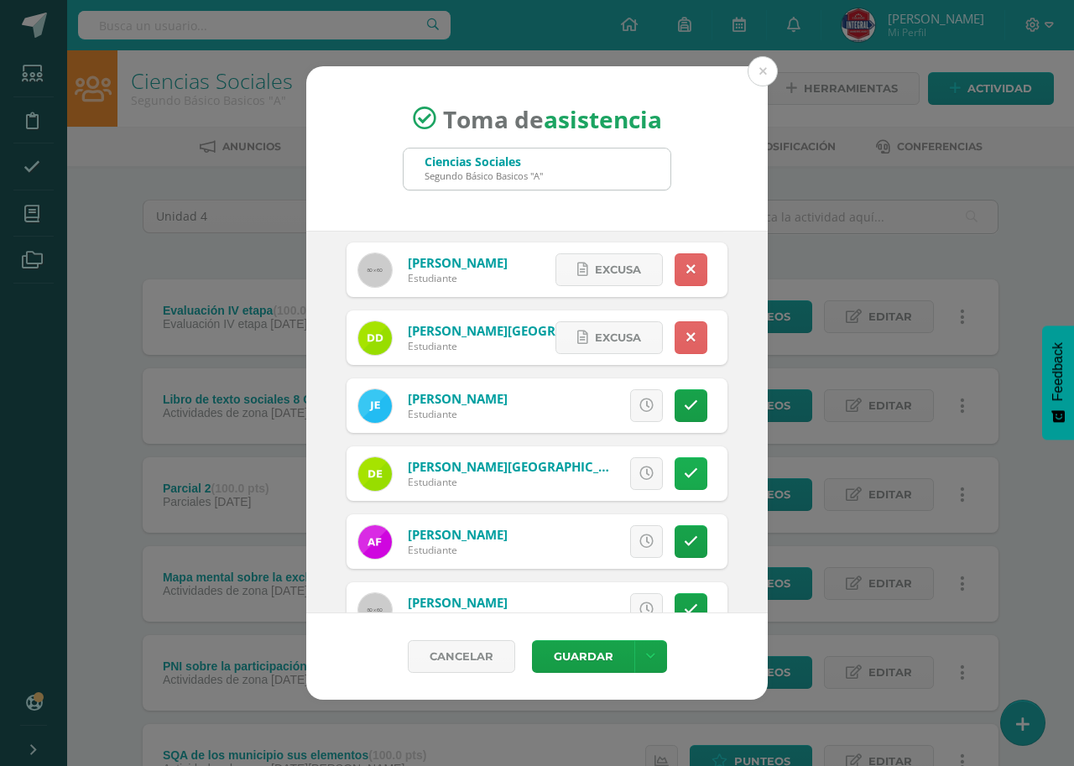
click at [684, 472] on icon at bounding box center [691, 474] width 14 height 14
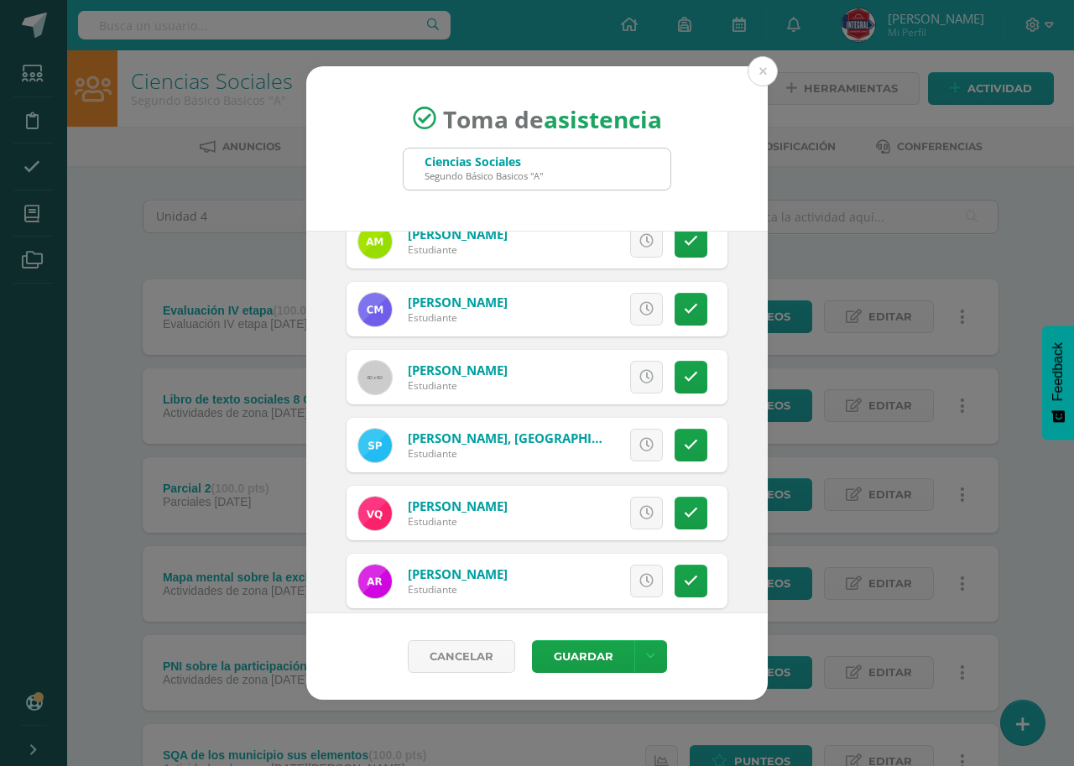
scroll to position [1091, 0]
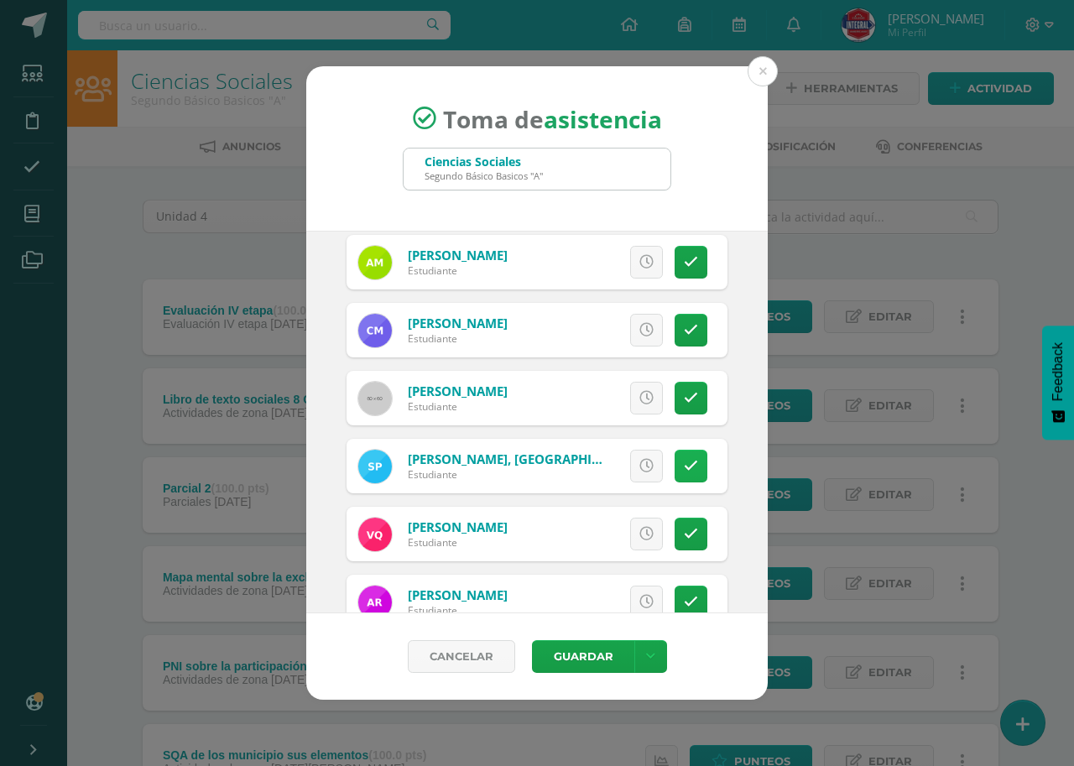
click at [684, 461] on icon at bounding box center [691, 466] width 14 height 14
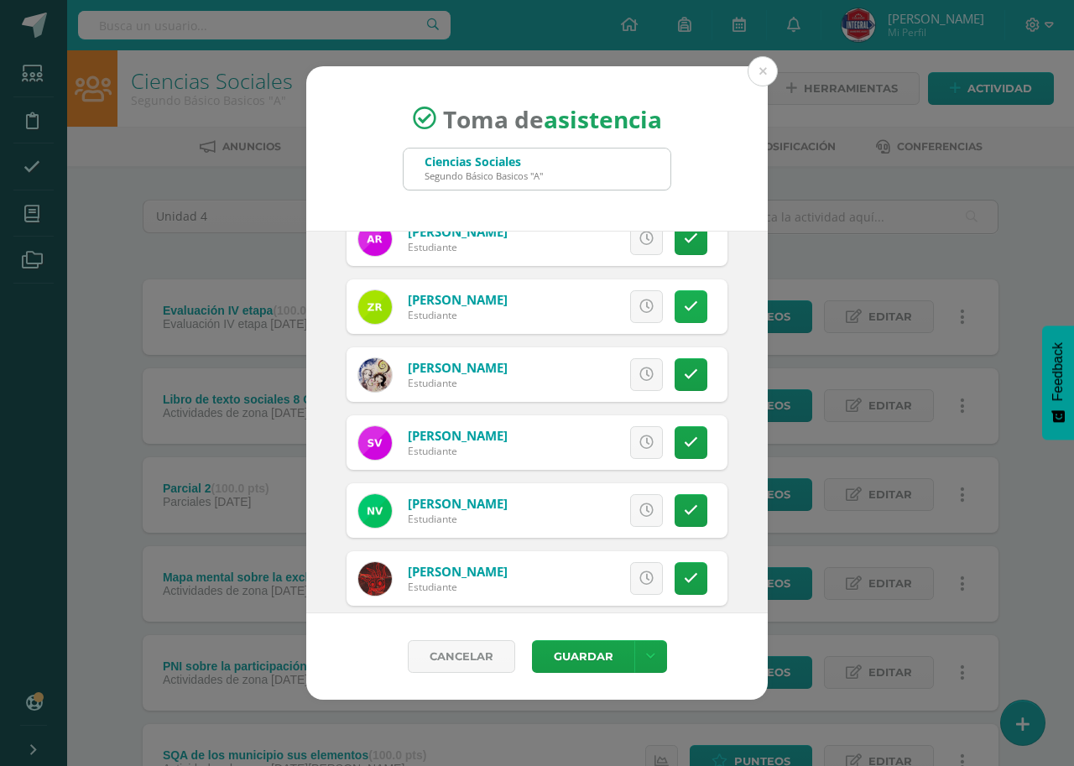
scroll to position [1474, 0]
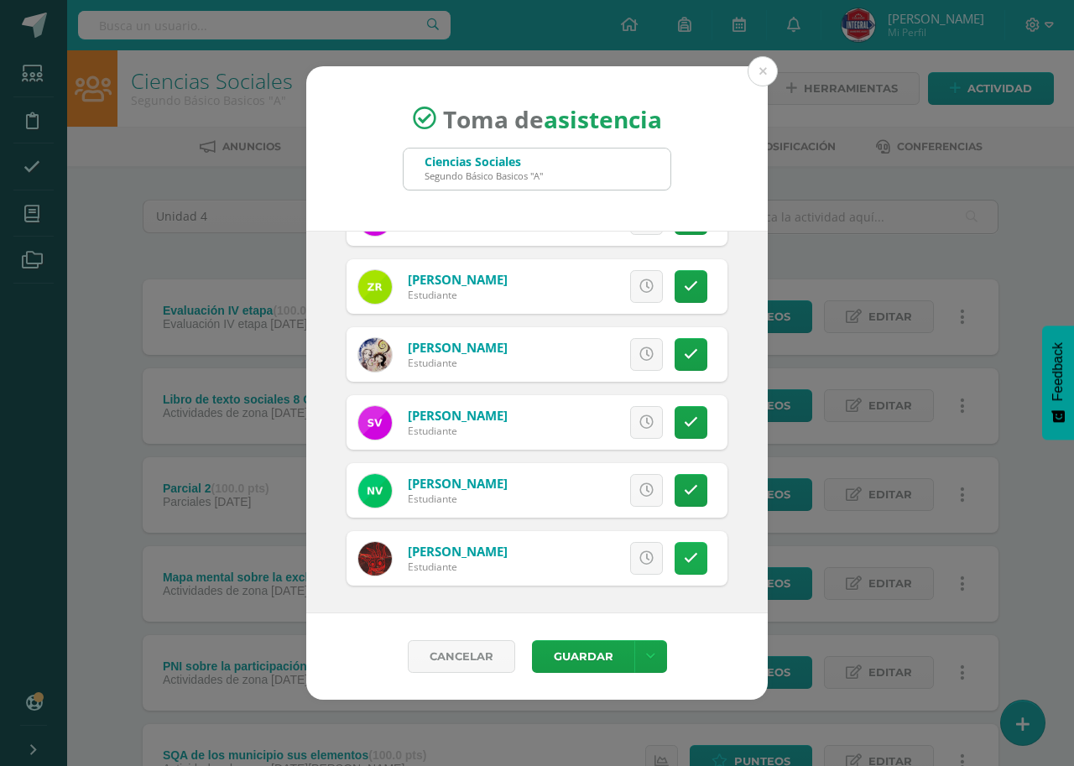
click at [679, 566] on link at bounding box center [691, 558] width 33 height 33
click at [574, 644] on button "Guardar" at bounding box center [583, 656] width 102 height 33
